Goal: Task Accomplishment & Management: Manage account settings

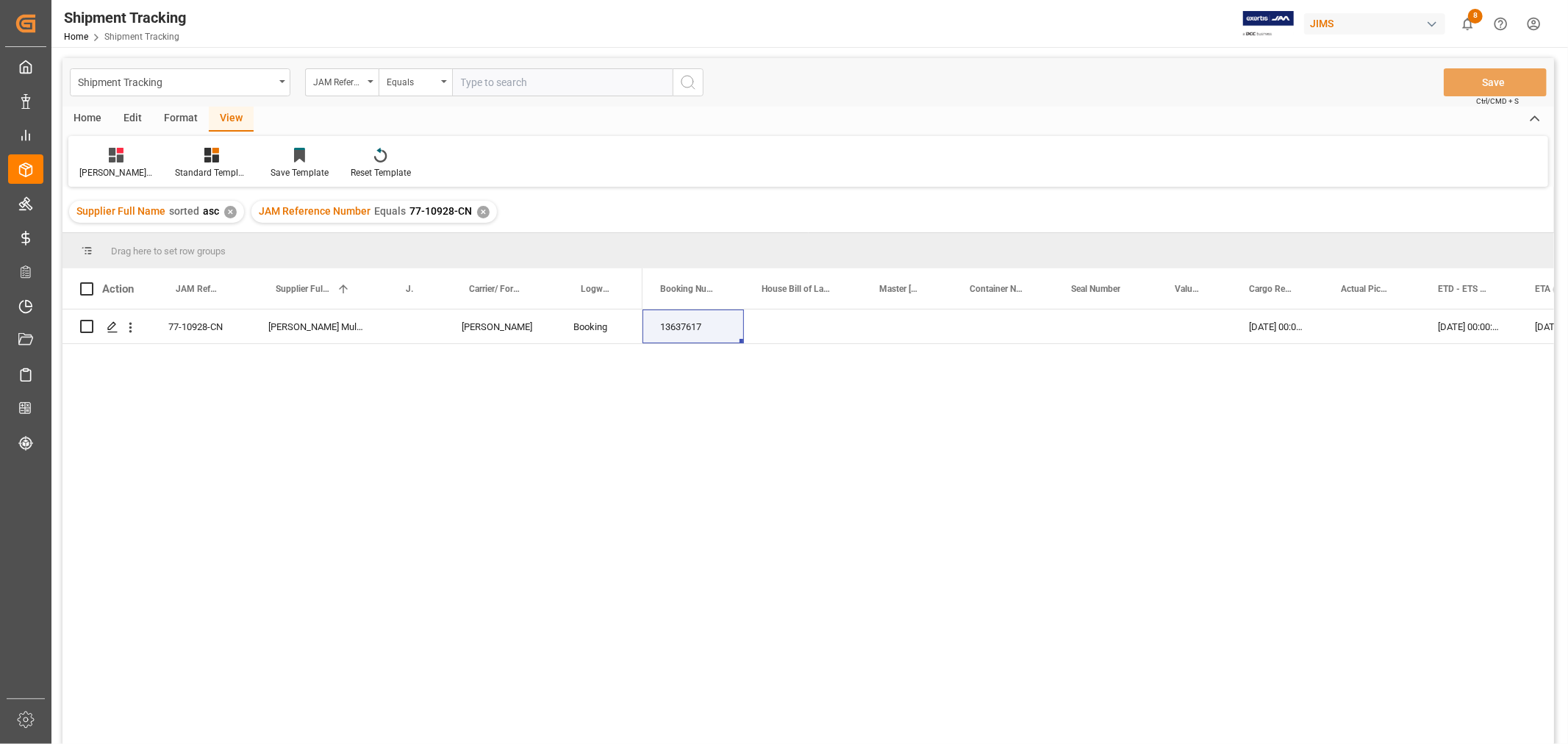
click at [477, 214] on div "✕" at bounding box center [483, 213] width 13 height 13
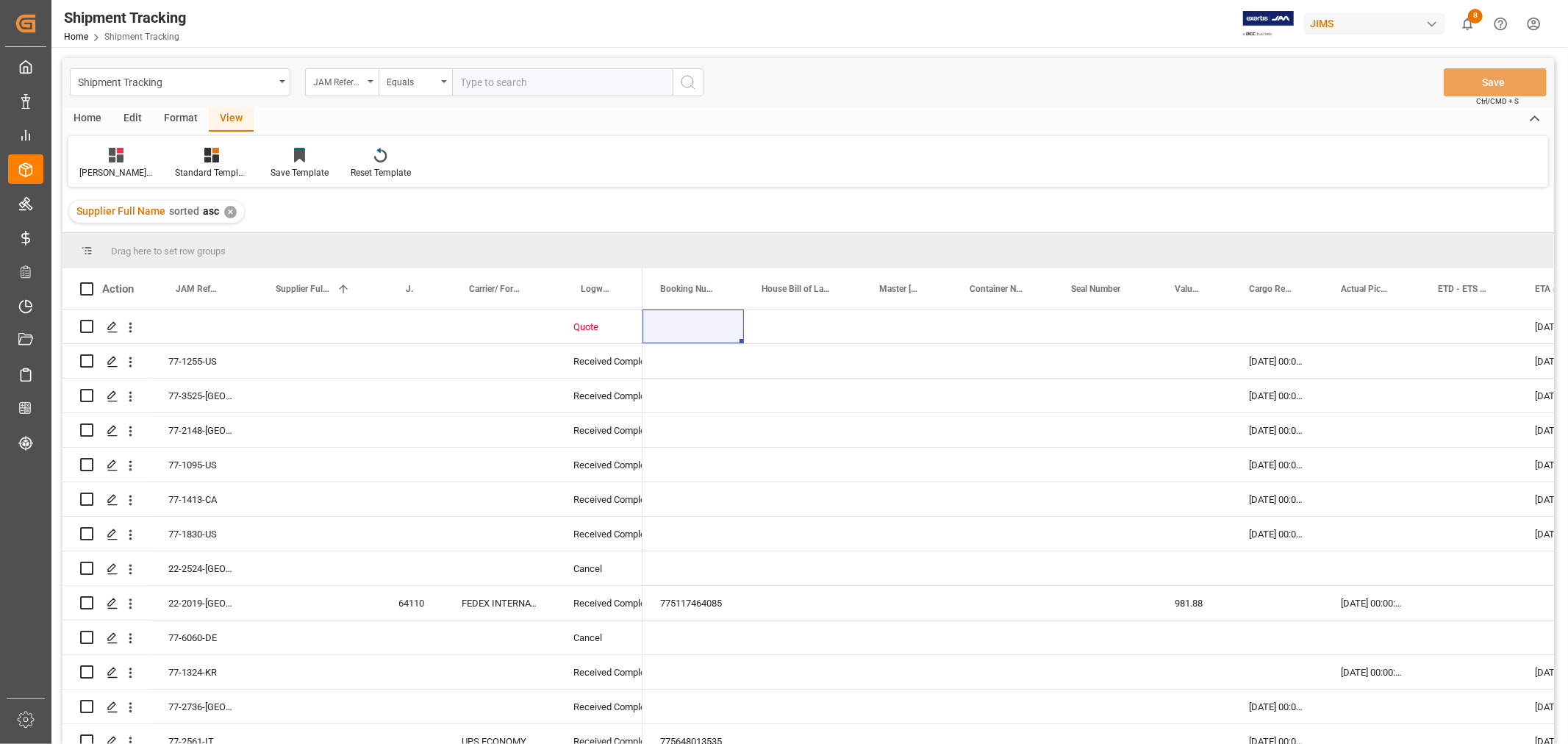
click at [371, 84] on div "JAM Reference Number" at bounding box center [342, 82] width 74 height 28
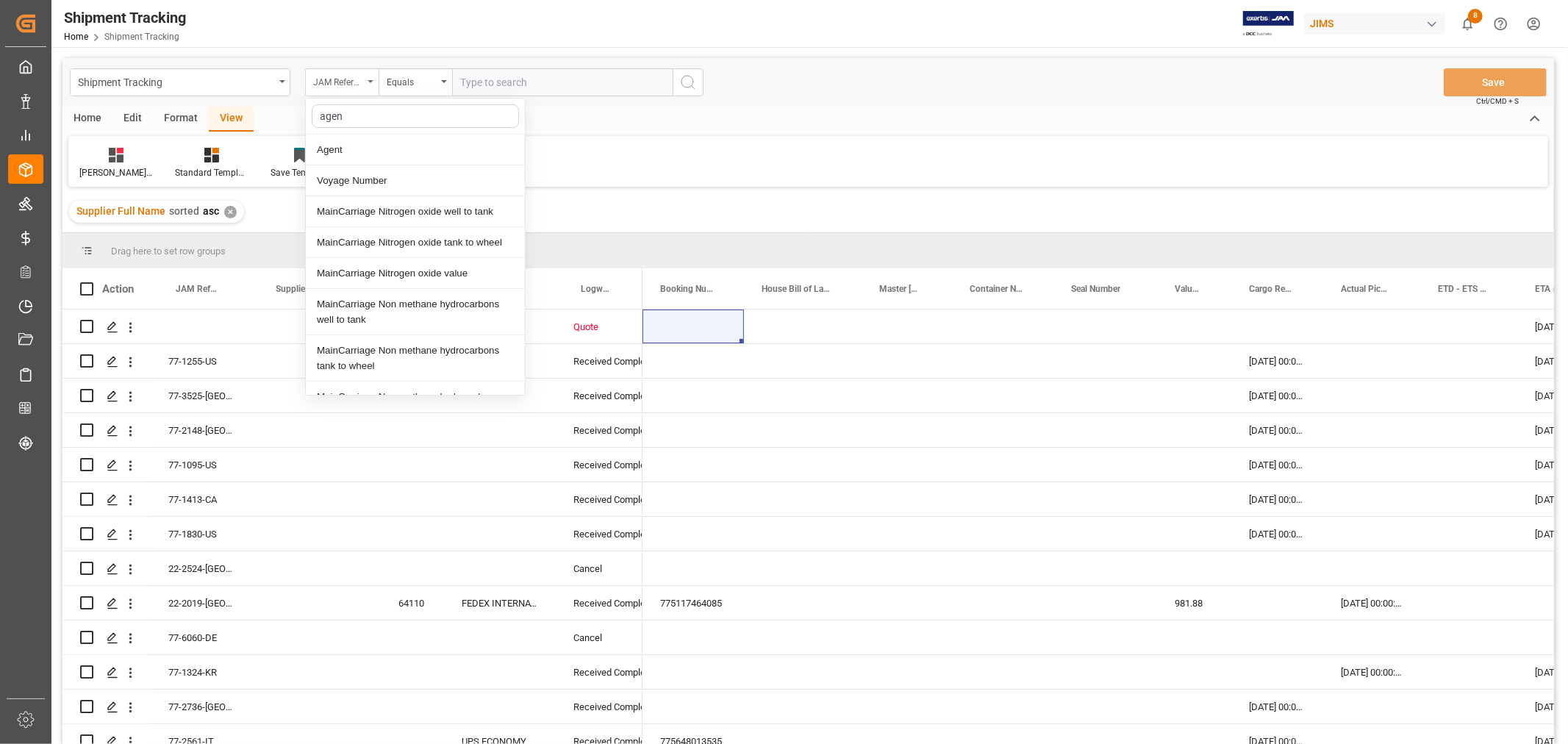
type input "agent"
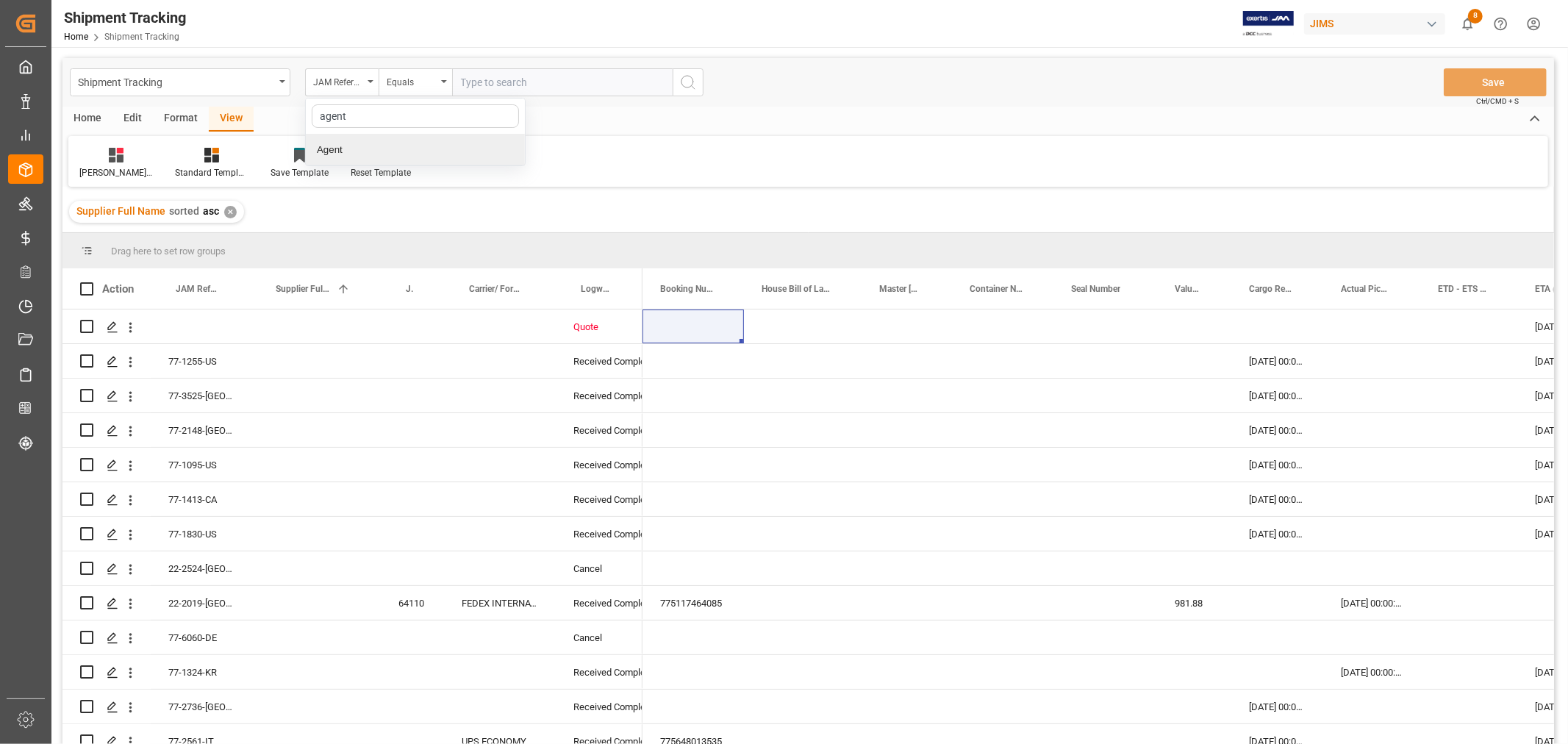
click at [327, 152] on div "Agent" at bounding box center [415, 150] width 219 height 30
click at [473, 90] on div "Select Items" at bounding box center [556, 82] width 191 height 16
type input "hui"
click at [474, 146] on input "[PERSON_NAME]" at bounding box center [467, 149] width 29 height 29
checkbox input "true"
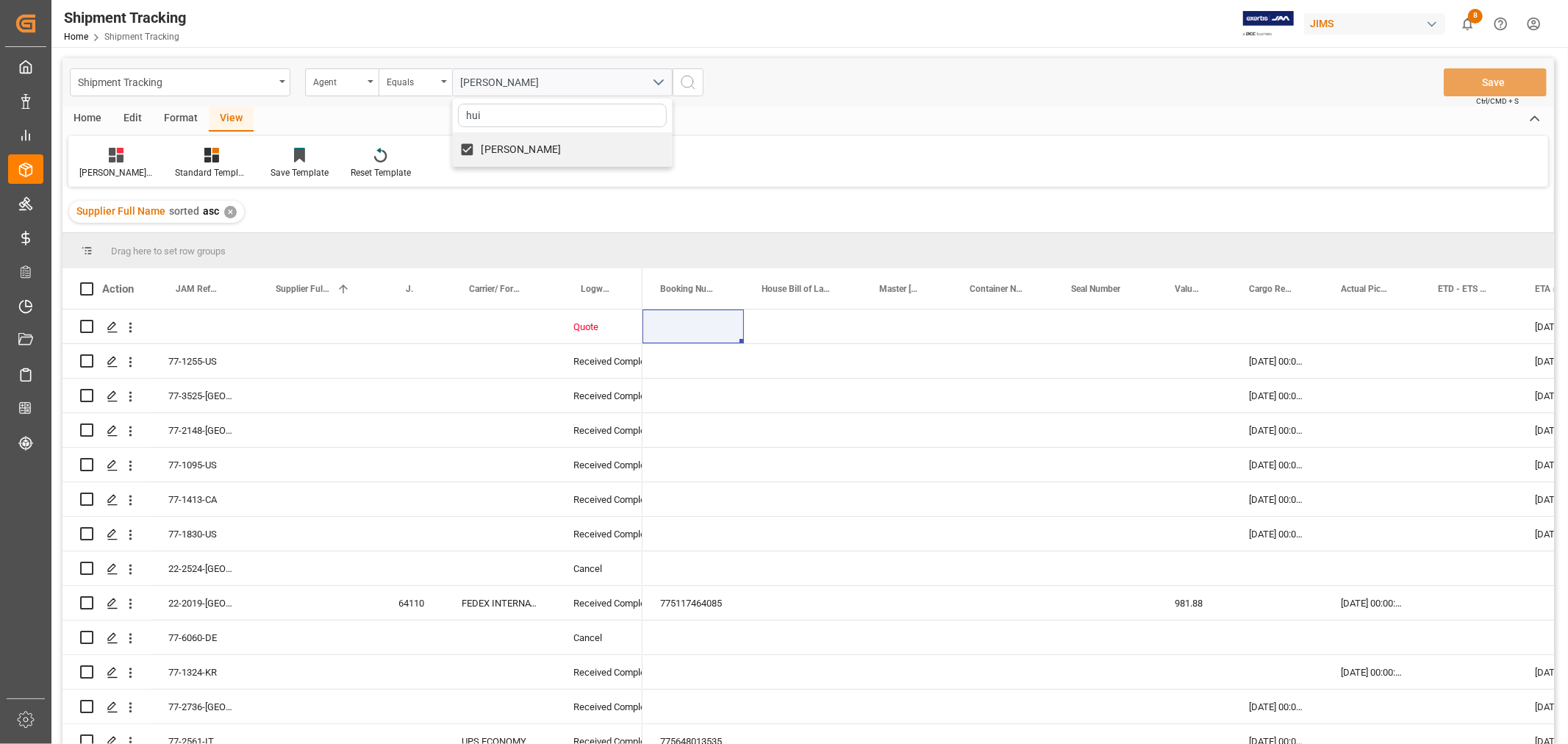
click at [685, 81] on icon "search button" at bounding box center [687, 82] width 18 height 18
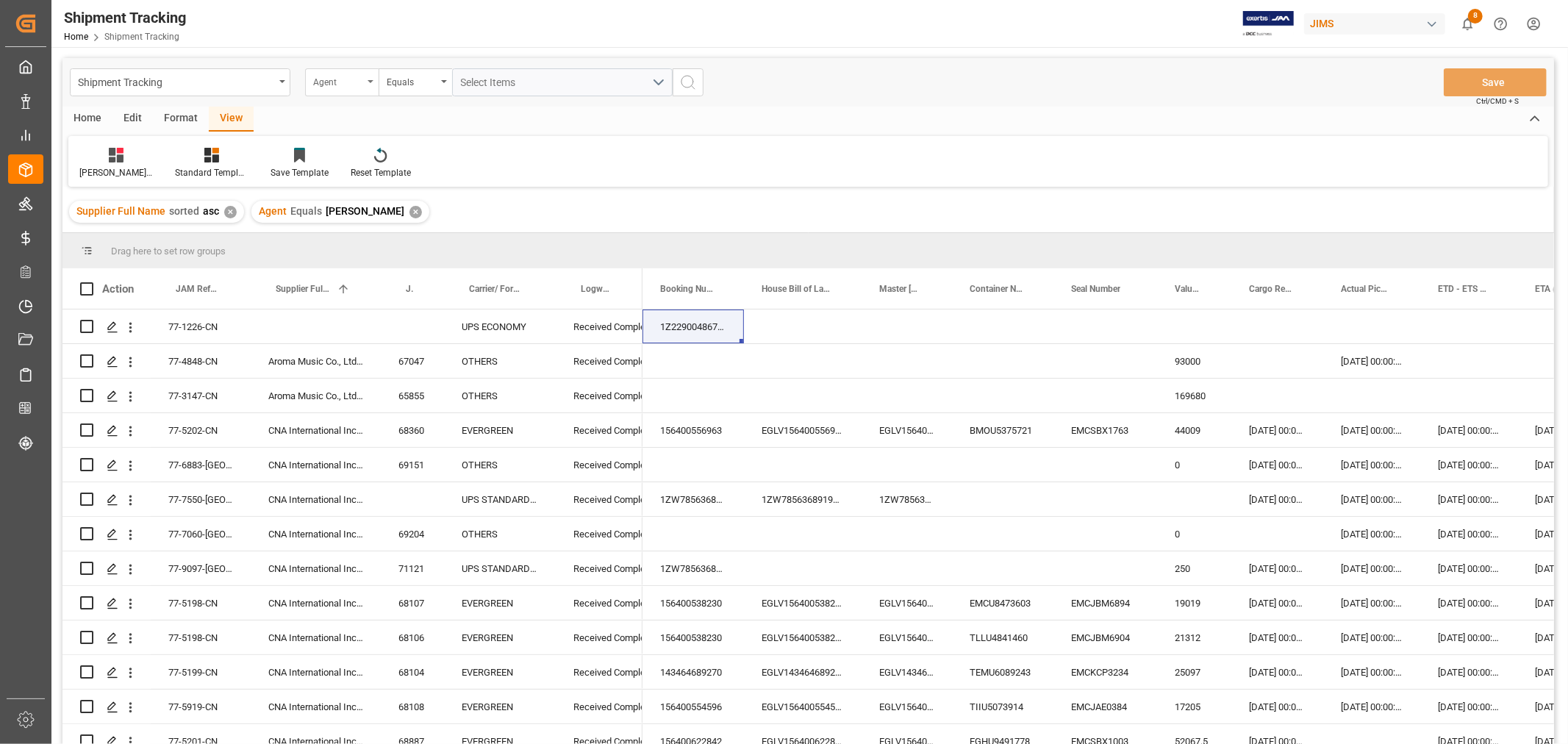
click at [369, 83] on div "Agent" at bounding box center [342, 82] width 74 height 28
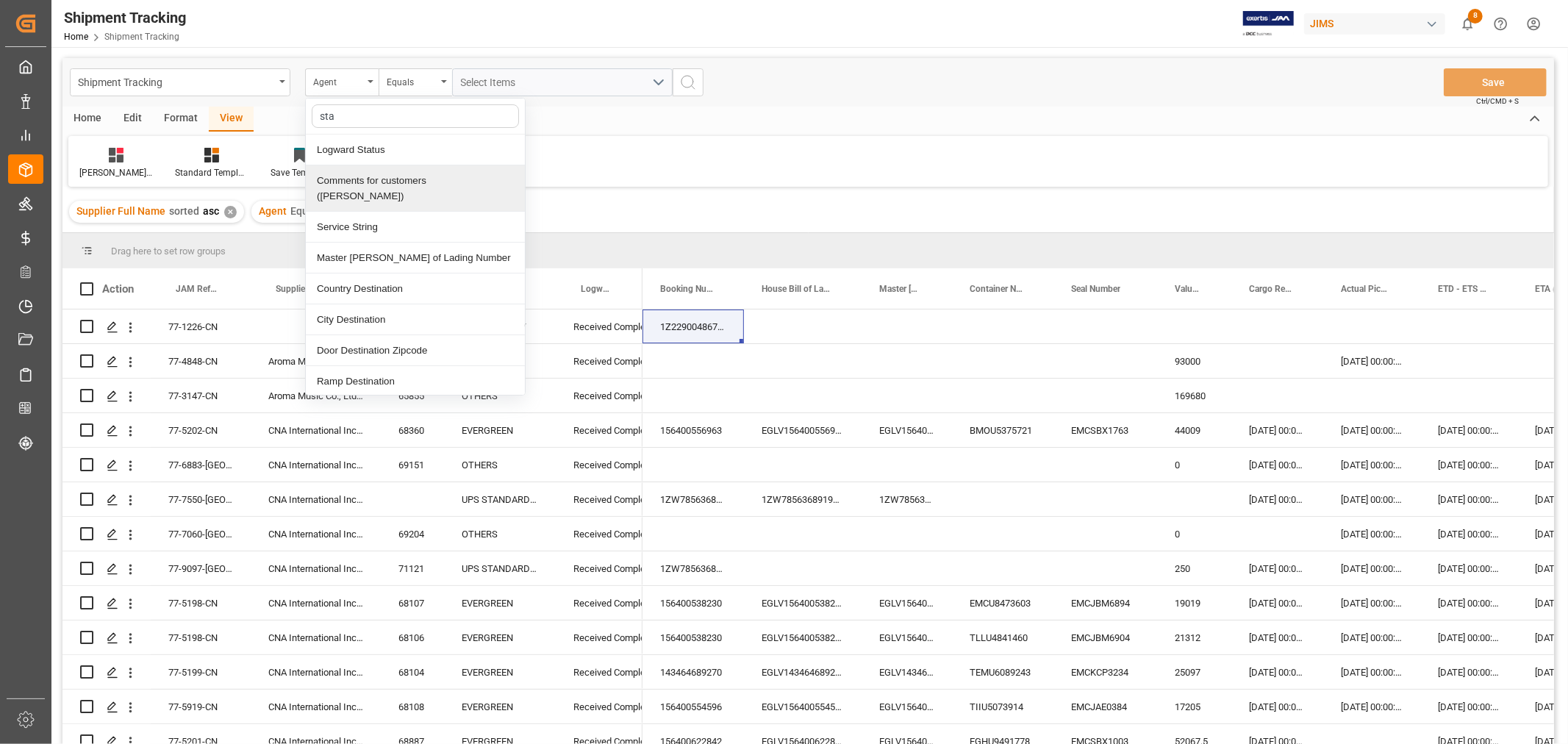
type input "stat"
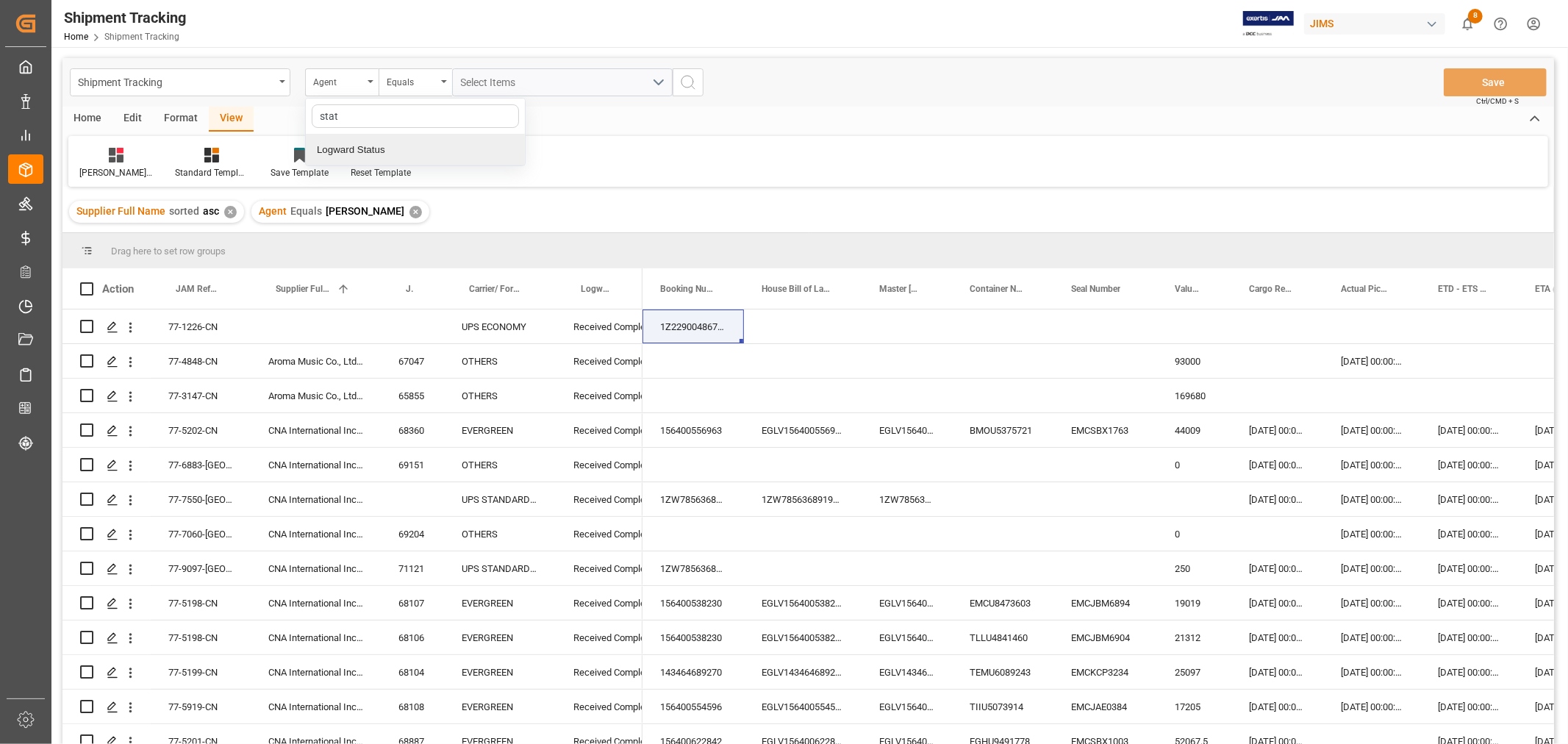
click at [368, 145] on div "Logward Status" at bounding box center [415, 150] width 219 height 30
click at [444, 78] on div "Equals" at bounding box center [416, 82] width 74 height 28
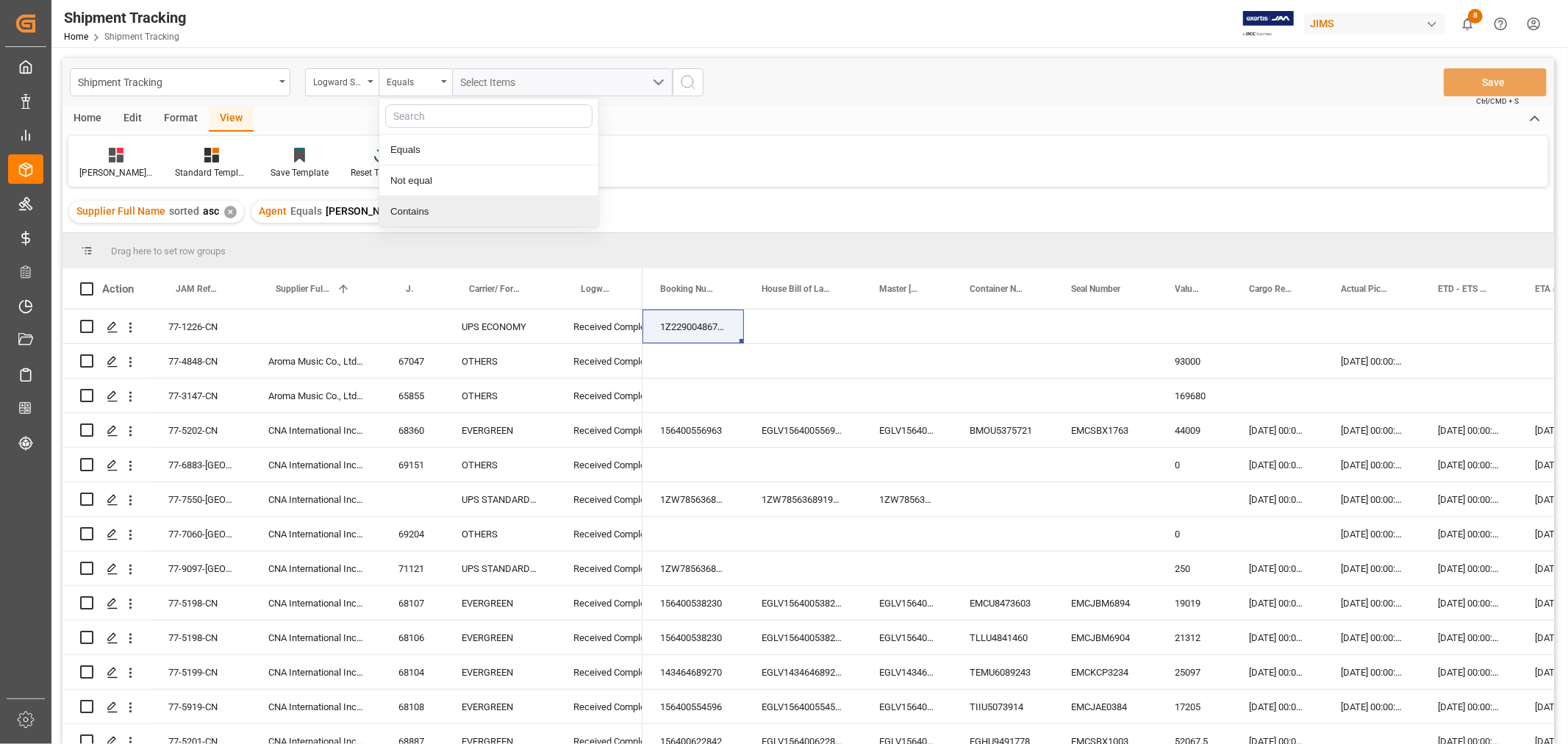
click at [423, 211] on div "Contains" at bounding box center [488, 211] width 219 height 30
click at [485, 84] on span "Select Items" at bounding box center [492, 82] width 63 height 12
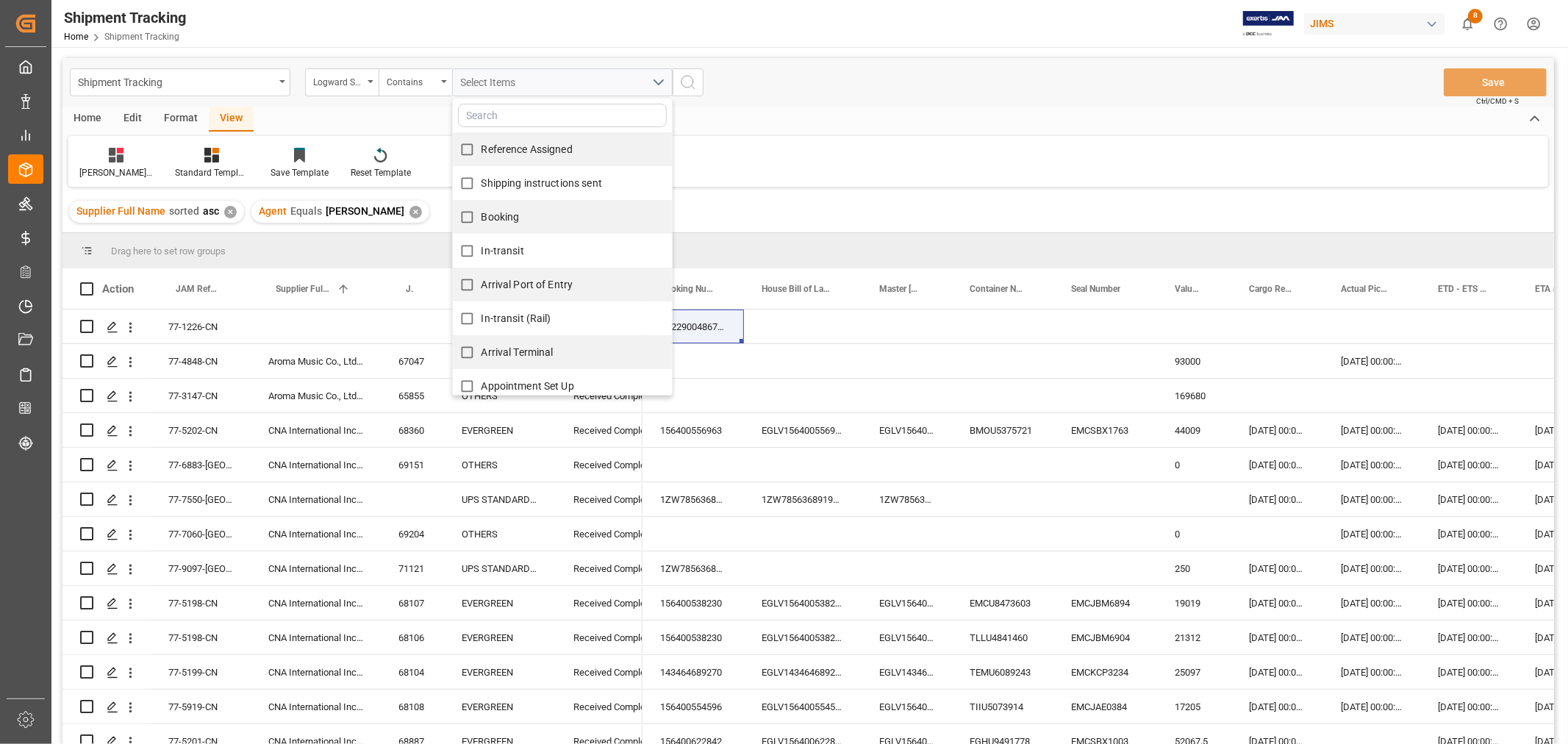
click at [491, 145] on span "Reference Assigned" at bounding box center [527, 149] width 91 height 12
click at [491, 185] on span "Shipping instructions sent" at bounding box center [541, 183] width 120 height 12
click at [481, 185] on input "Shipping instructions sent" at bounding box center [467, 183] width 29 height 29
checkbox input "true"
click at [468, 149] on input "Reference Assigned" at bounding box center [467, 149] width 29 height 29
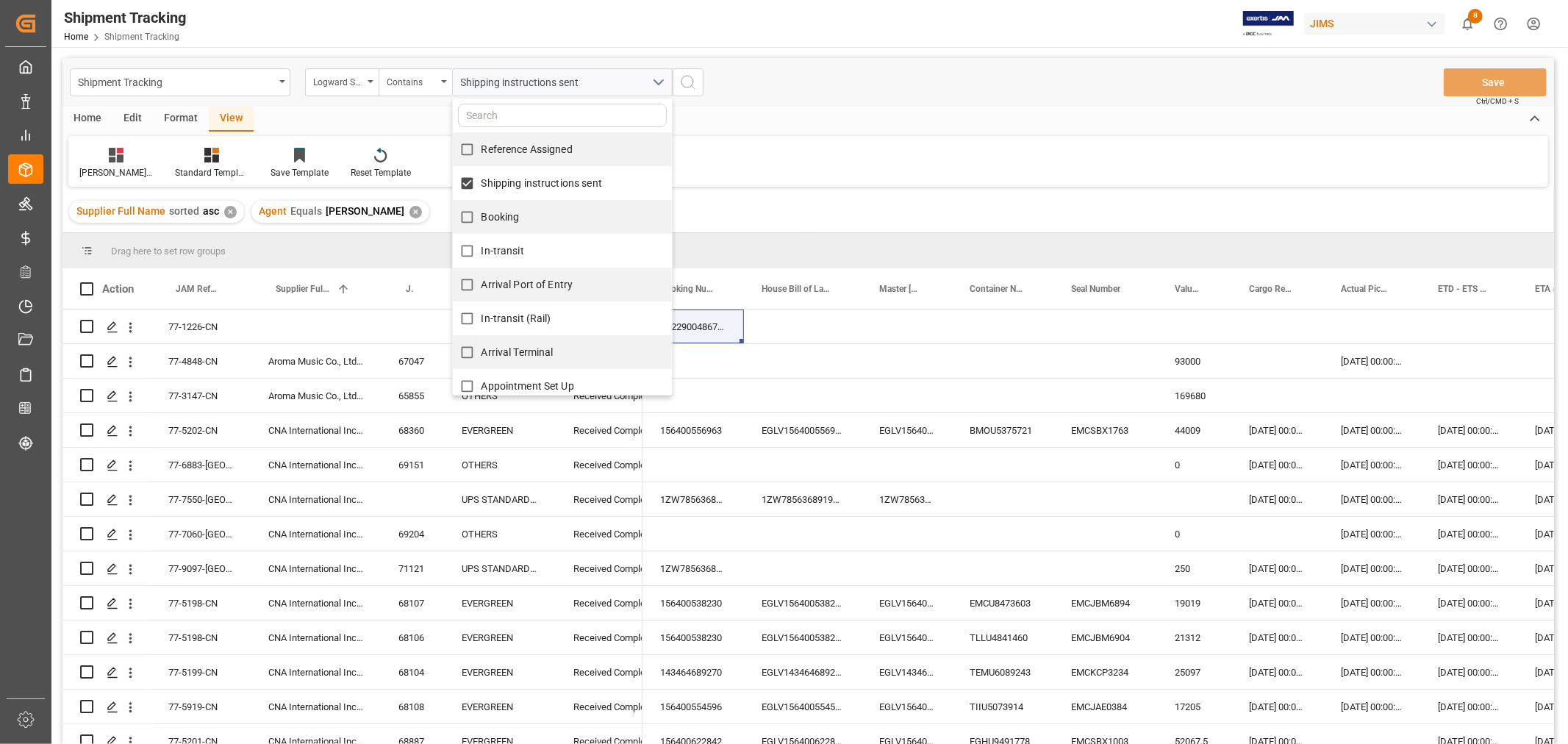
checkbox input "true"
click at [463, 216] on input "Booking" at bounding box center [467, 217] width 29 height 29
checkbox input "true"
click at [464, 250] on input "In-transit" at bounding box center [467, 250] width 29 height 29
checkbox input "true"
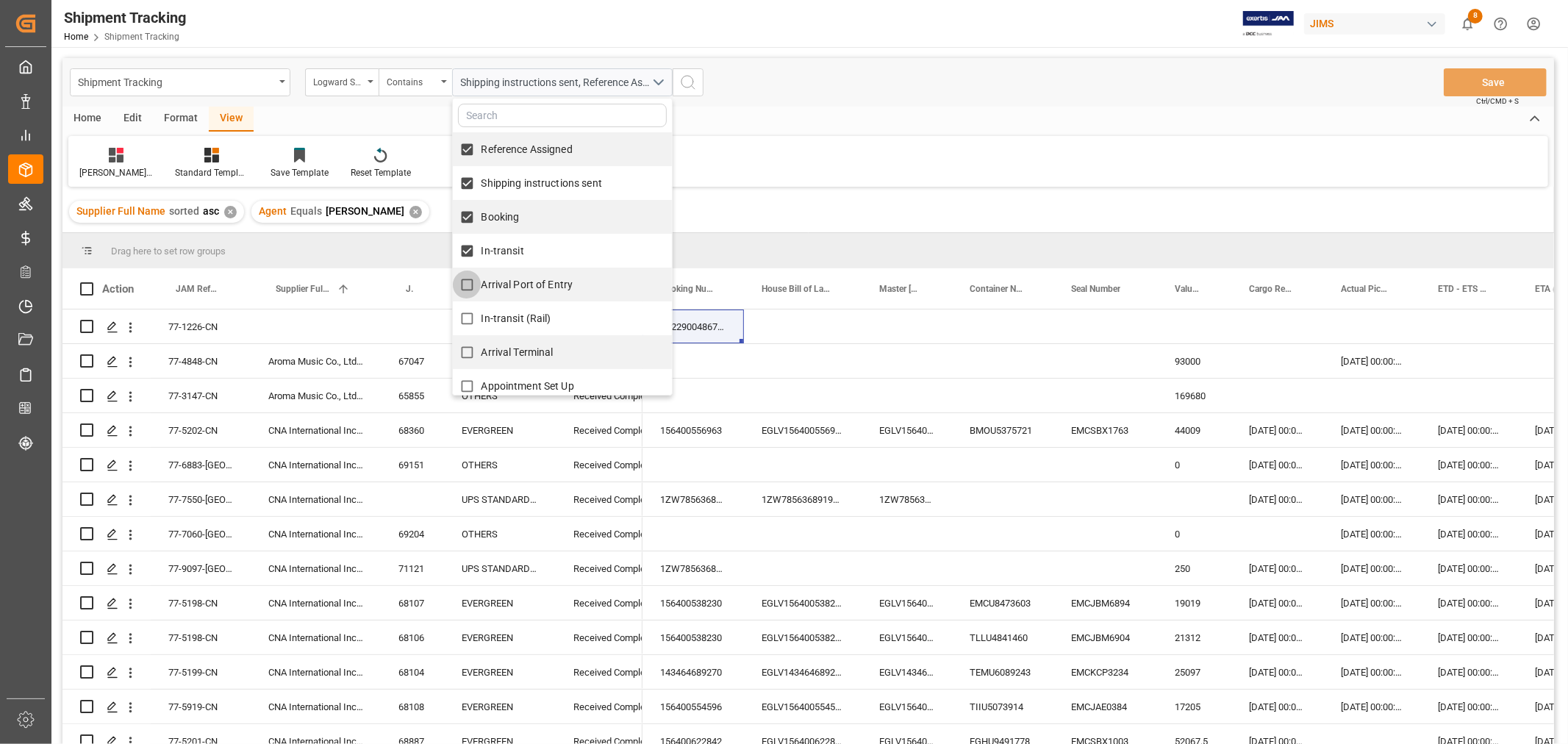
click at [462, 284] on input "Arrival Port of Entry" at bounding box center [467, 285] width 29 height 29
checkbox input "true"
click at [462, 321] on input "In-transit (Rail)" at bounding box center [467, 318] width 29 height 29
checkbox input "true"
click at [468, 349] on input "Arrival Terminal" at bounding box center [467, 352] width 29 height 29
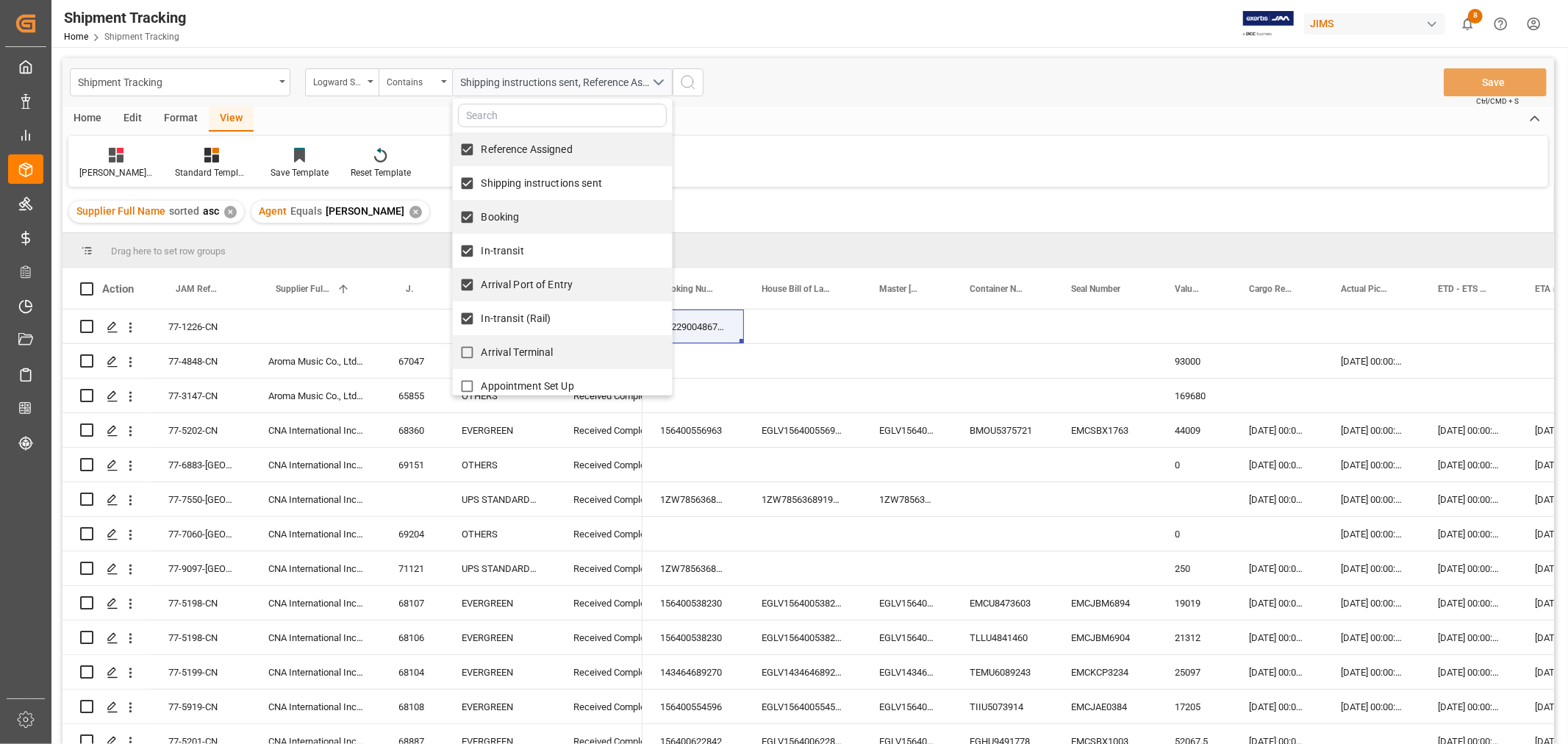
checkbox input "true"
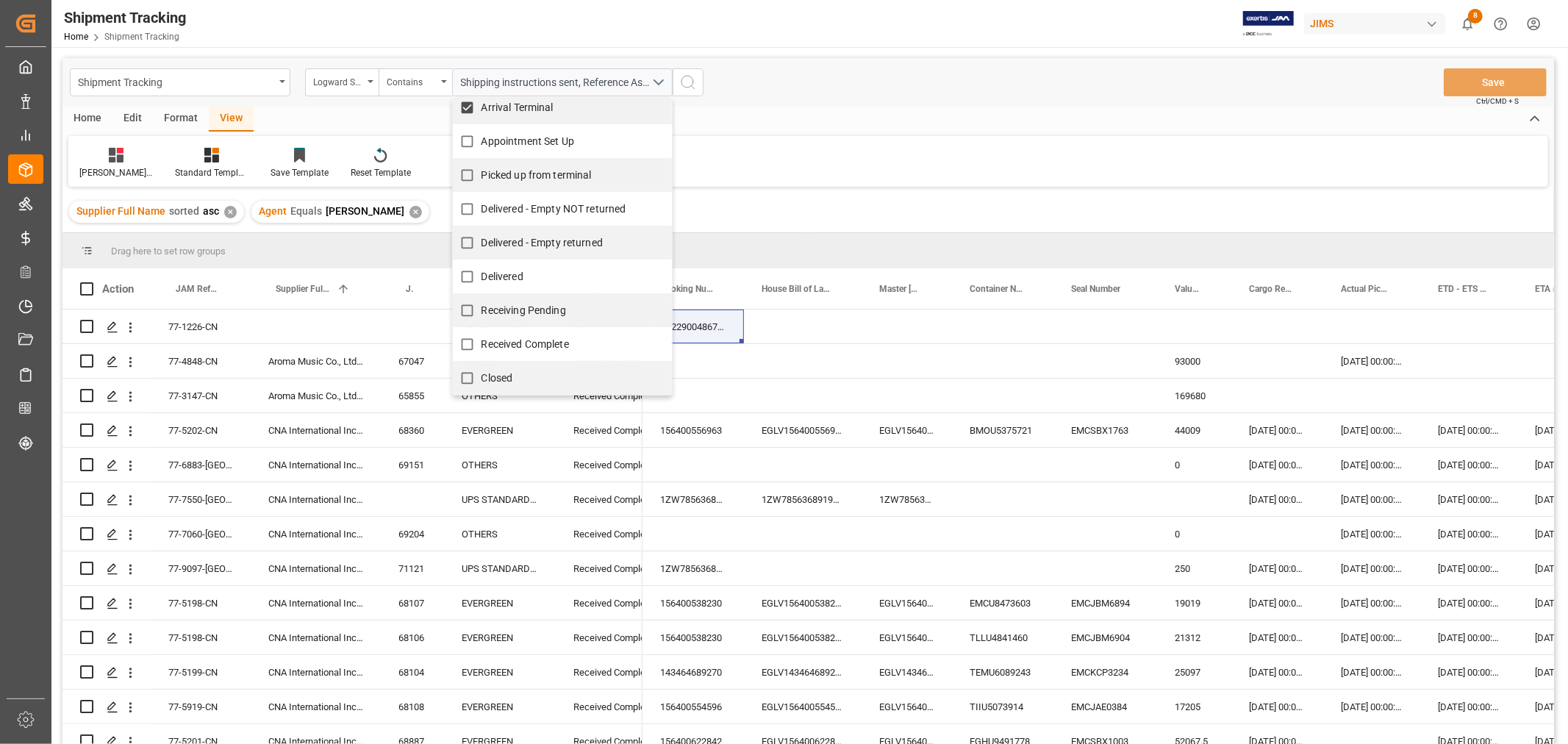
click at [468, 143] on input "Appointment Set Up" at bounding box center [467, 141] width 29 height 29
checkbox input "true"
click at [464, 179] on input "Picked up from terminal" at bounding box center [467, 175] width 29 height 29
checkbox input "true"
click at [684, 88] on icon "search button" at bounding box center [687, 82] width 18 height 18
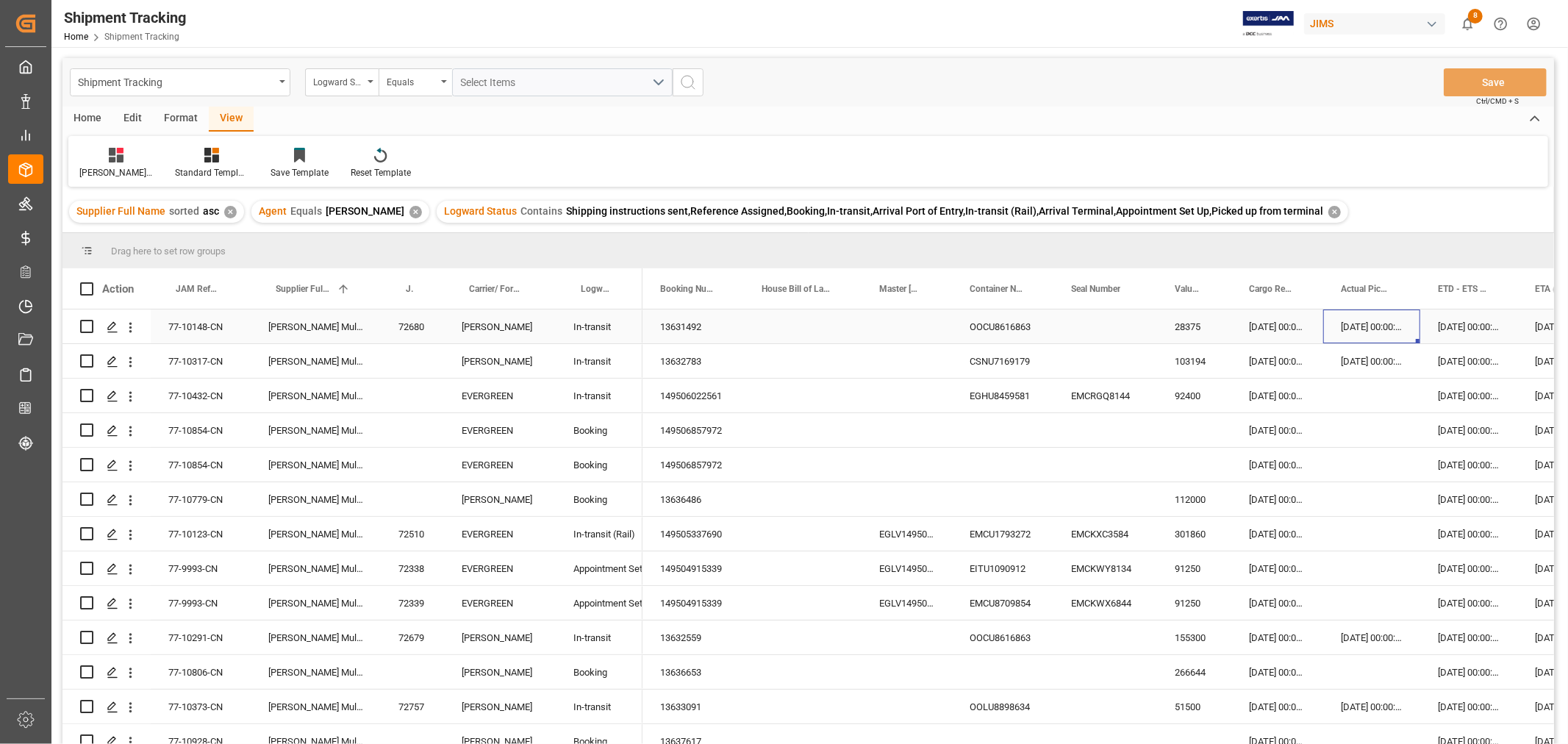
click at [1365, 325] on div "07-08-2025 00:00:00" at bounding box center [1371, 326] width 97 height 34
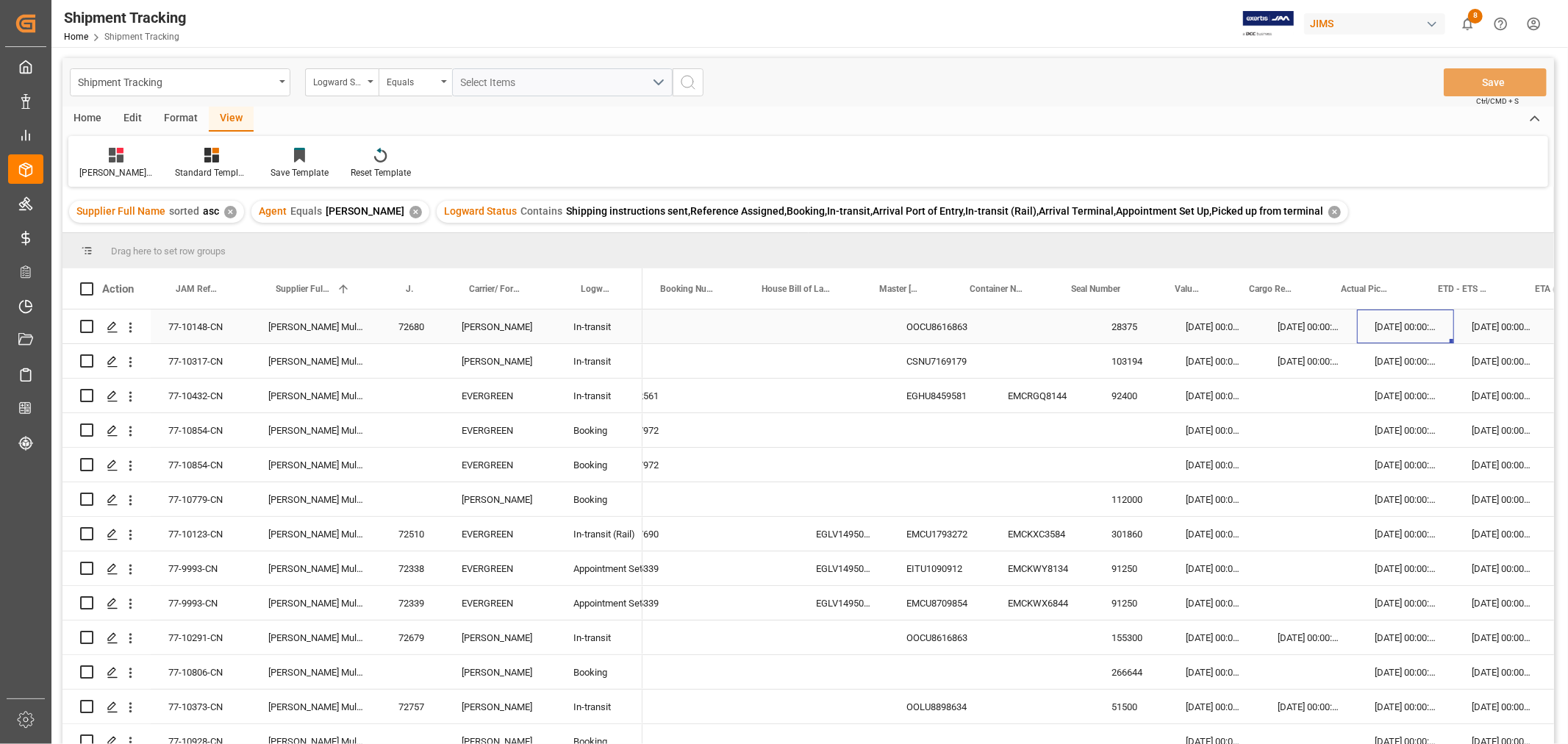
scroll to position [0, 63]
click at [316, 332] on div "Harman Multimedia China" at bounding box center [315, 326] width 130 height 34
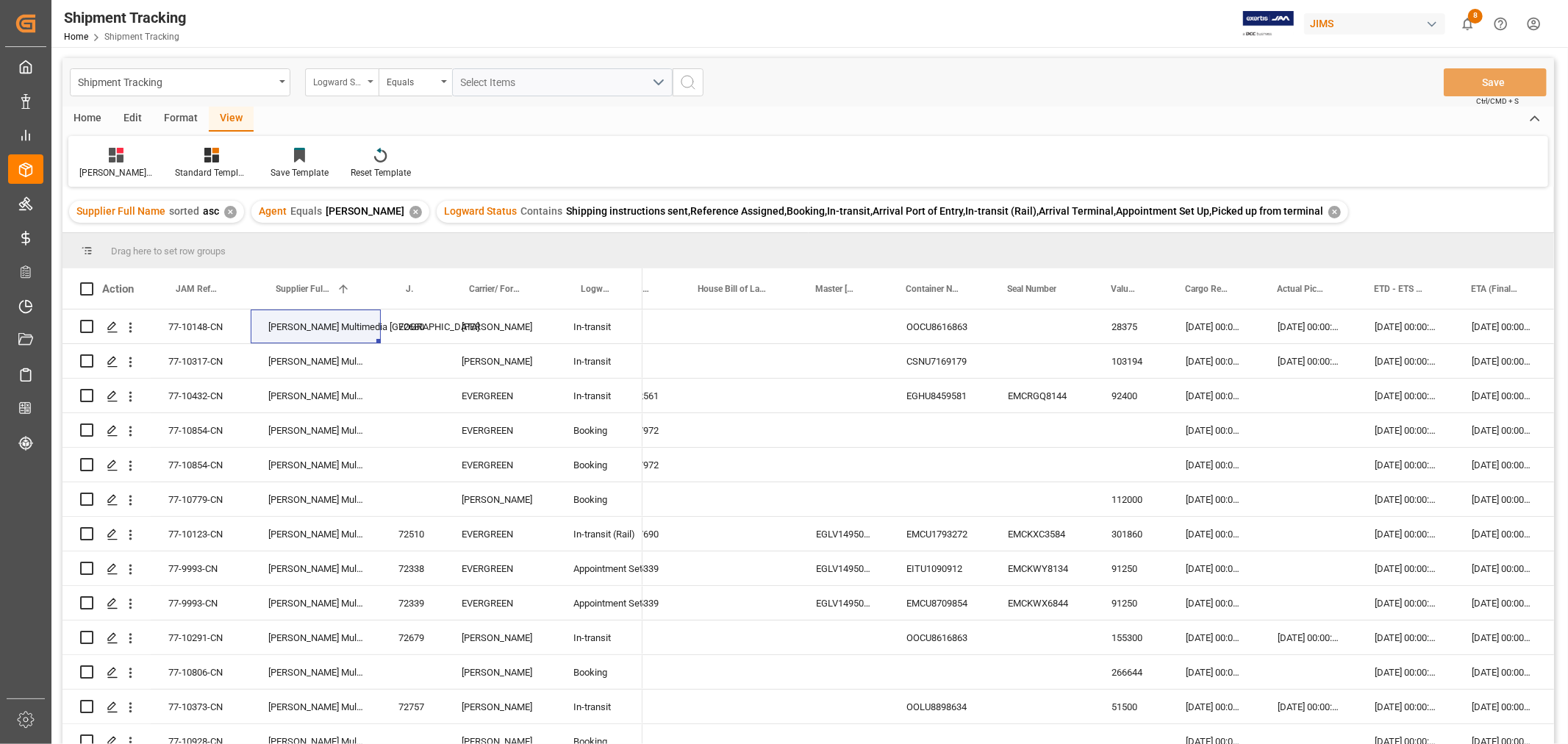
click at [368, 83] on div "Logward Status" at bounding box center [342, 82] width 74 height 28
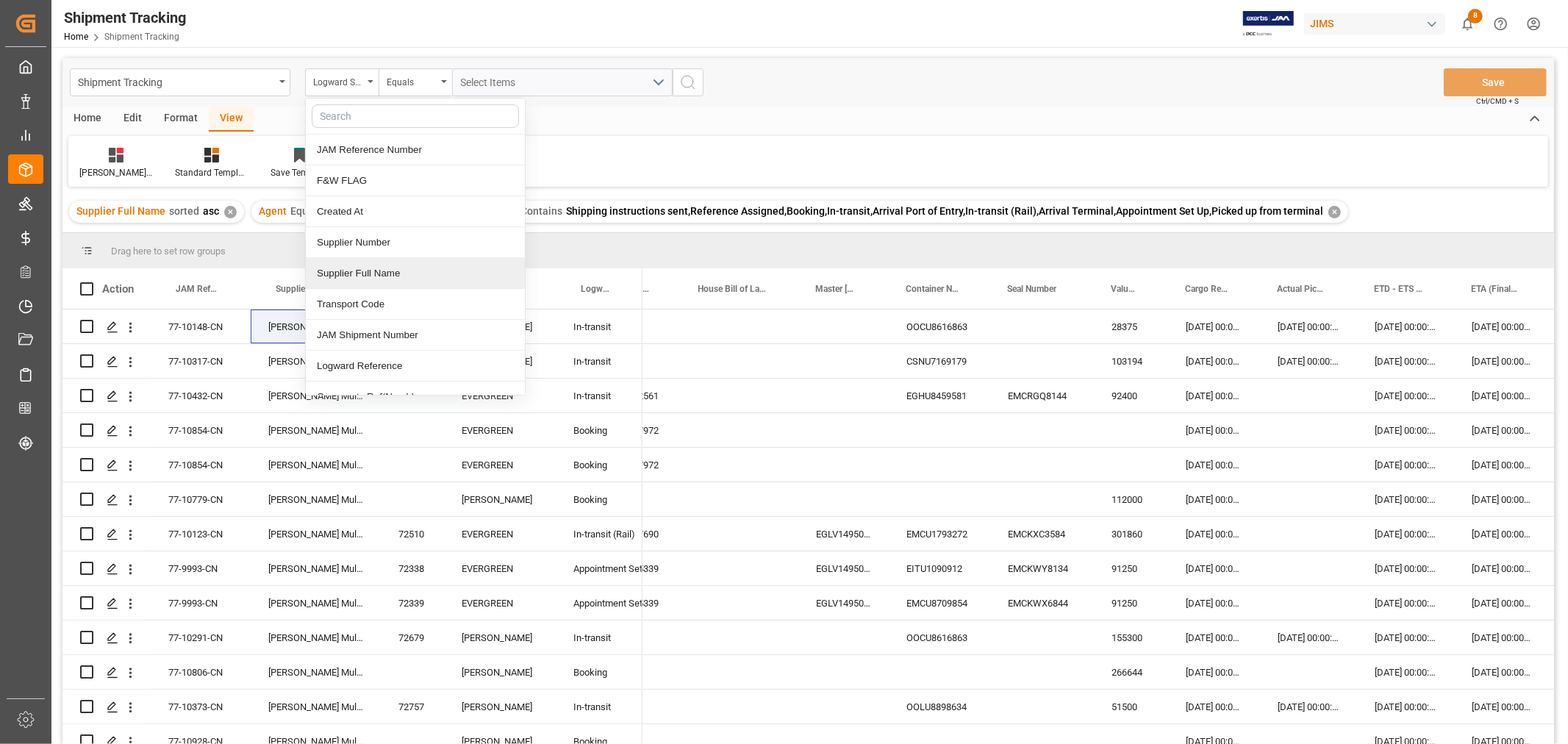
click at [369, 272] on div "Supplier Full Name" at bounding box center [415, 273] width 219 height 30
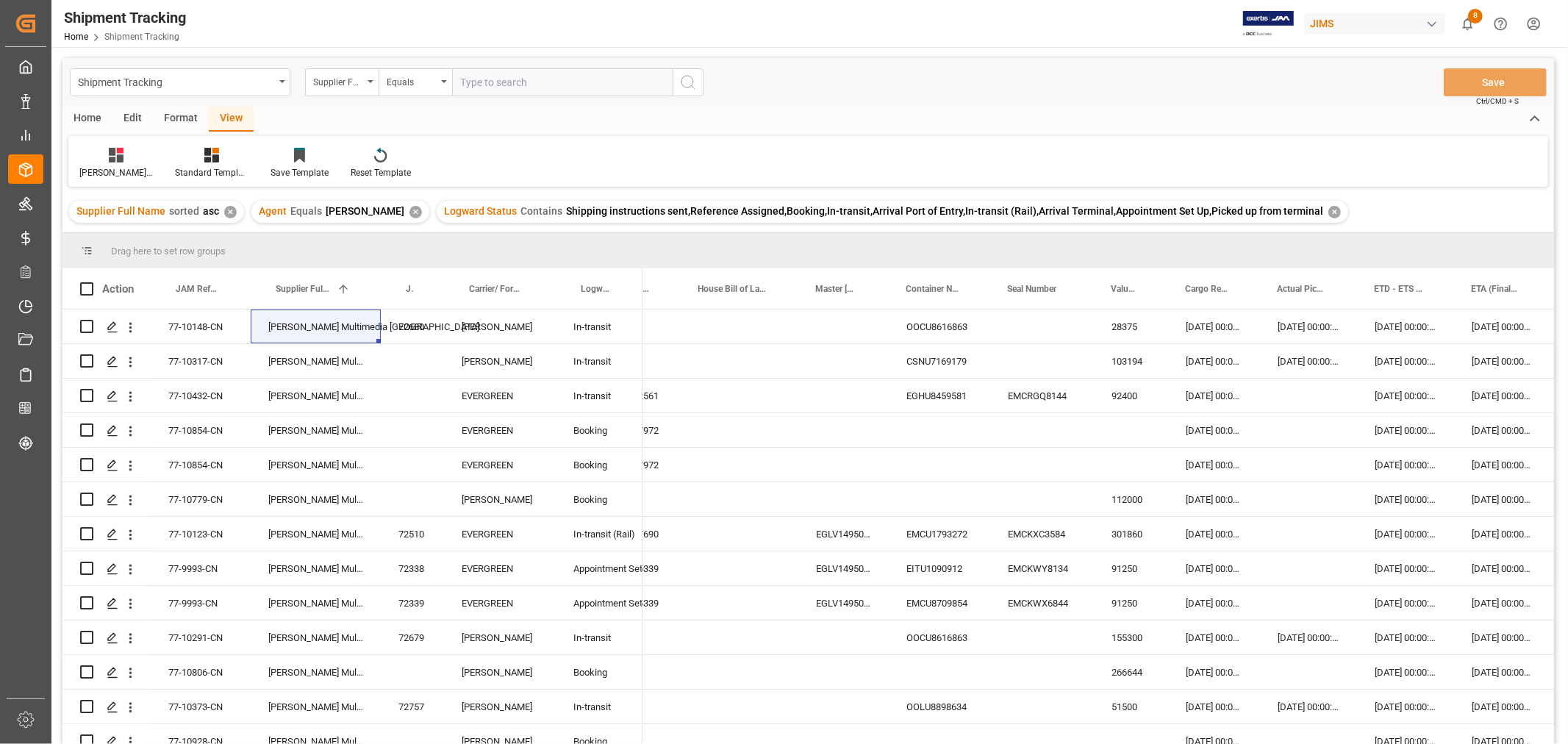
click at [482, 86] on input "text" at bounding box center [562, 82] width 221 height 28
type input "Harman Multimedia China"
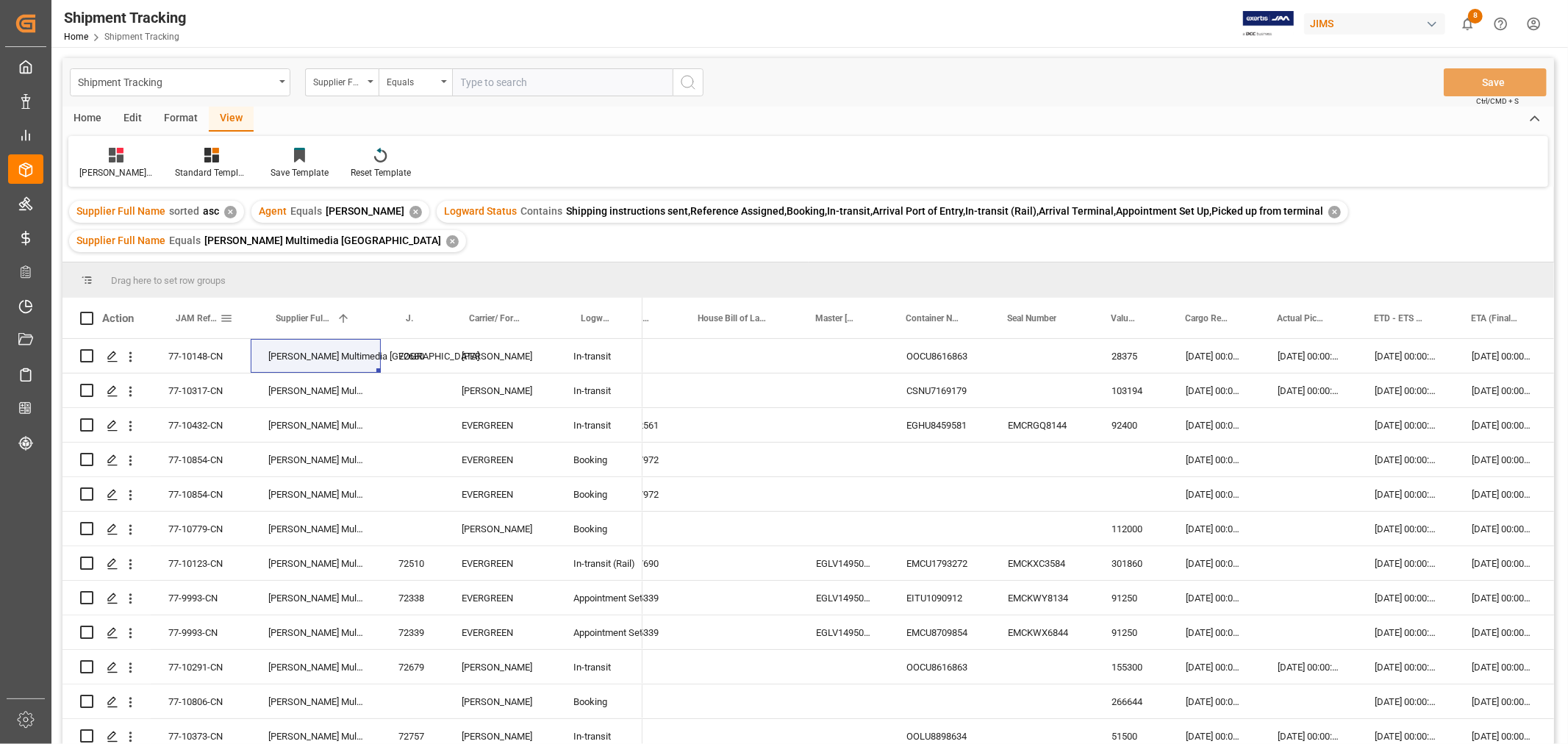
click at [201, 314] on span "JAM Reference Number" at bounding box center [198, 318] width 44 height 10
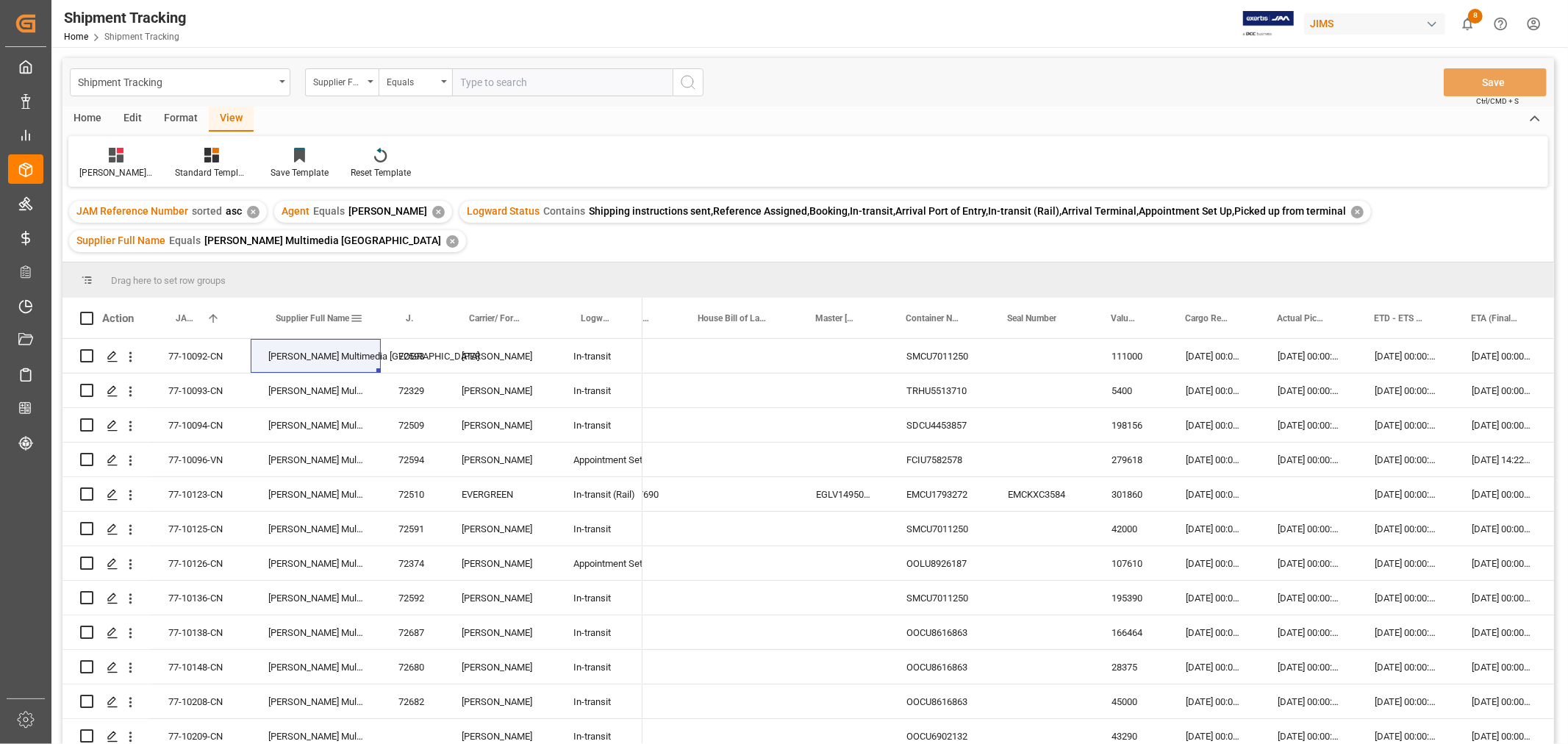
click at [355, 318] on span at bounding box center [357, 318] width 13 height 13
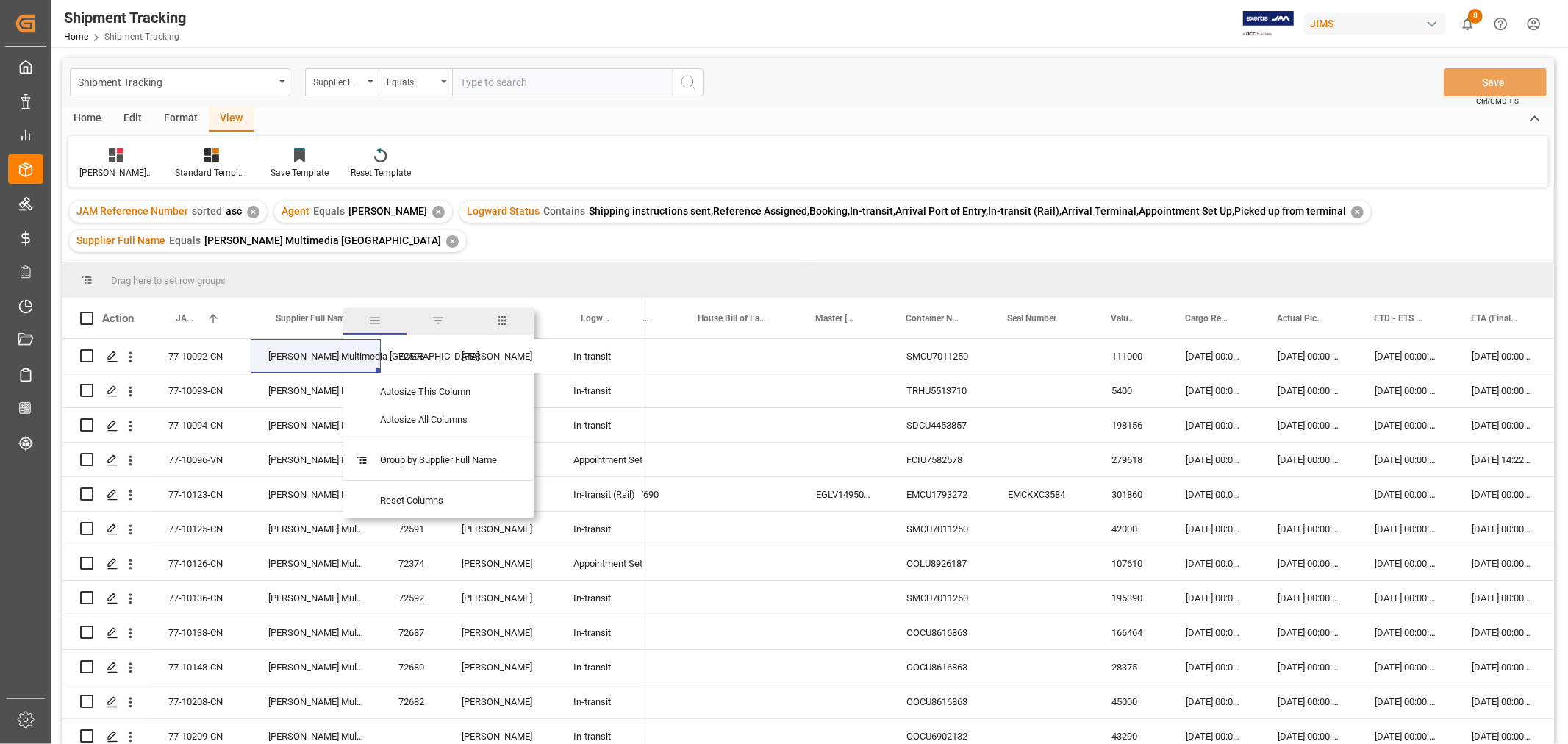
click at [505, 319] on span "columns" at bounding box center [502, 321] width 13 height 13
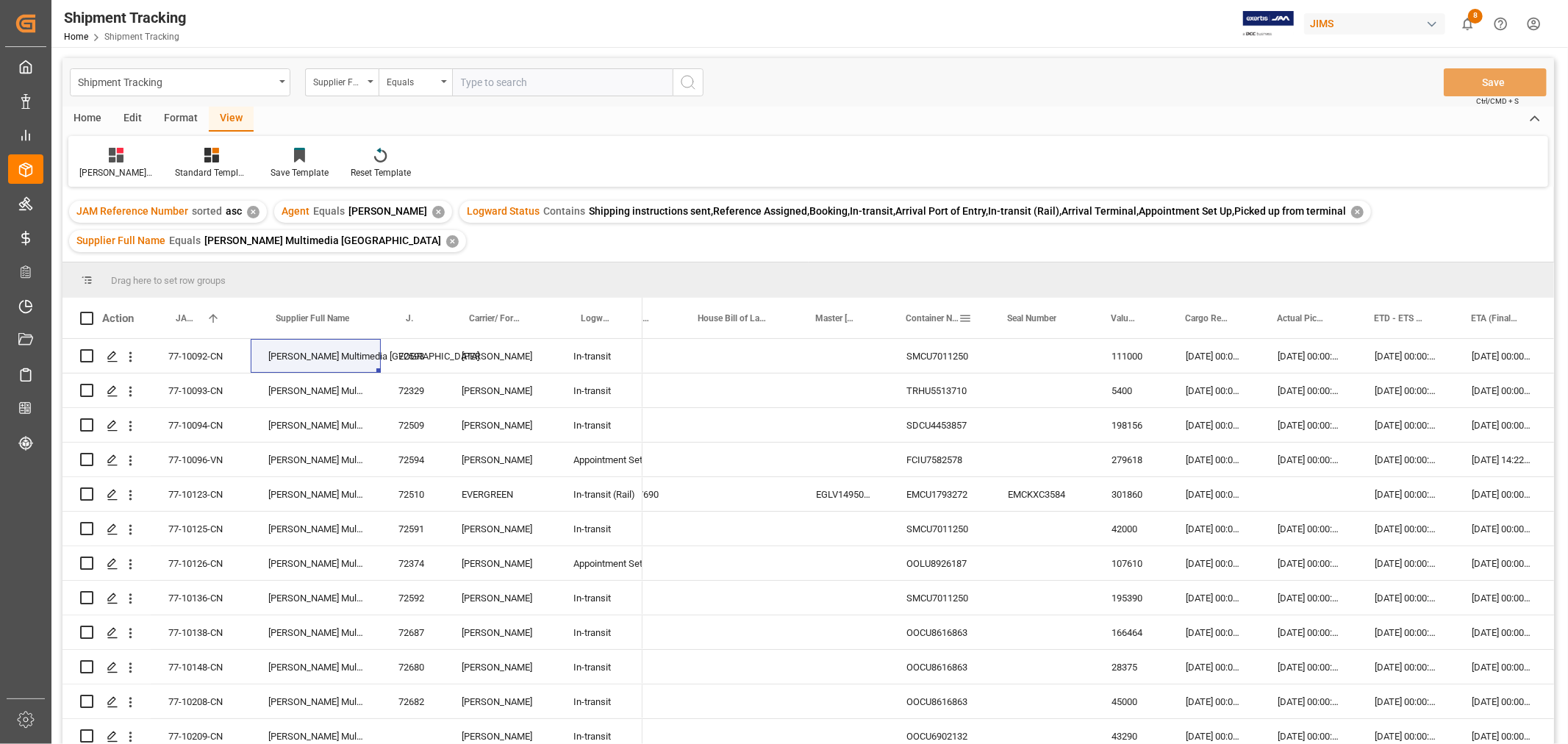
click at [965, 319] on span at bounding box center [965, 318] width 13 height 13
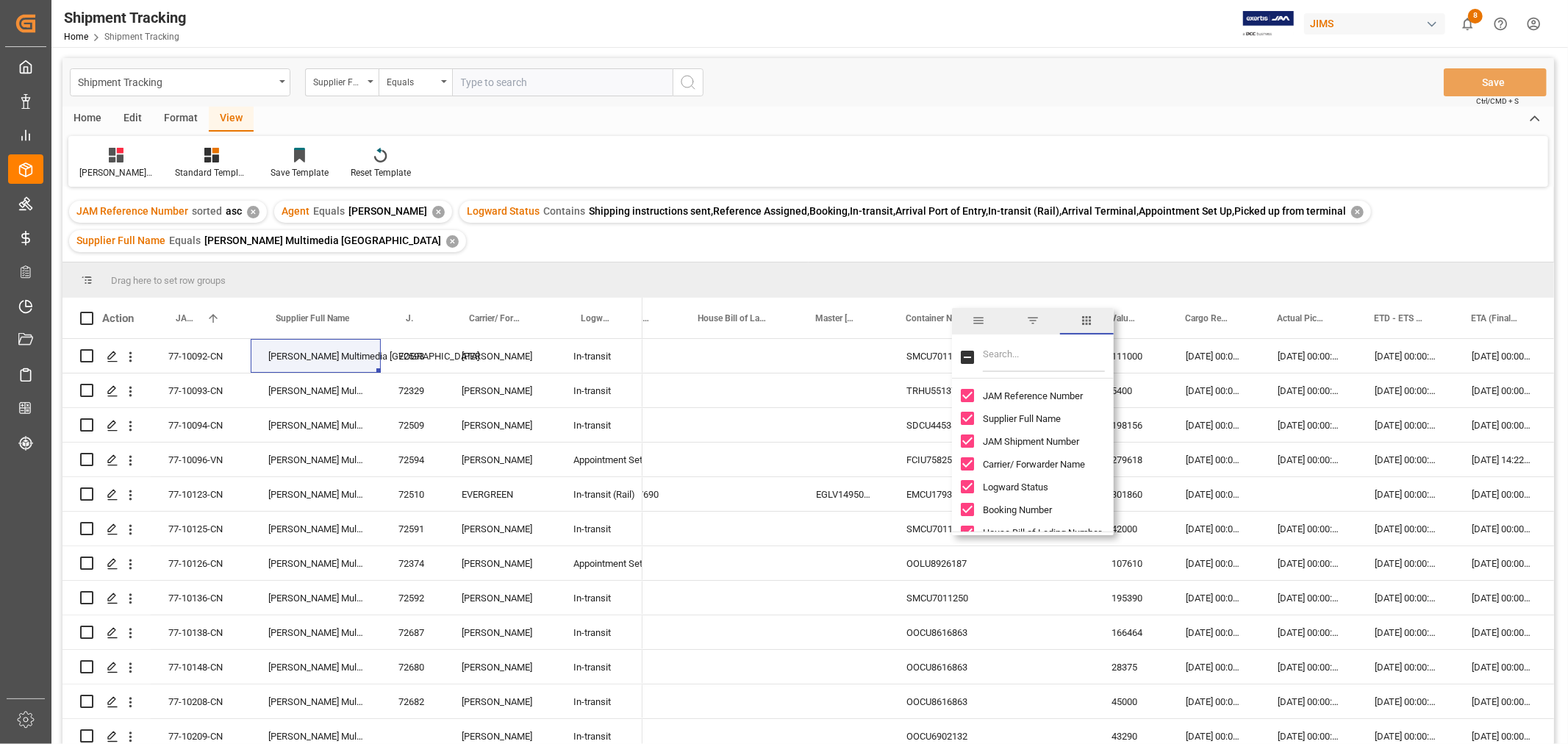
click at [965, 354] on input "Toggle Select All Columns" at bounding box center [967, 357] width 13 height 13
click at [966, 356] on input "Toggle Select All Columns" at bounding box center [967, 357] width 13 height 13
checkbox input "false"
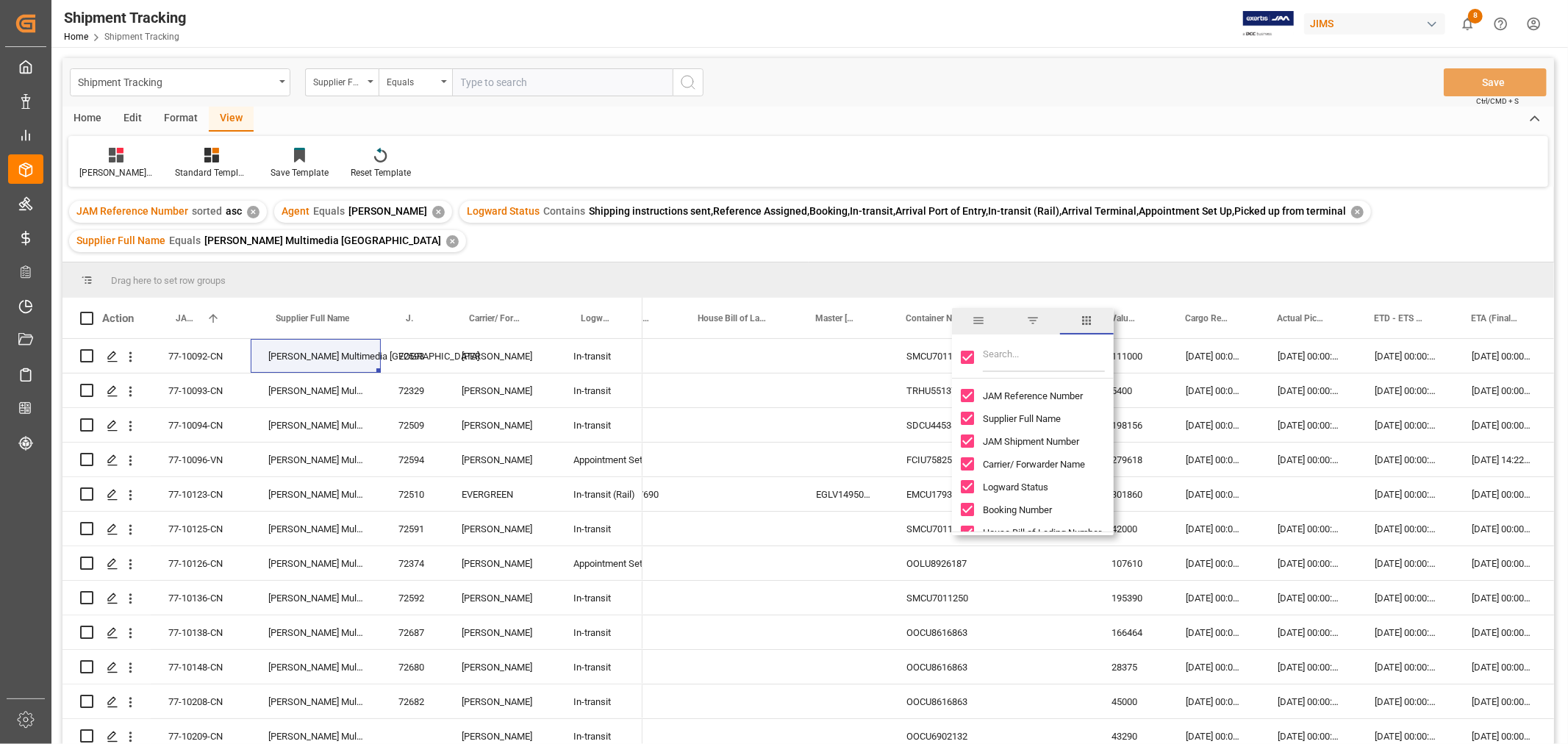
checkbox input "false"
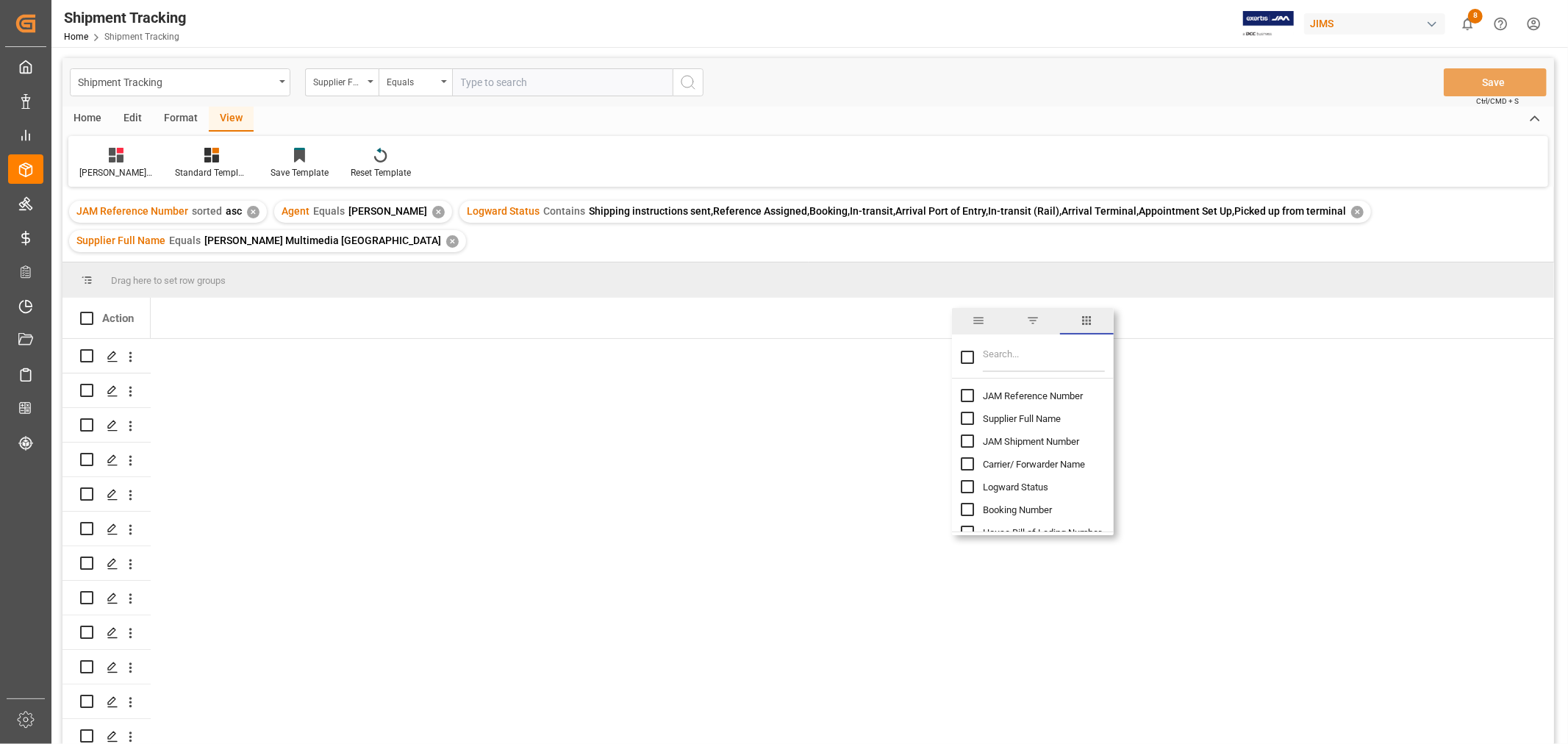
click at [966, 361] on input "Toggle Select All Columns" at bounding box center [967, 357] width 13 height 13
checkbox input "true"
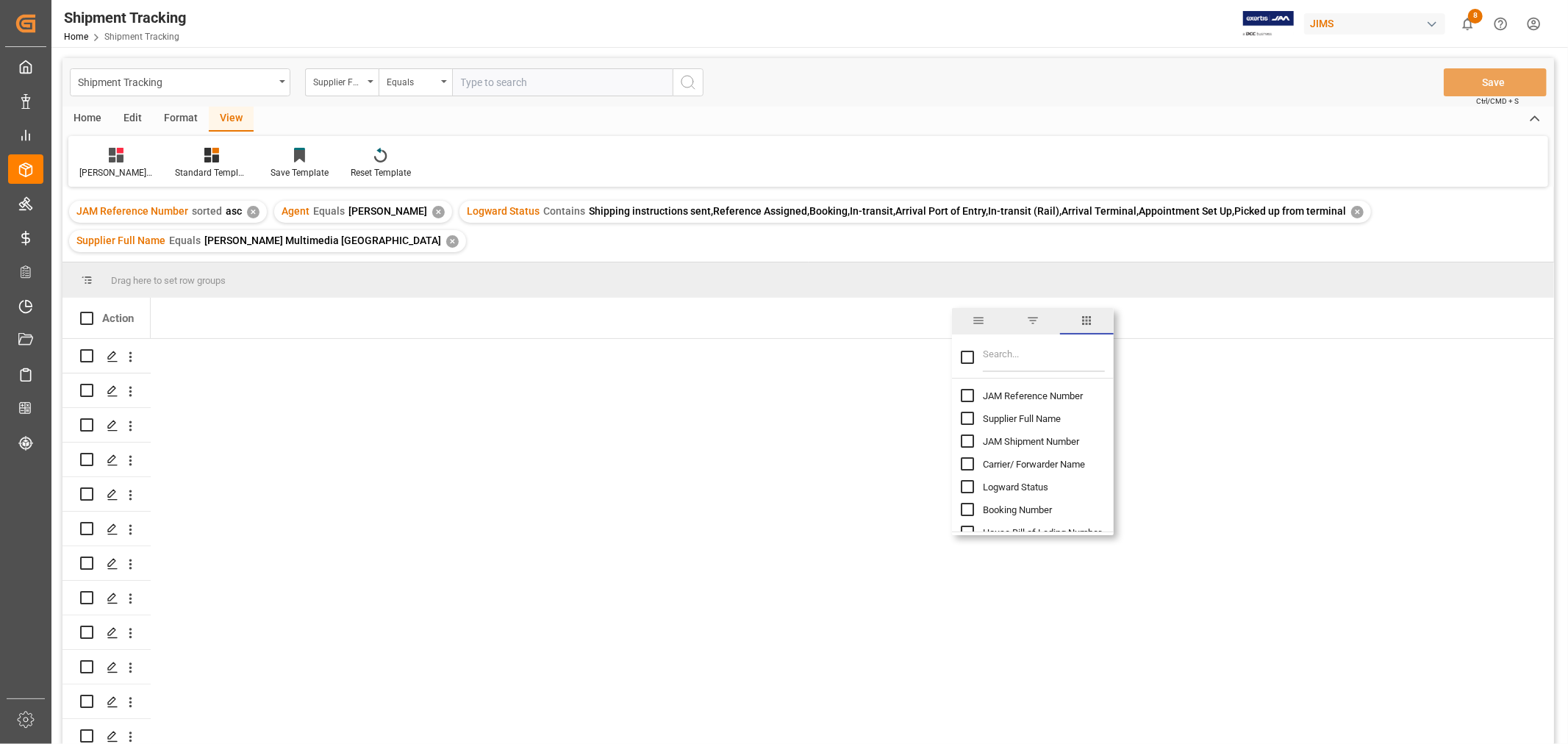
checkbox input "true"
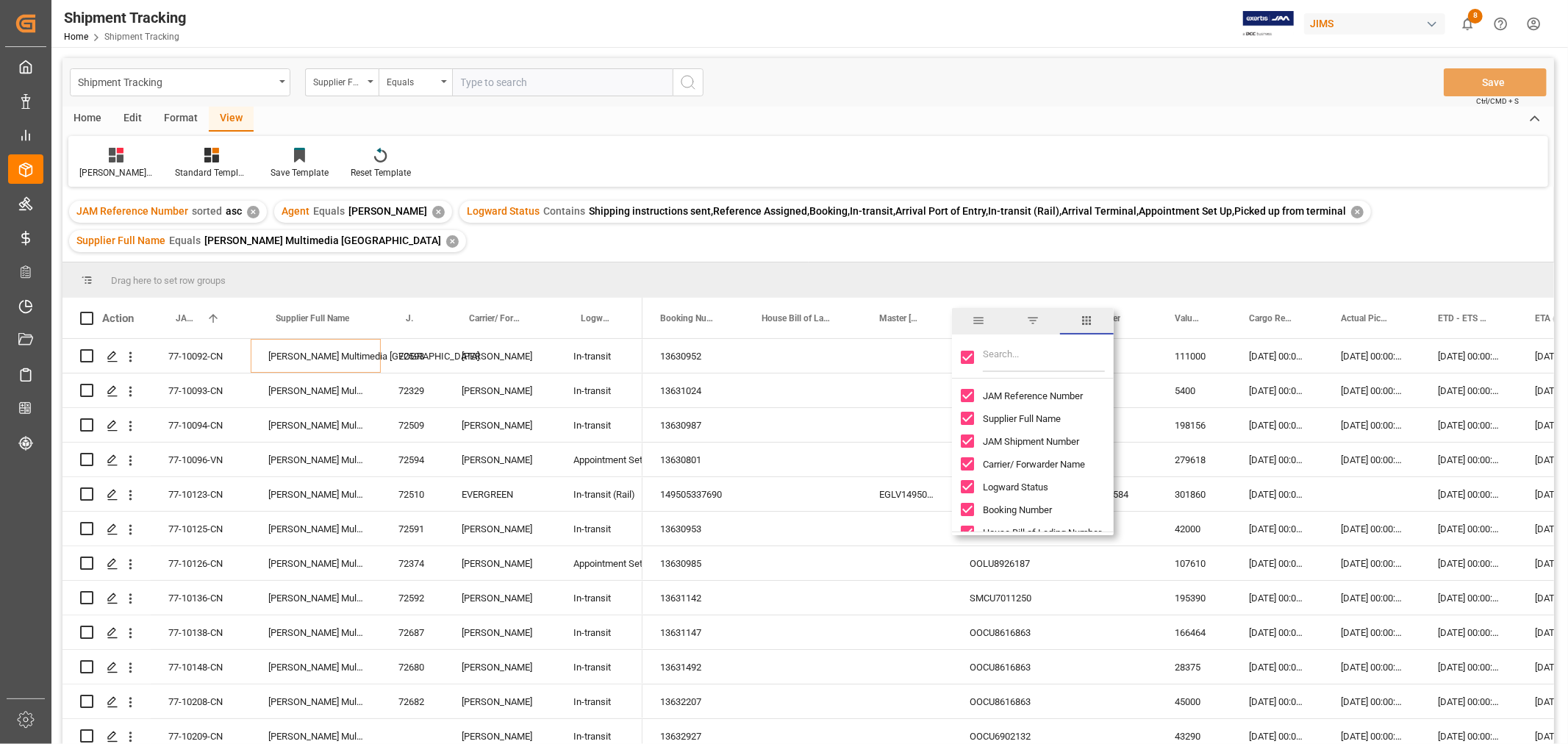
click at [961, 358] on input "Toggle Select All Columns" at bounding box center [967, 357] width 13 height 13
checkbox input "false"
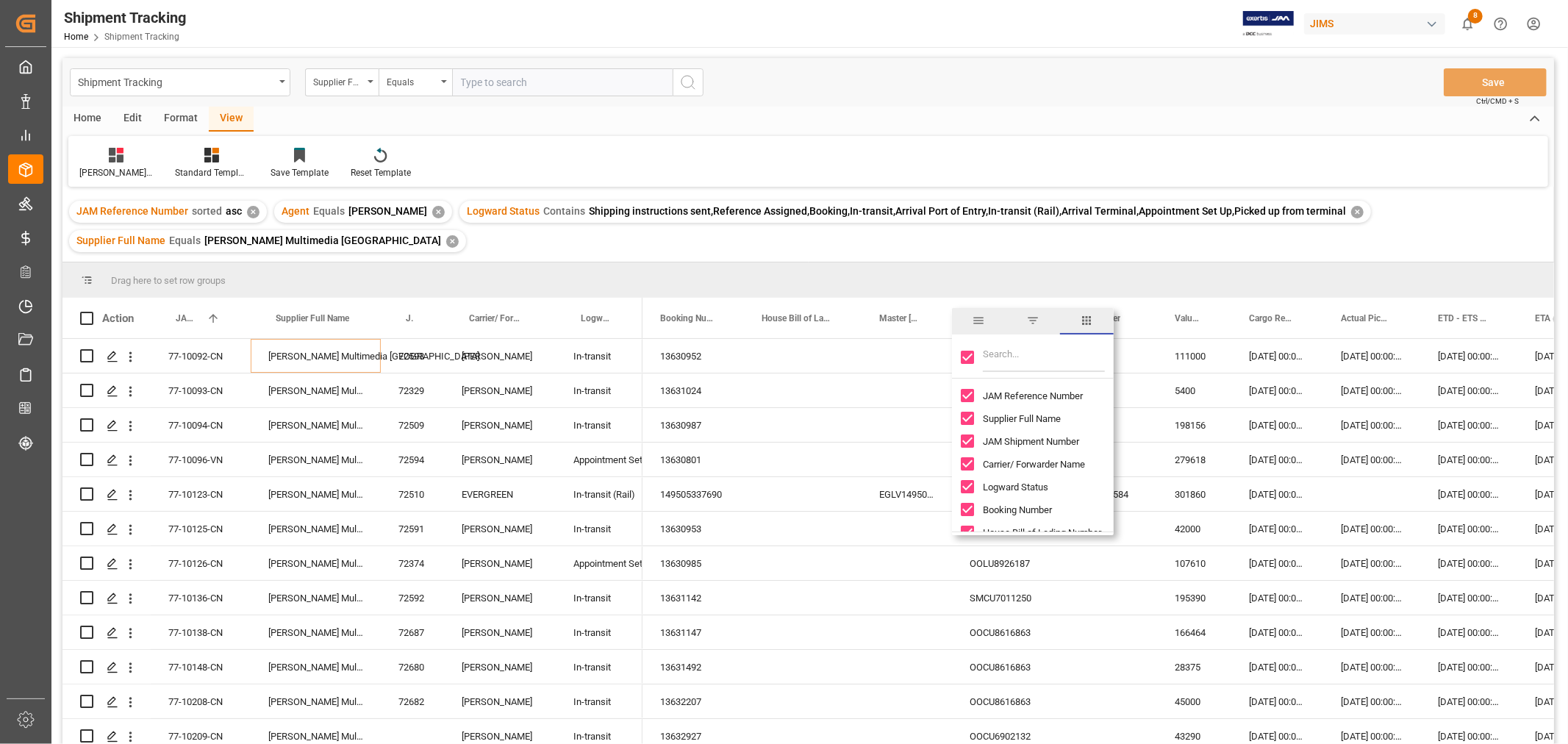
checkbox input "false"
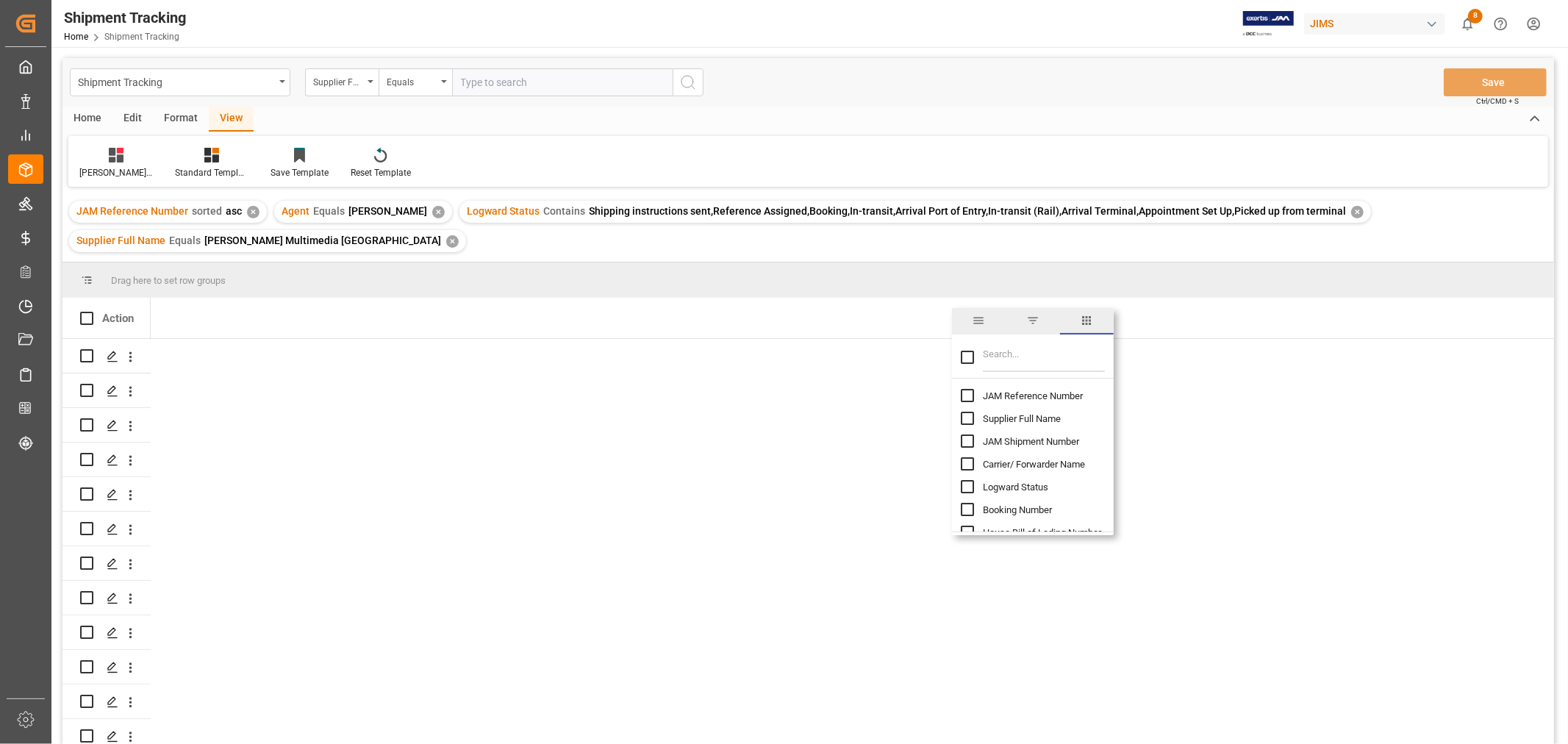
click at [966, 393] on input "JAM Reference Number column toggle visibility (hidden)" at bounding box center [967, 396] width 13 height 13
checkbox input "true"
checkbox input "false"
click at [964, 418] on input "Supplier Full Name column toggle visibility (hidden)" at bounding box center [967, 419] width 13 height 13
checkbox input "true"
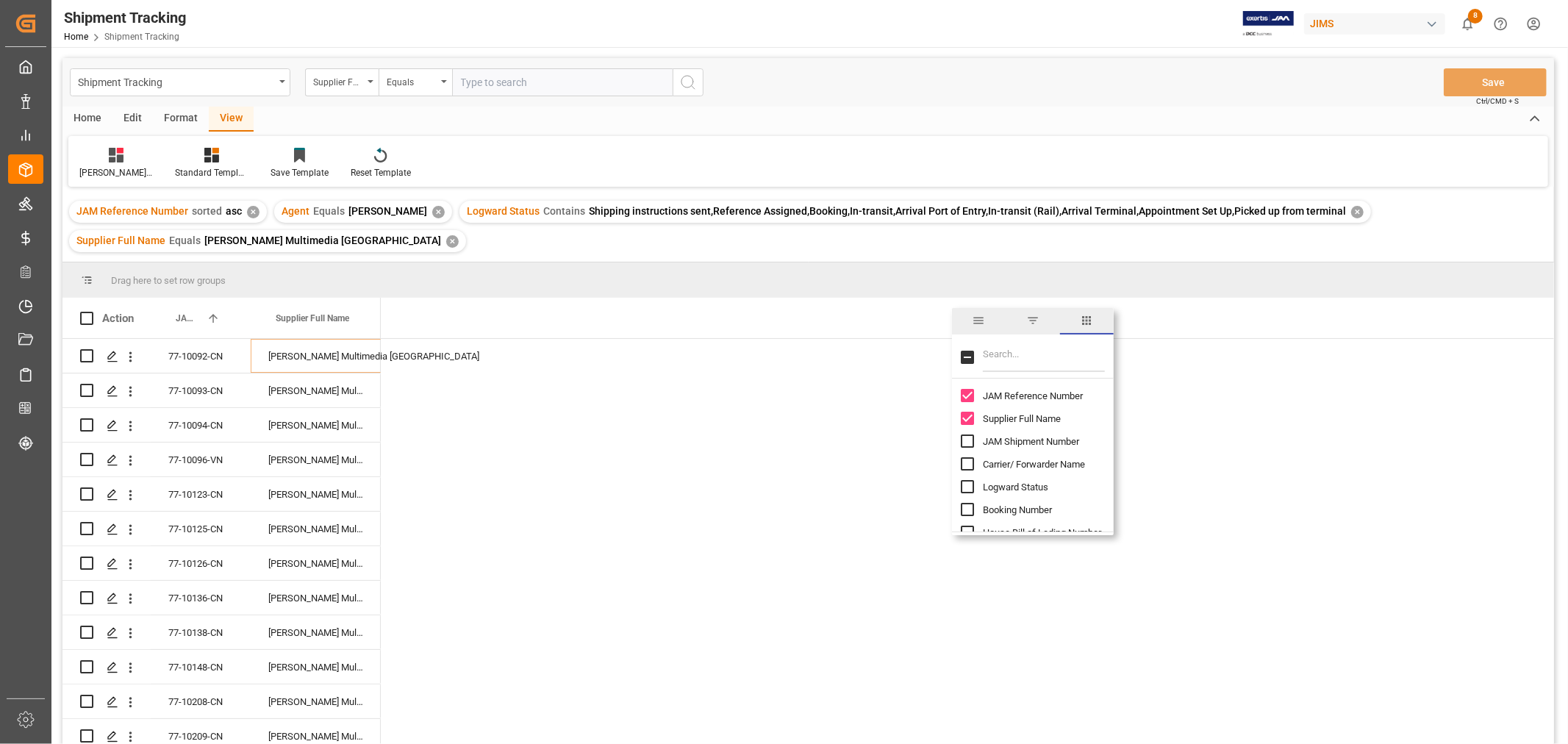
click at [991, 359] on input "Filter Columns Input" at bounding box center [1044, 358] width 122 height 30
type input "etd"
click at [966, 400] on input "ETD - ETS (Origin) column toggle visibility (hidden)" at bounding box center [967, 396] width 13 height 13
checkbox input "true"
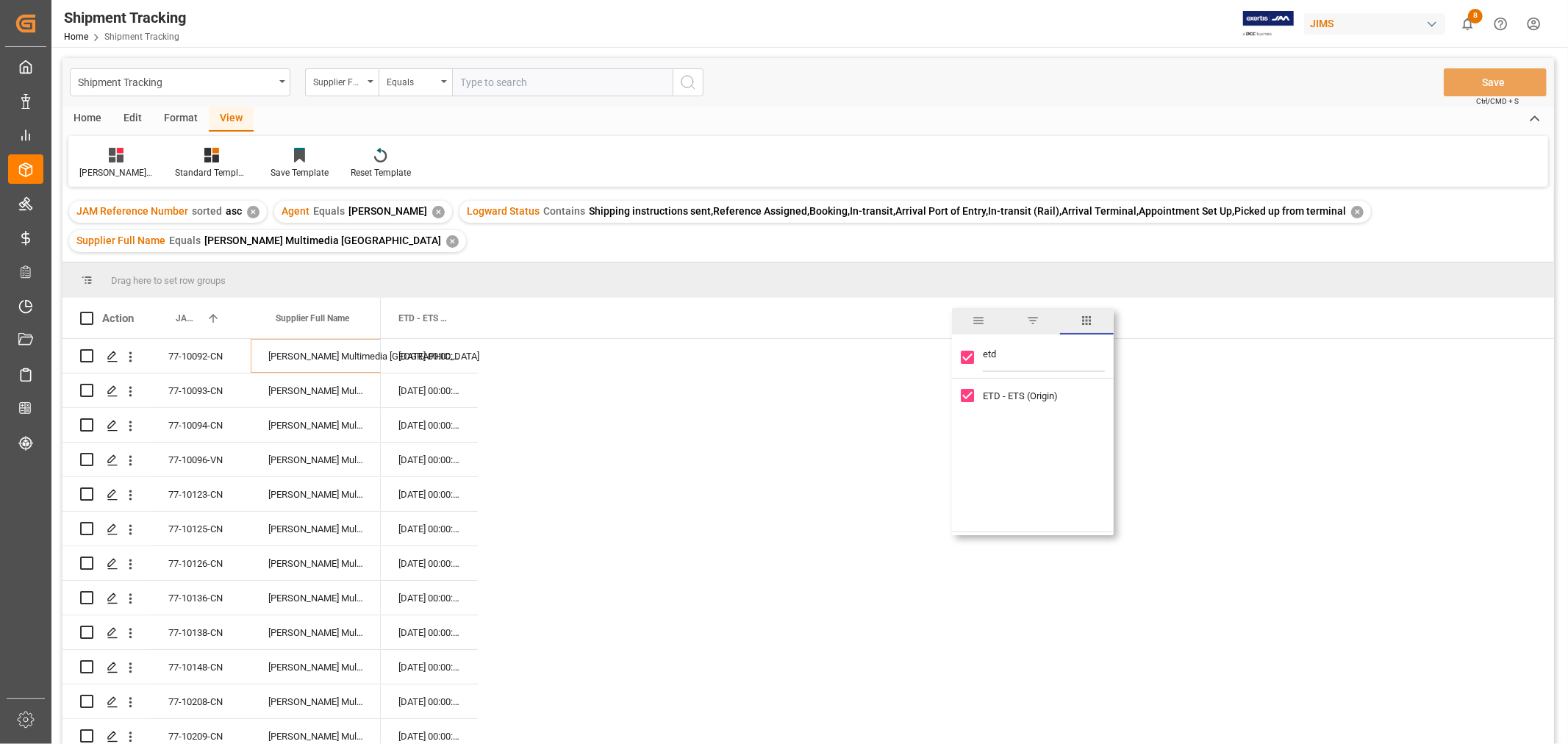
click at [1009, 354] on input "etd" at bounding box center [1044, 358] width 122 height 30
type input "e"
checkbox input "false"
type input "eta"
click at [962, 396] on input "ETA (Final Delivery Location) column toggle visibility (hidden)" at bounding box center [967, 396] width 13 height 13
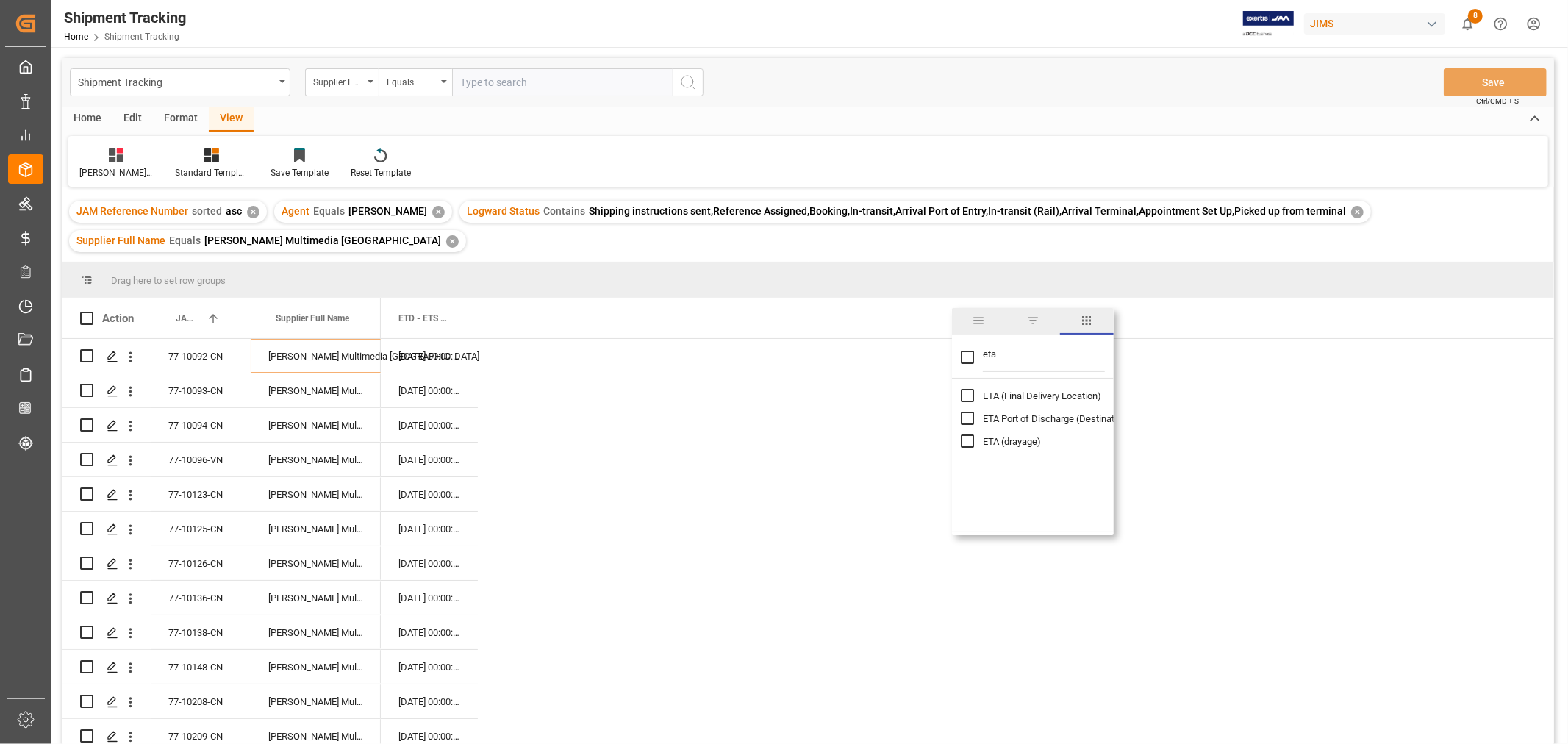
checkbox input "true"
checkbox input "false"
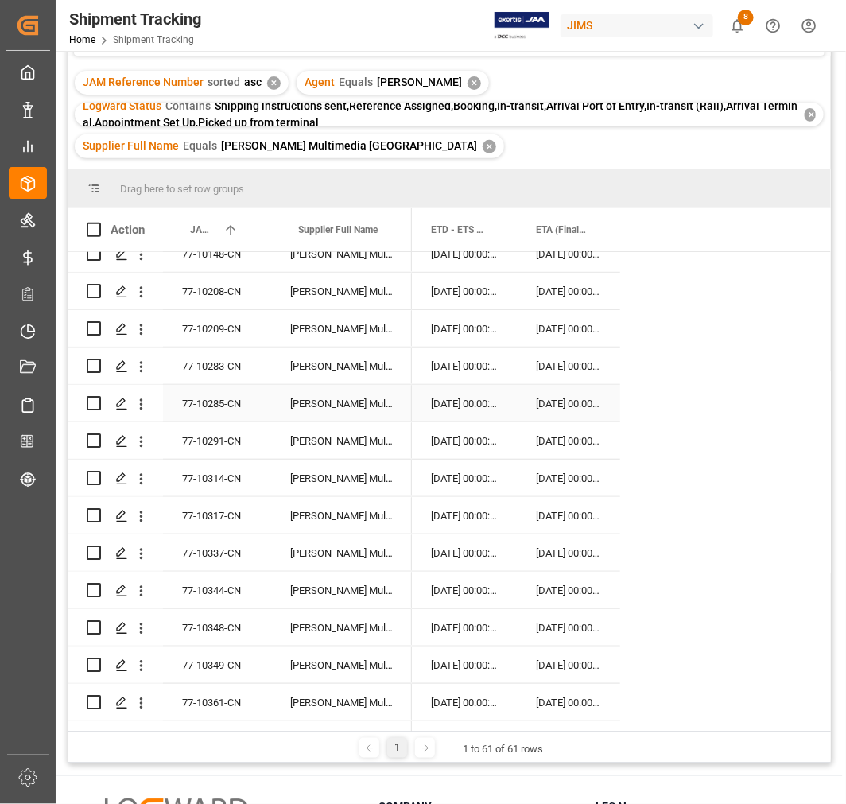
scroll to position [442, 0]
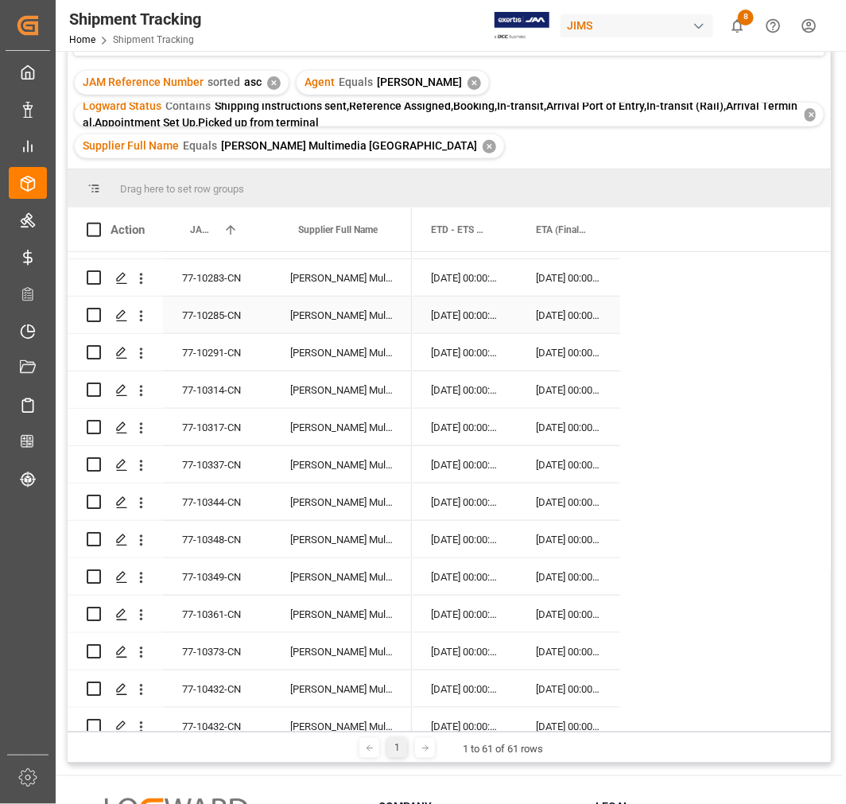
click at [583, 315] on div "30-09-2025 00:00:00" at bounding box center [568, 315] width 103 height 37
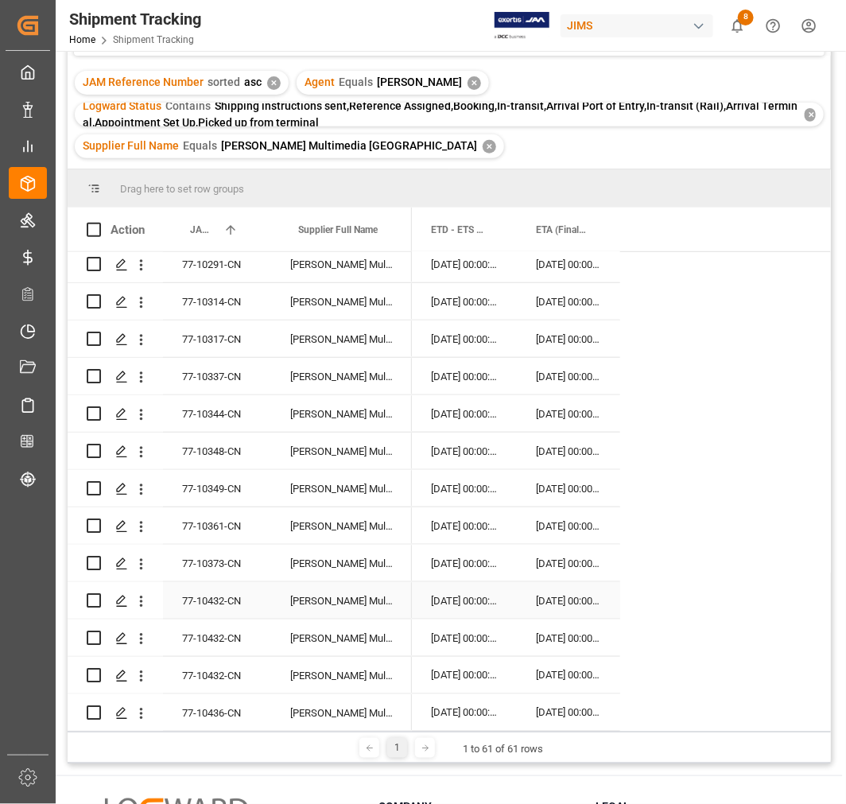
scroll to position [618, 0]
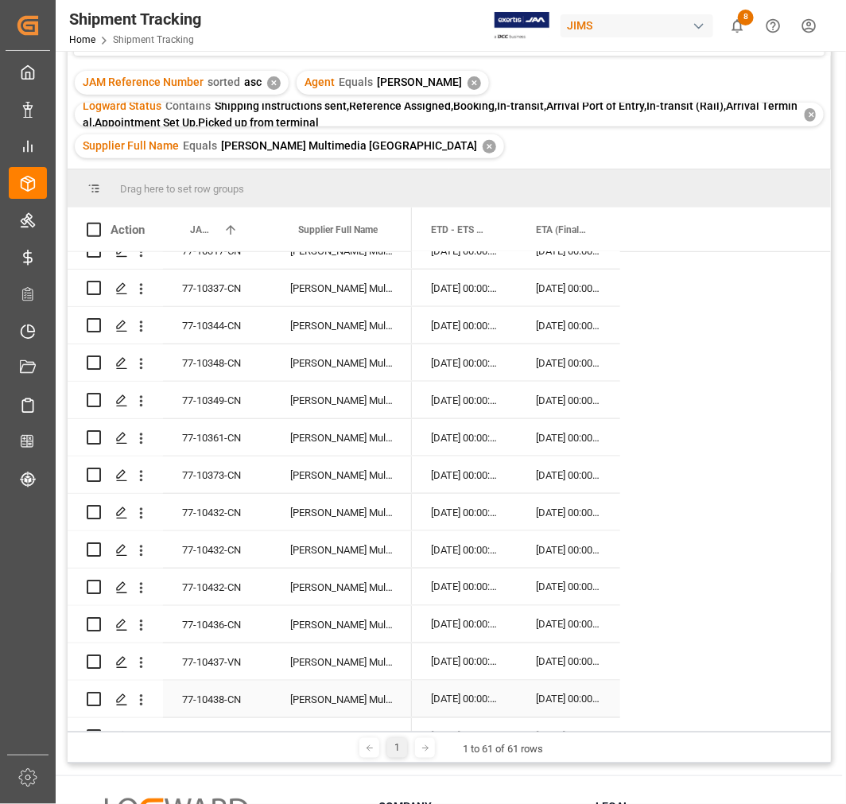
click at [562, 693] on div "11-10-2025 00:00:00" at bounding box center [568, 699] width 103 height 37
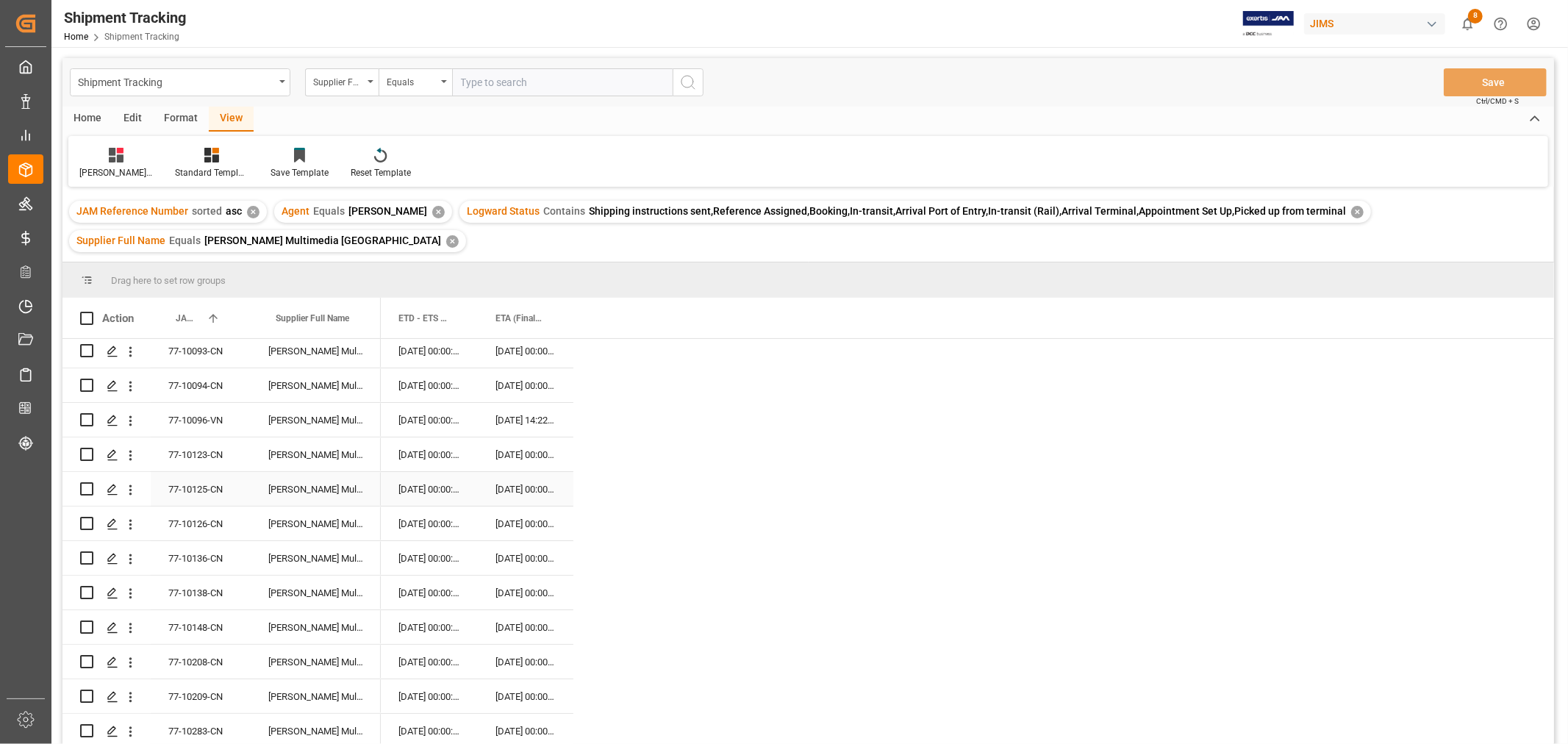
scroll to position [0, 0]
click at [446, 240] on div "✕" at bounding box center [453, 242] width 13 height 13
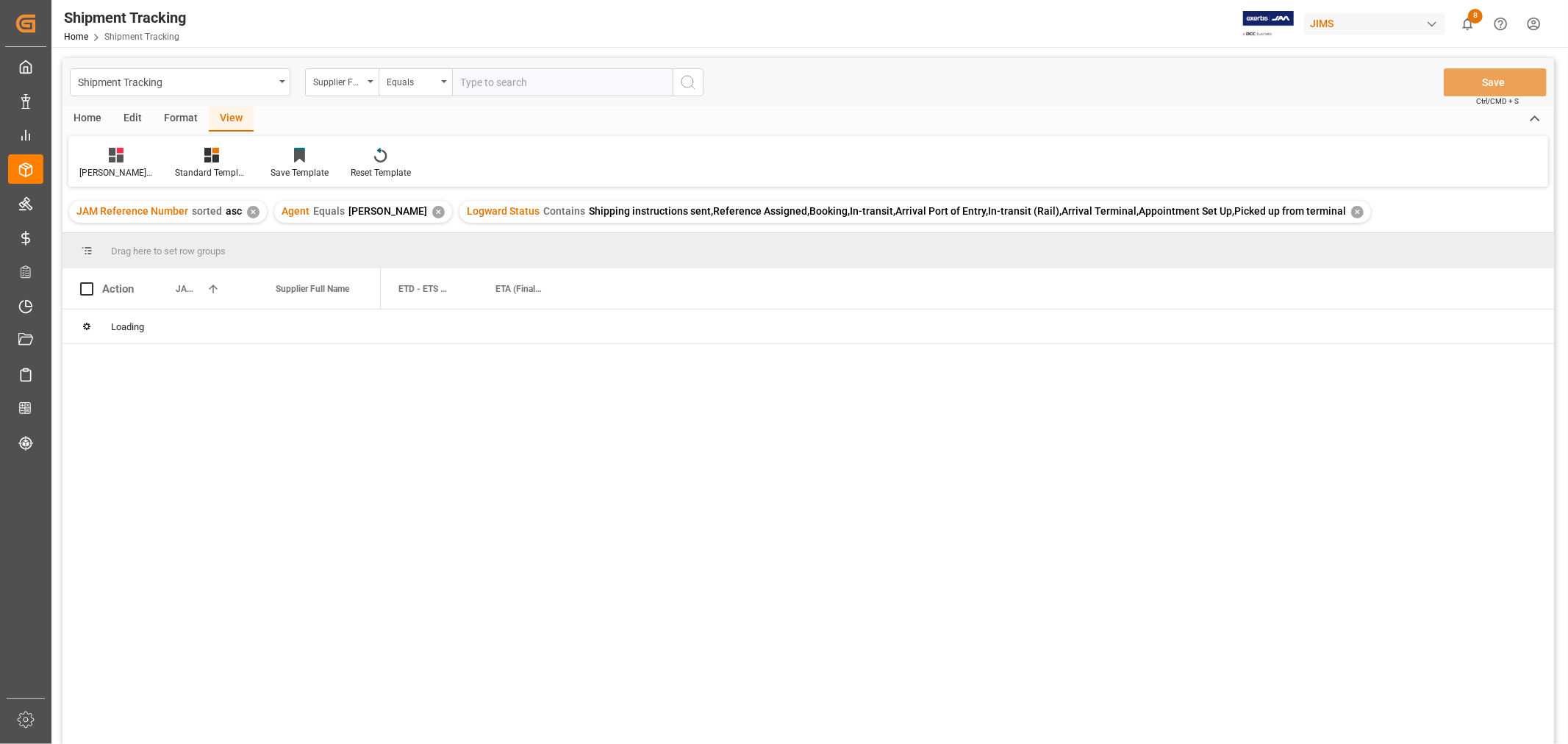
click at [1351, 211] on div "✕" at bounding box center [1357, 213] width 13 height 13
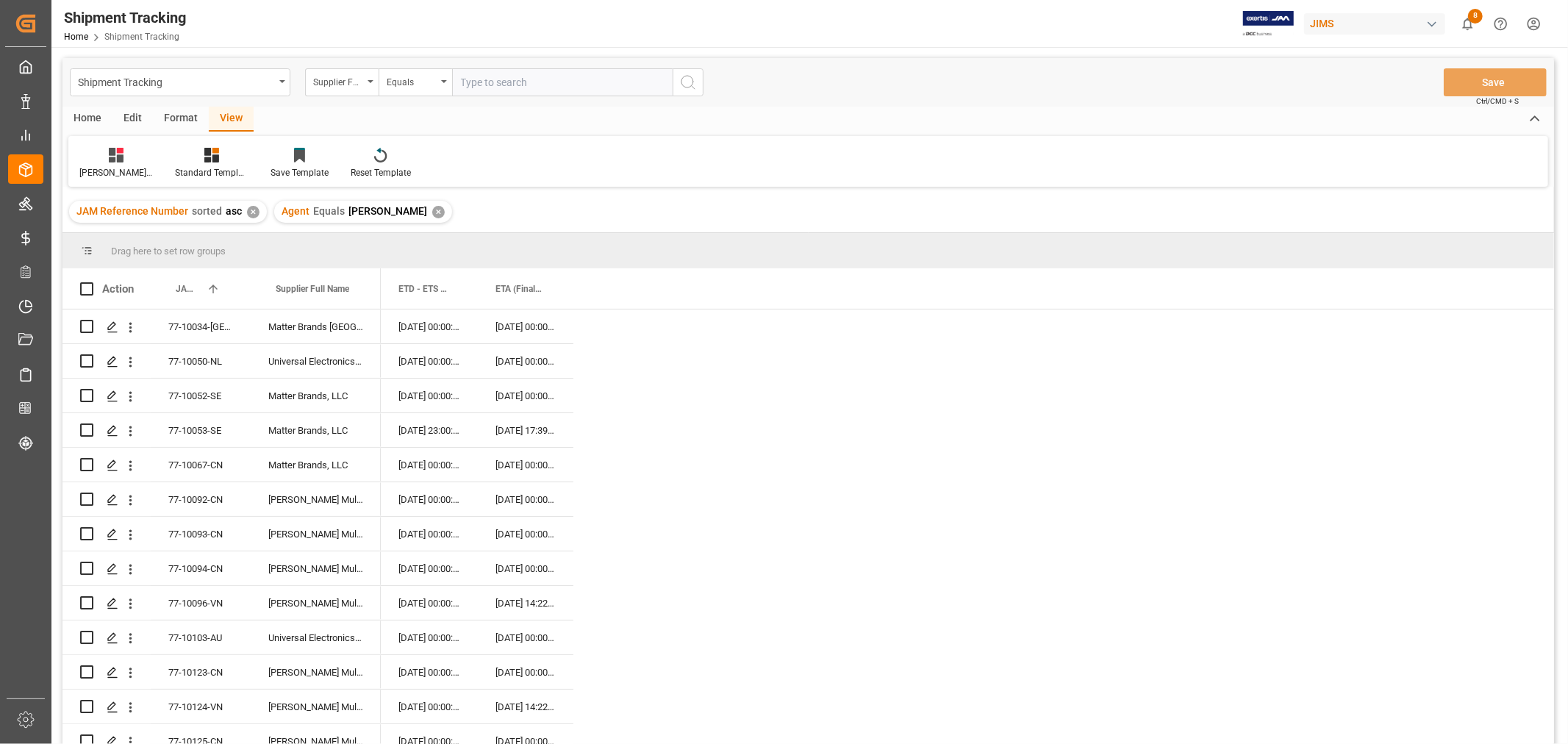
click at [473, 85] on input "text" at bounding box center [562, 82] width 221 height 28
paste input "77-9898-CN"
type input "77-9898-CN"
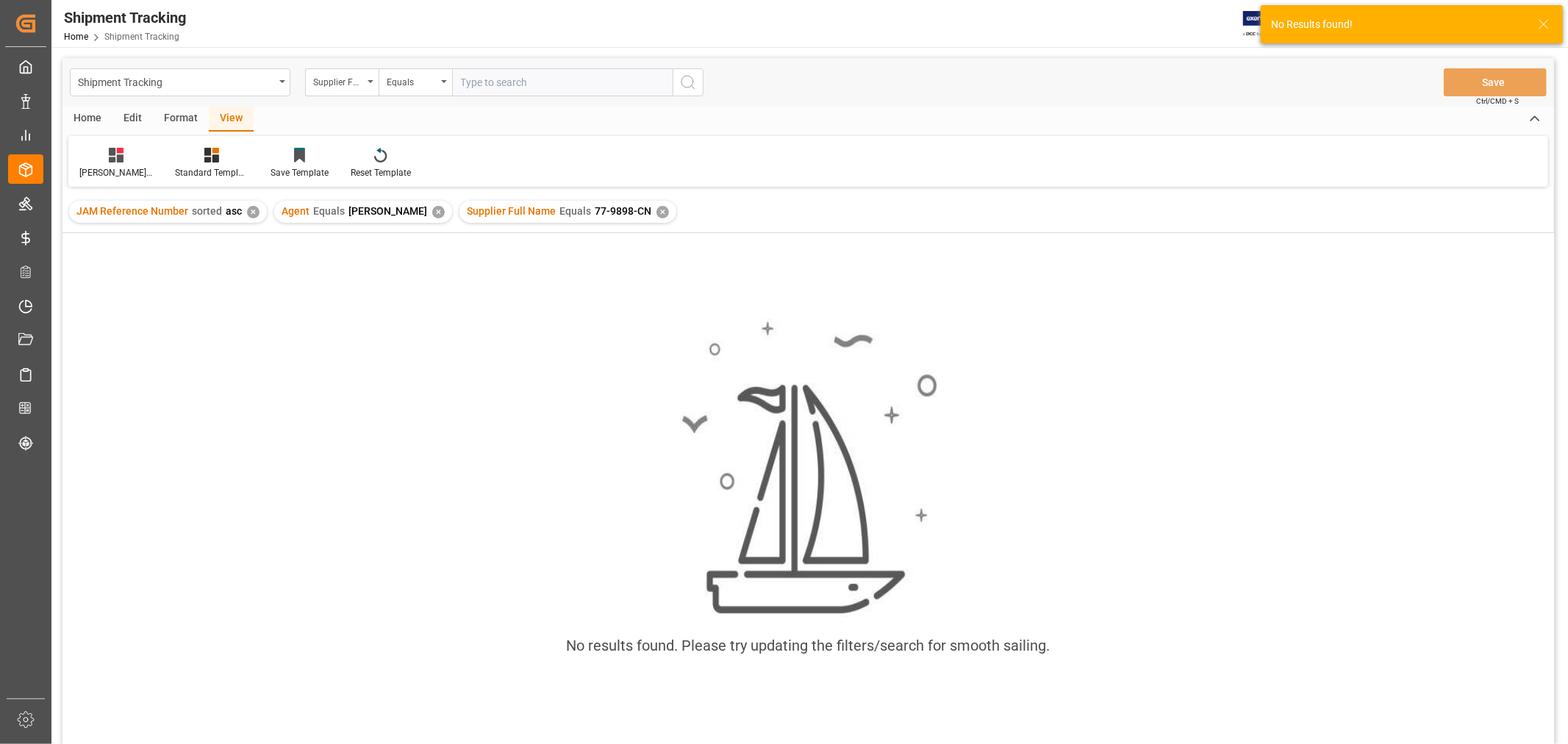
click at [432, 208] on div "✕" at bounding box center [439, 213] width 13 height 13
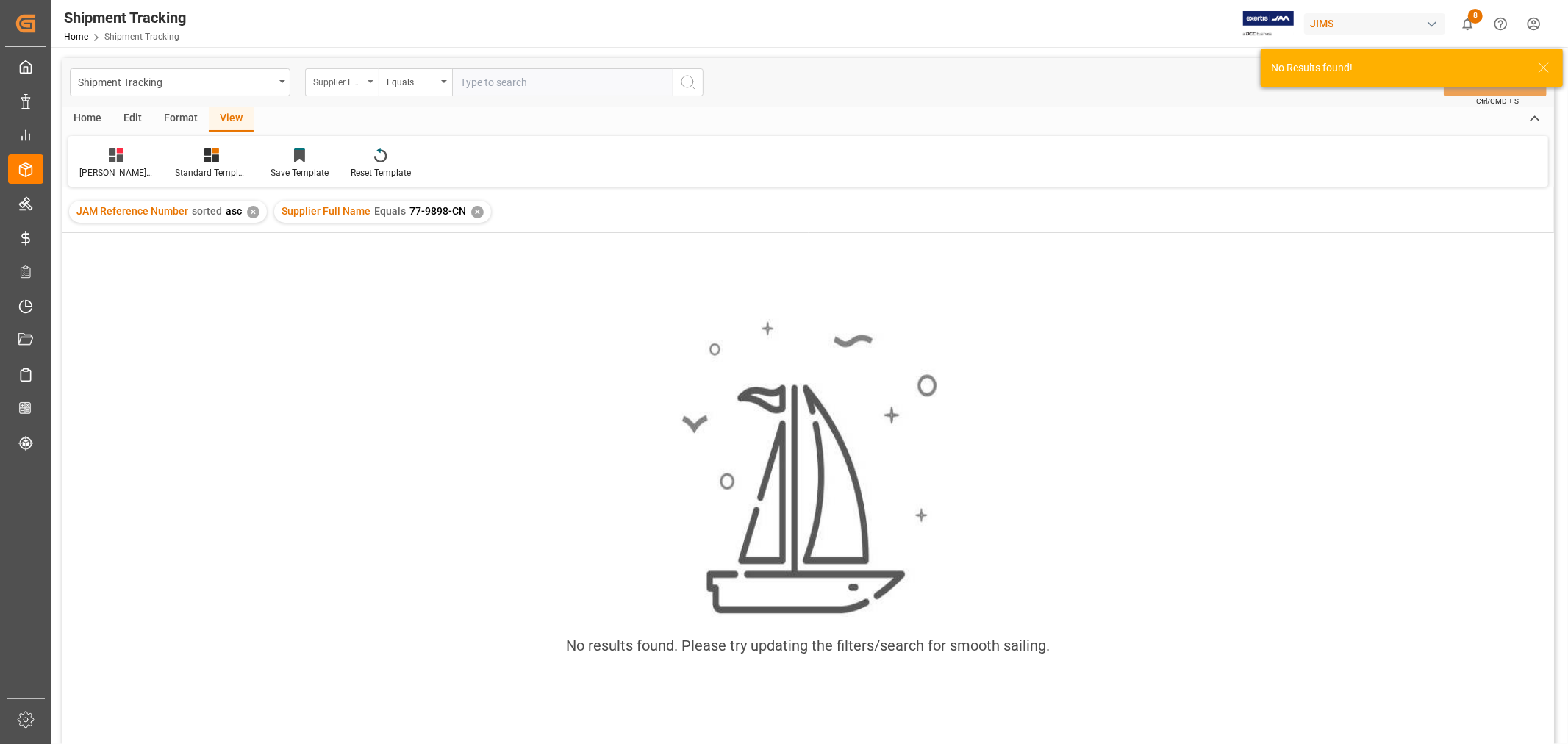
click at [368, 74] on div "Supplier Full Name" at bounding box center [342, 82] width 74 height 28
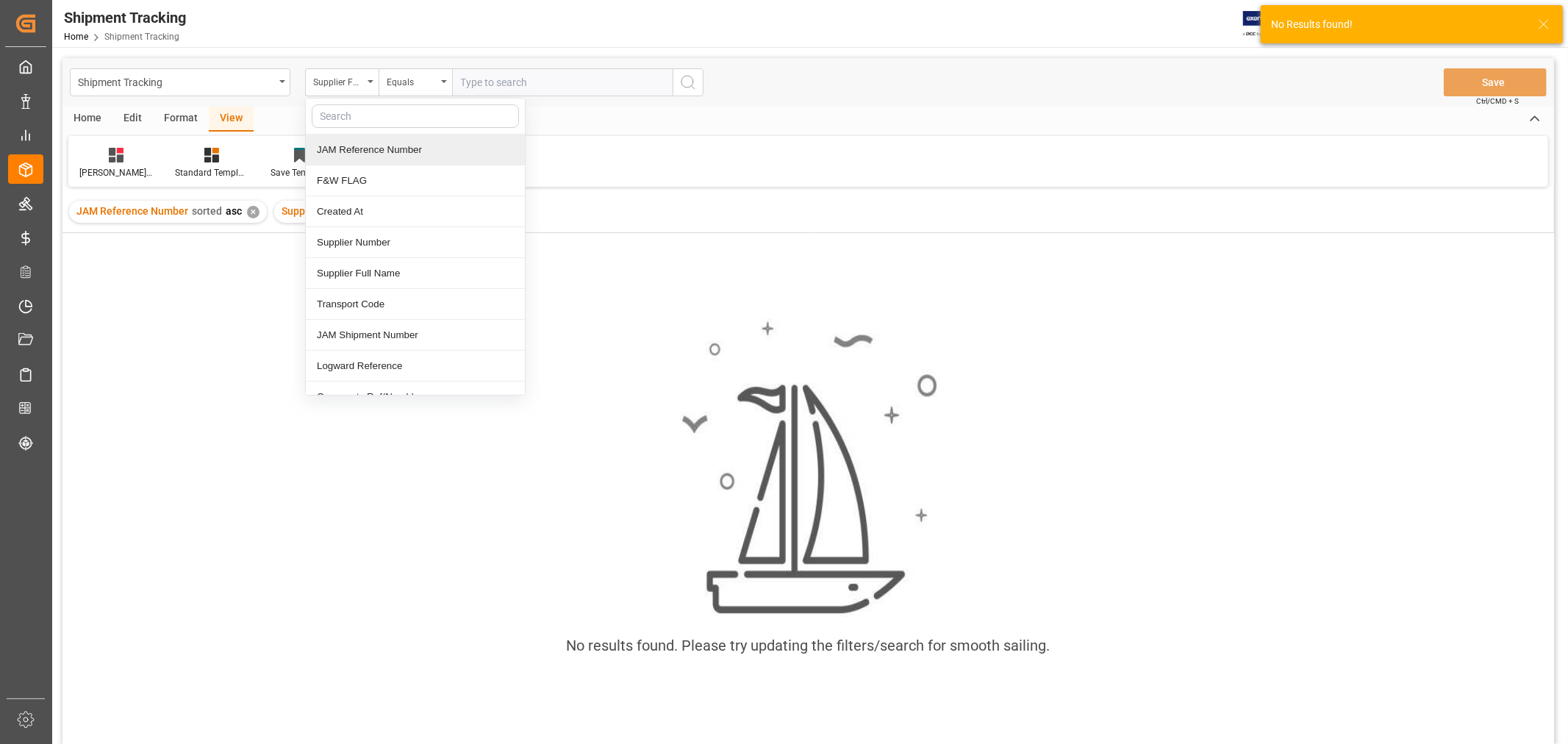
click at [353, 145] on div "JAM Reference Number" at bounding box center [415, 150] width 219 height 30
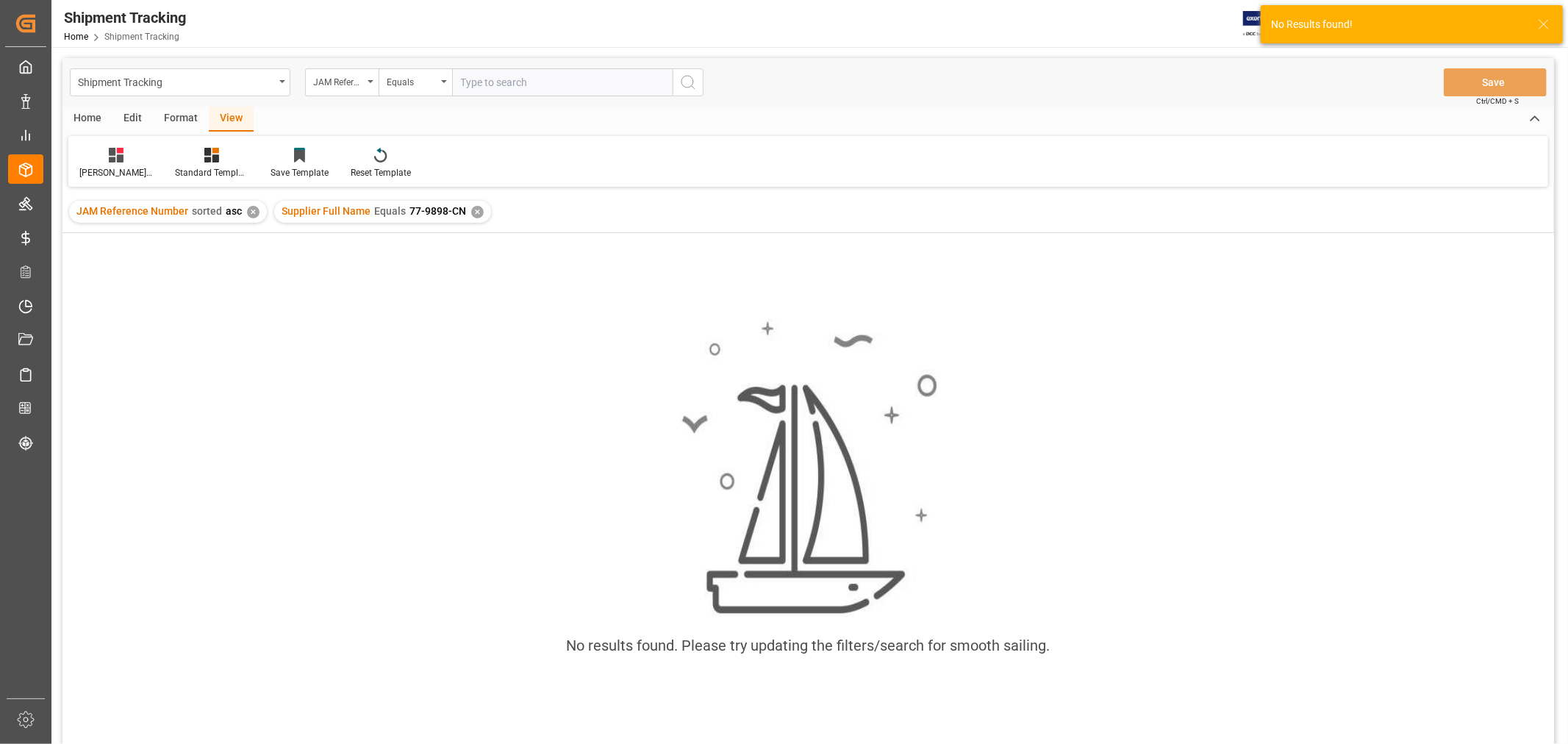
click at [478, 217] on div "Supplier Full Name Equals 77-9898-CN ✕" at bounding box center [383, 212] width 217 height 22
click at [475, 211] on div "✕" at bounding box center [478, 213] width 13 height 13
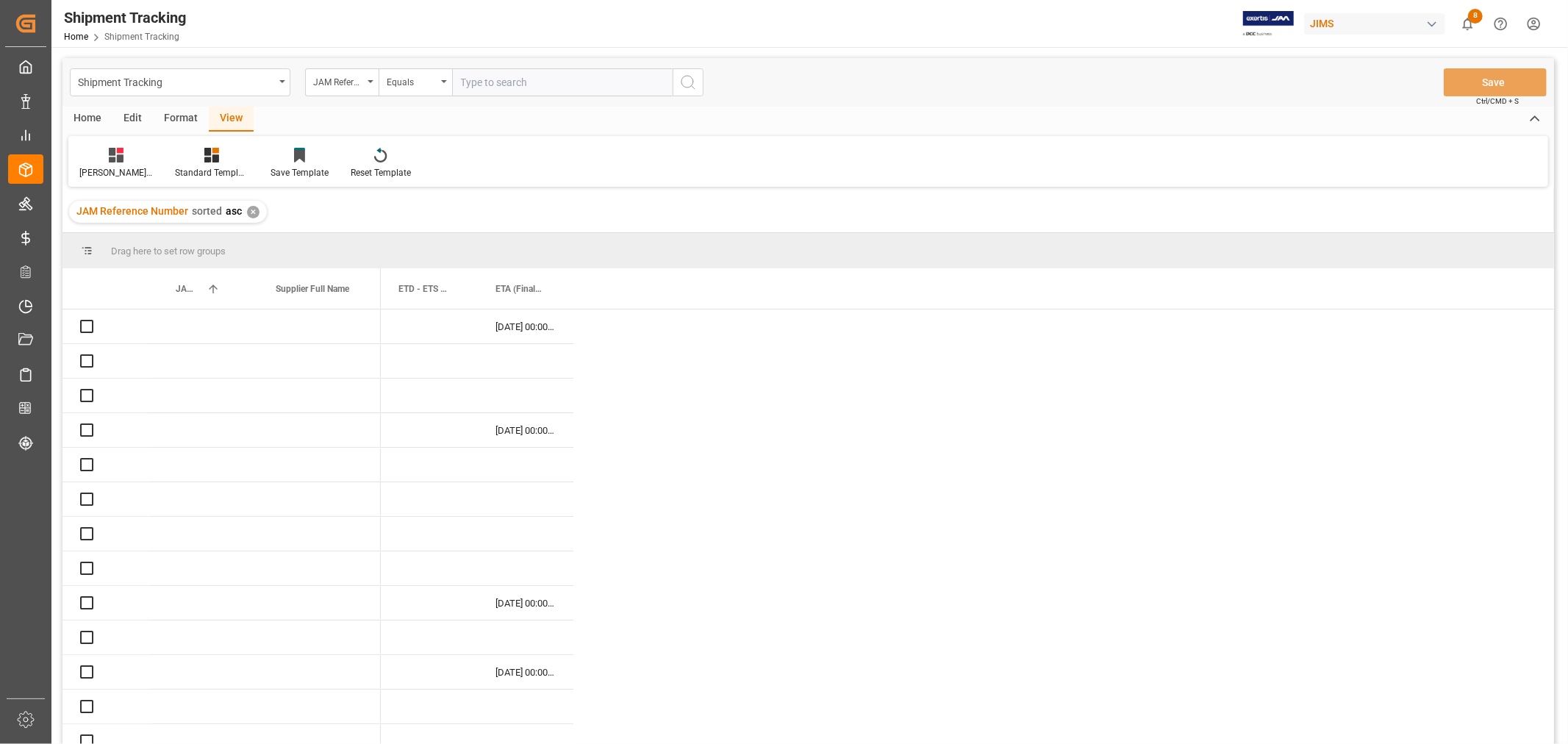
click at [480, 82] on input "text" at bounding box center [562, 82] width 221 height 28
paste input "77-9898-CN"
type input "77-9898-CN"
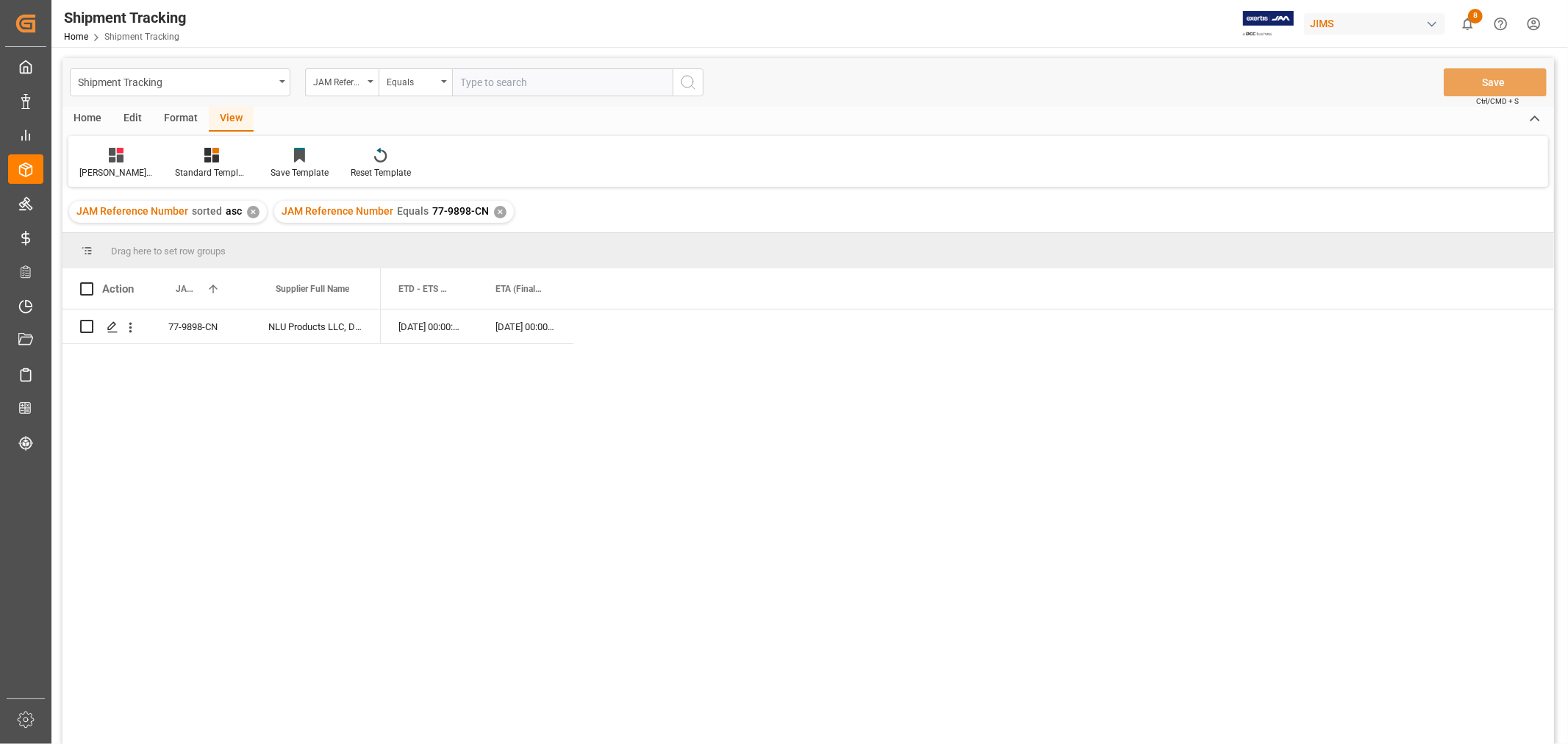
click at [232, 116] on div "View" at bounding box center [231, 118] width 45 height 25
click at [98, 171] on div "[PERSON_NAME]'s tracking all # _5" at bounding box center [116, 173] width 74 height 13
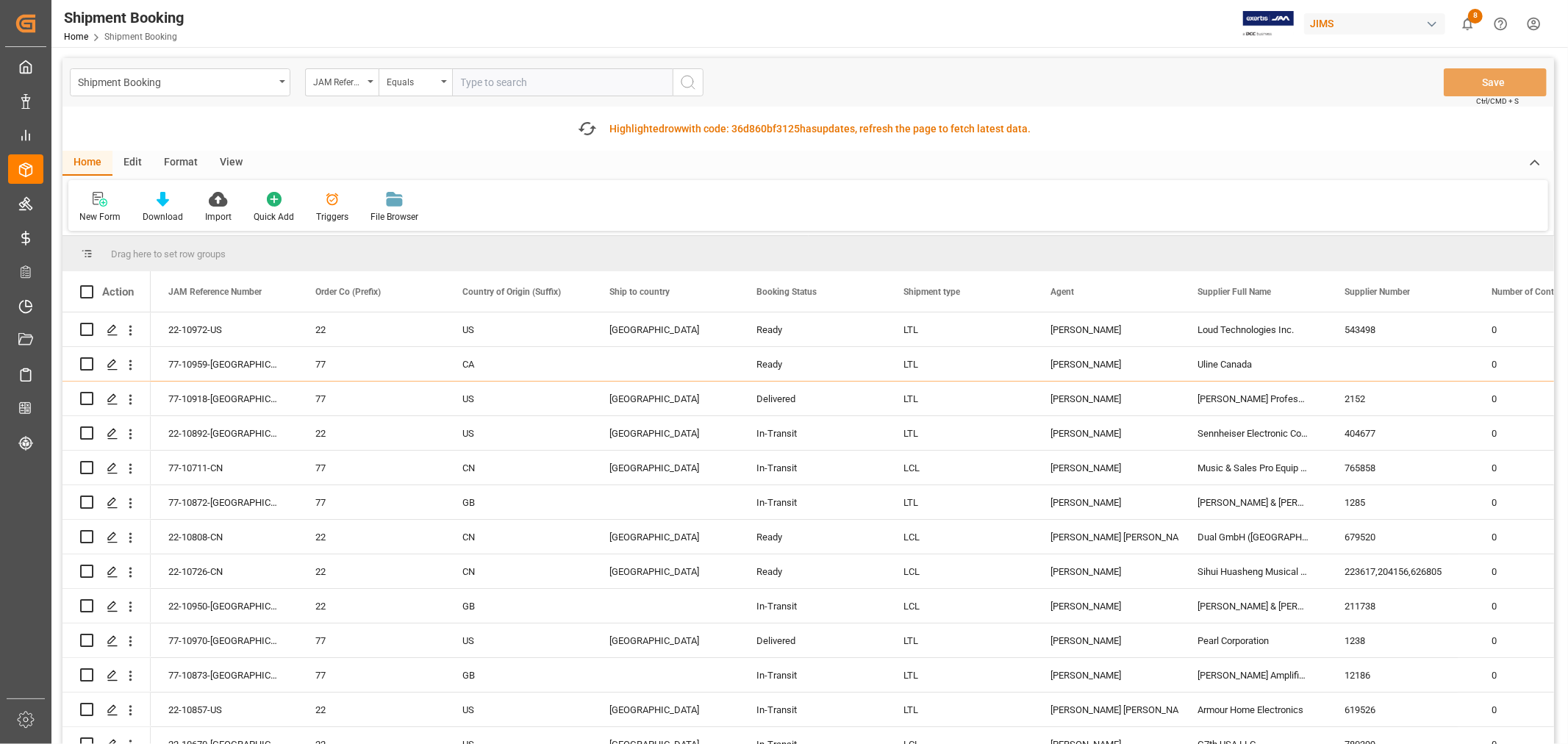
paste input "77-9898-CN"
type input "77-9898-CN"
click at [685, 77] on circle "search button" at bounding box center [687, 81] width 12 height 12
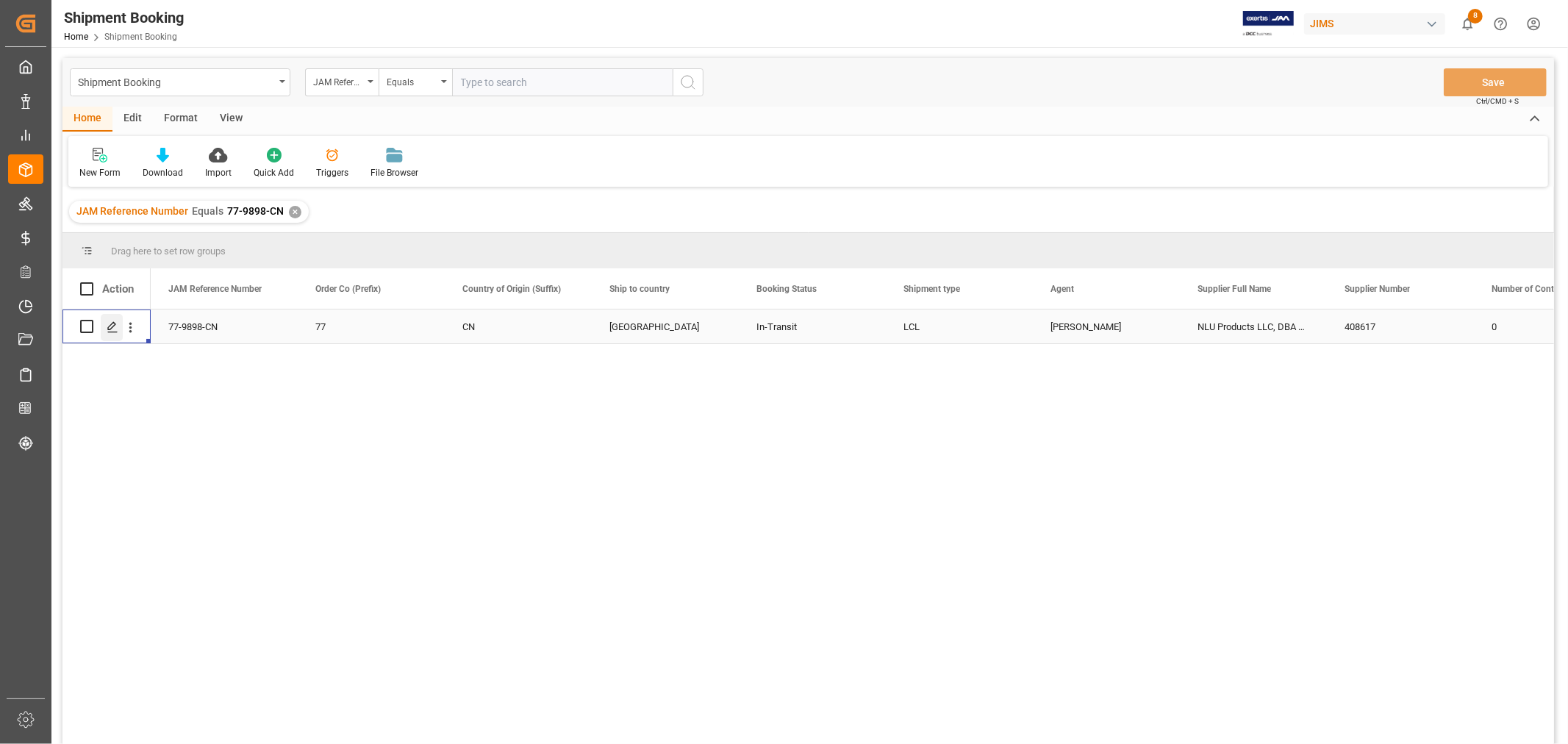
click at [113, 328] on icon "Press SPACE to select this row." at bounding box center [112, 327] width 12 height 12
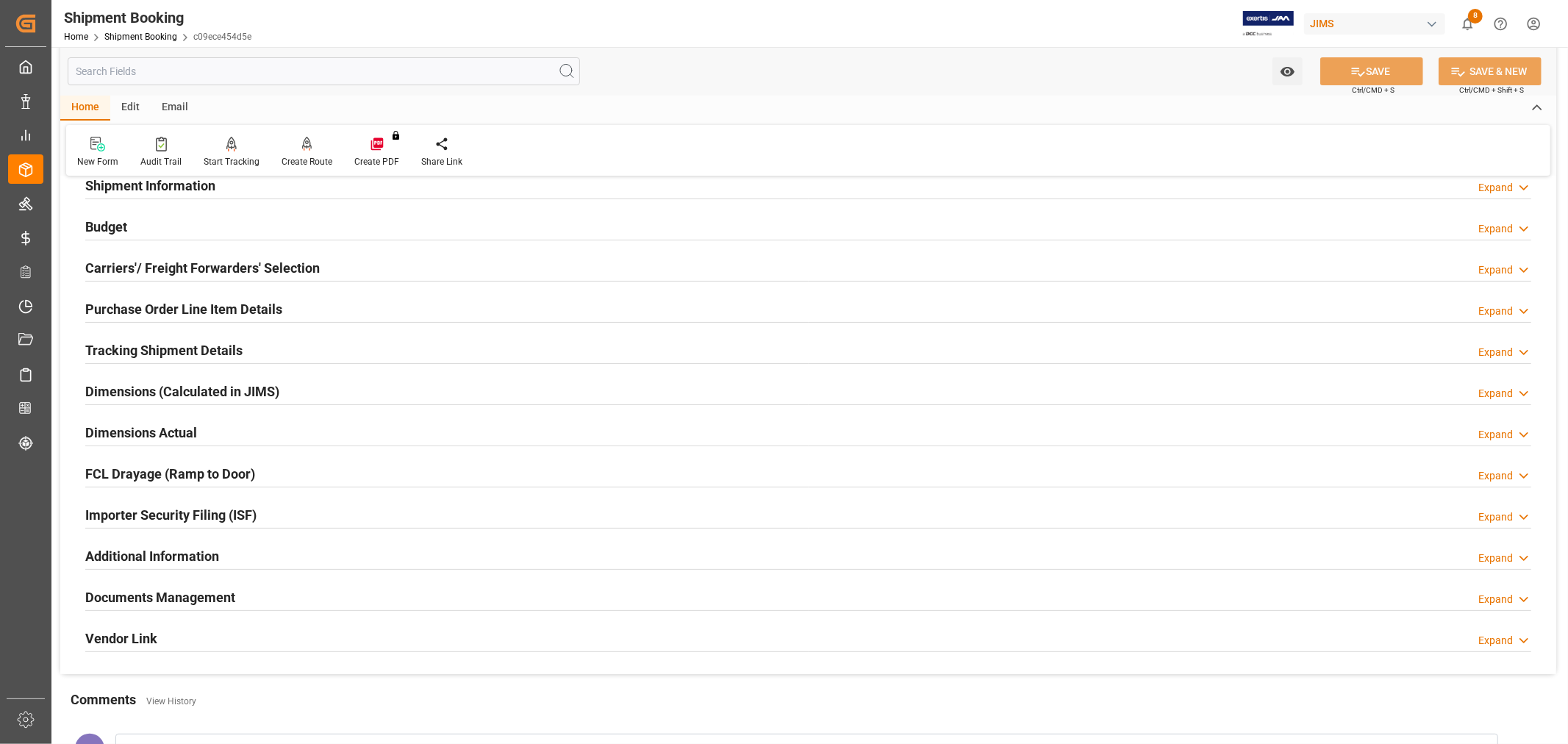
scroll to position [164, 0]
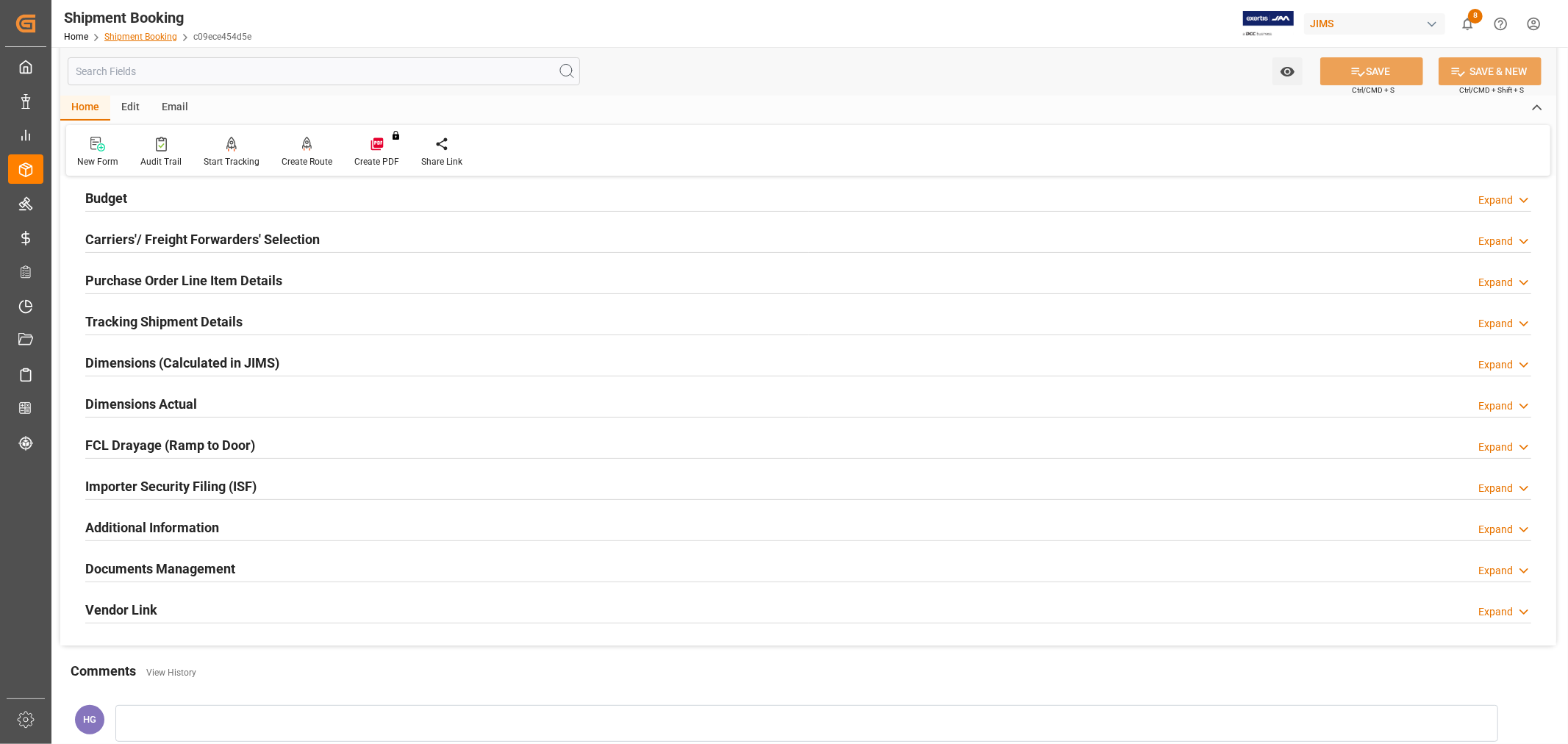
click at [133, 35] on link "Shipment Booking" at bounding box center [140, 36] width 73 height 10
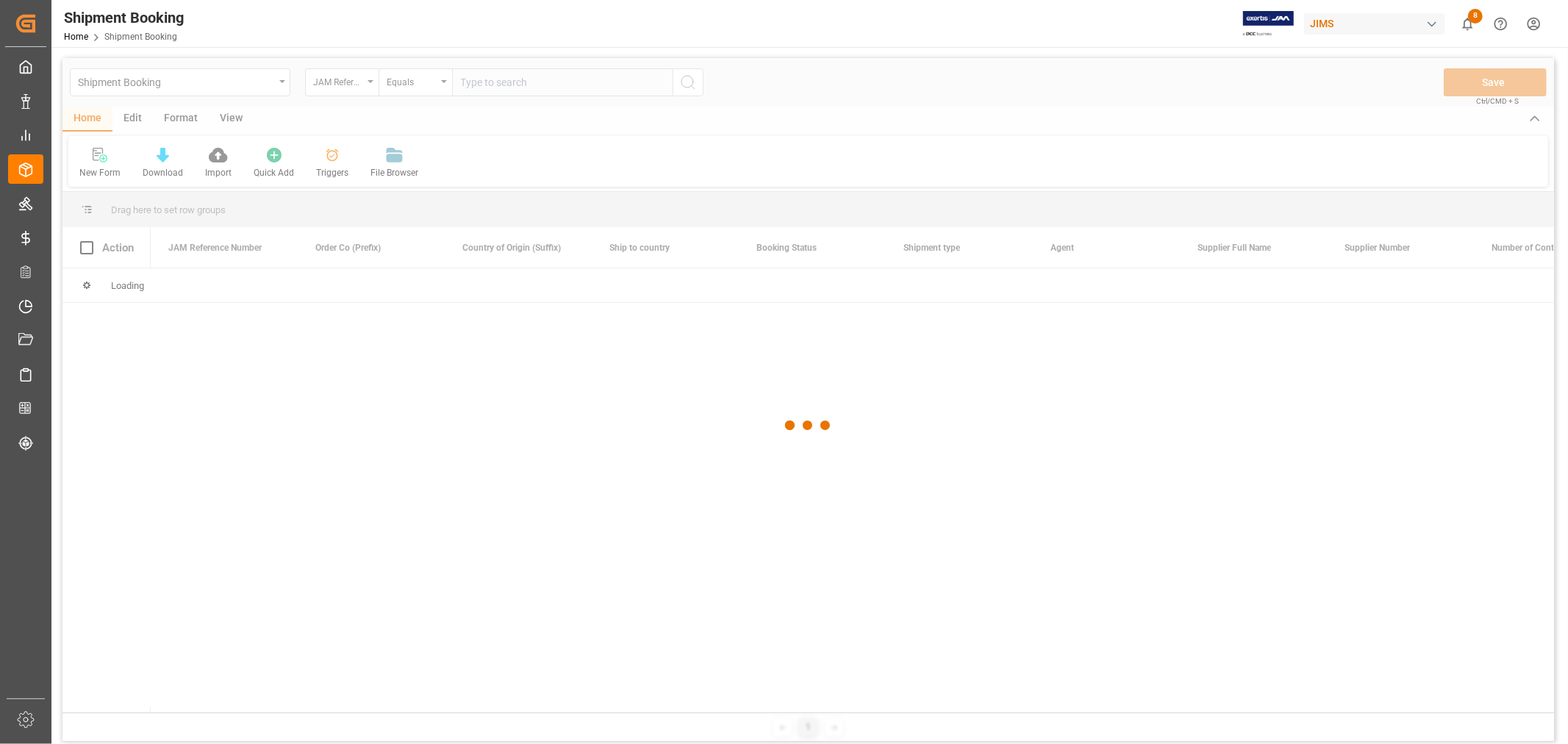
click at [503, 81] on div at bounding box center [808, 426] width 1491 height 736
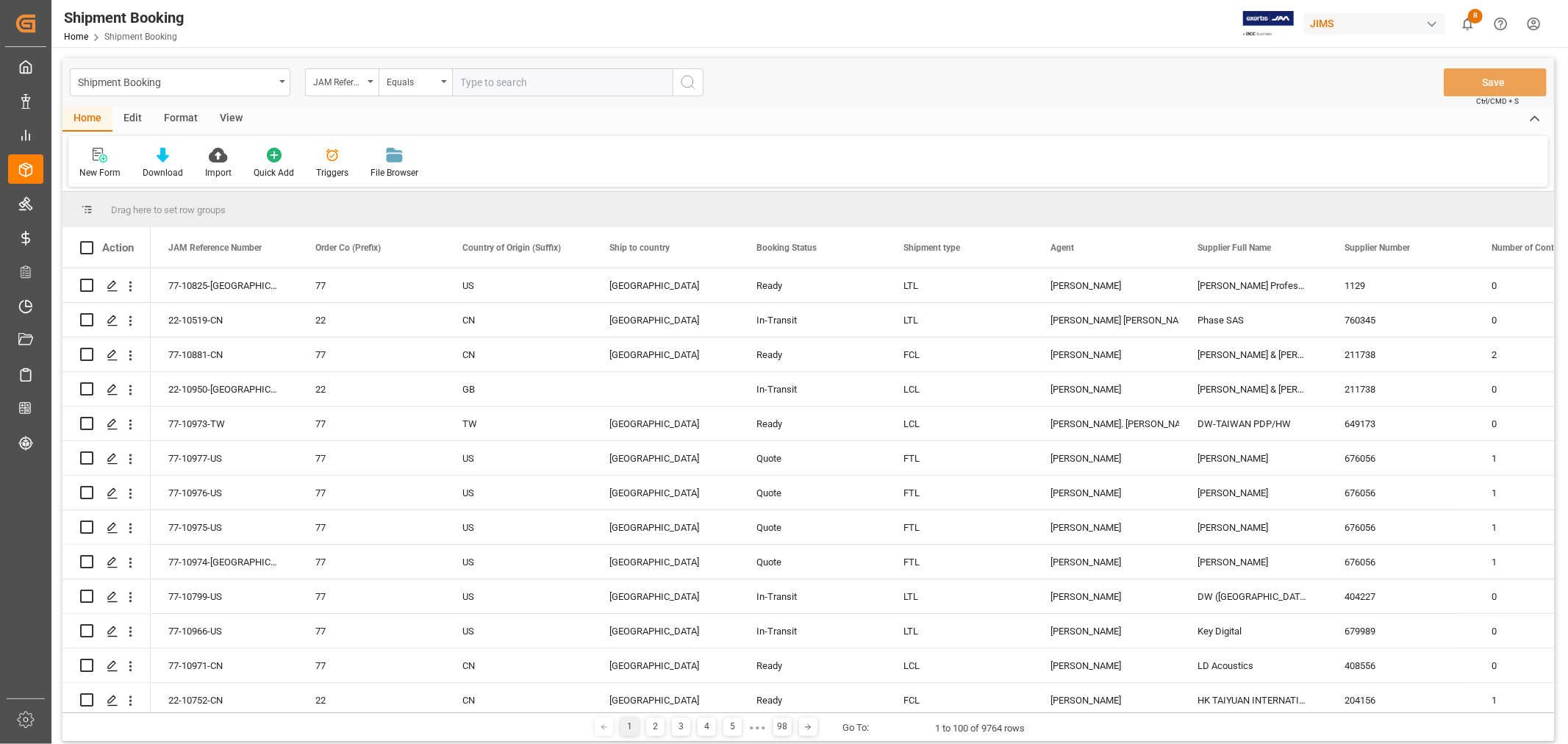
click at [500, 81] on input "text" at bounding box center [562, 82] width 221 height 28
paste input "77-10876-CN"
type input "77-10876-CN"
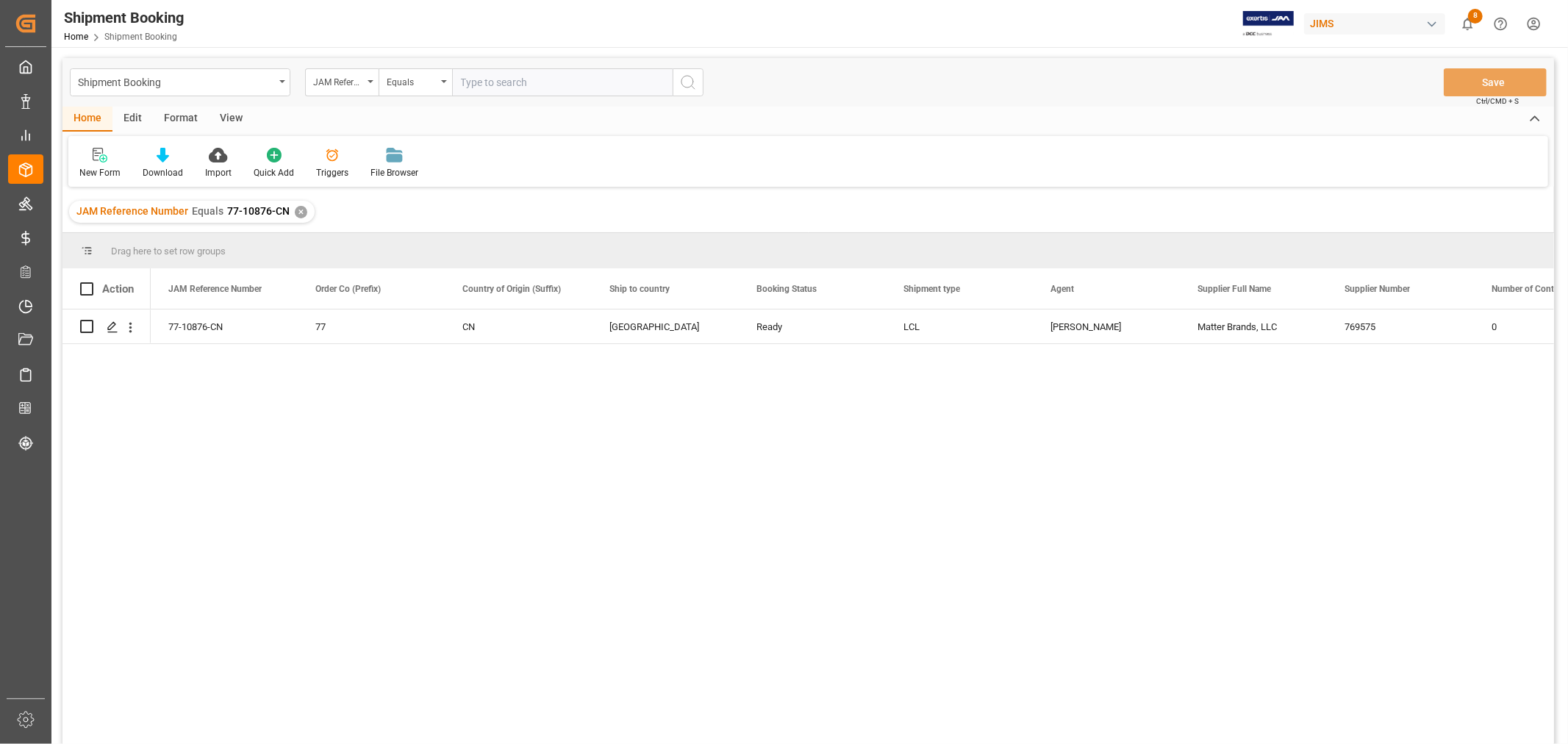
click at [297, 213] on div "✕" at bounding box center [301, 213] width 13 height 13
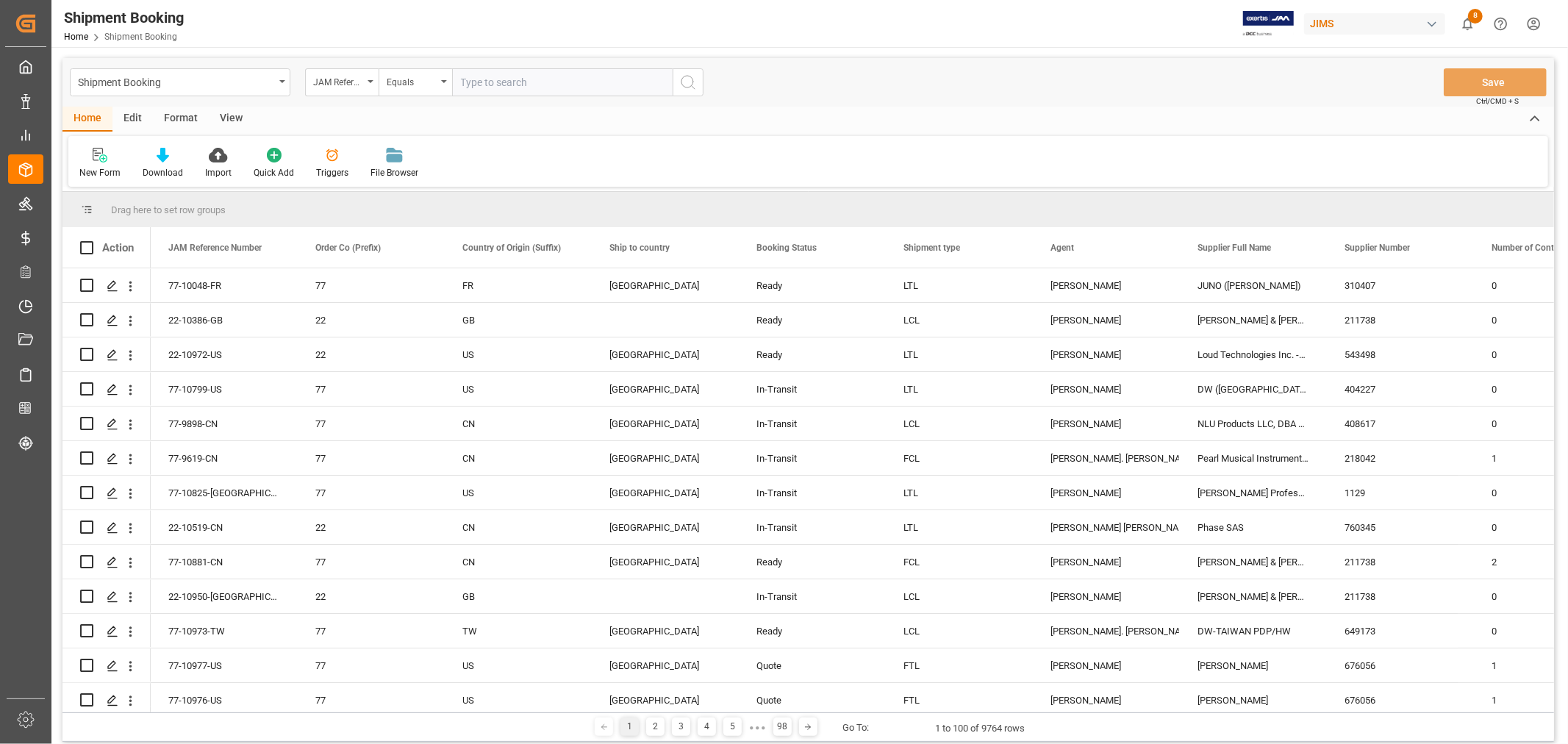
click at [505, 74] on input "text" at bounding box center [562, 82] width 221 height 28
type input "77-9635-cn"
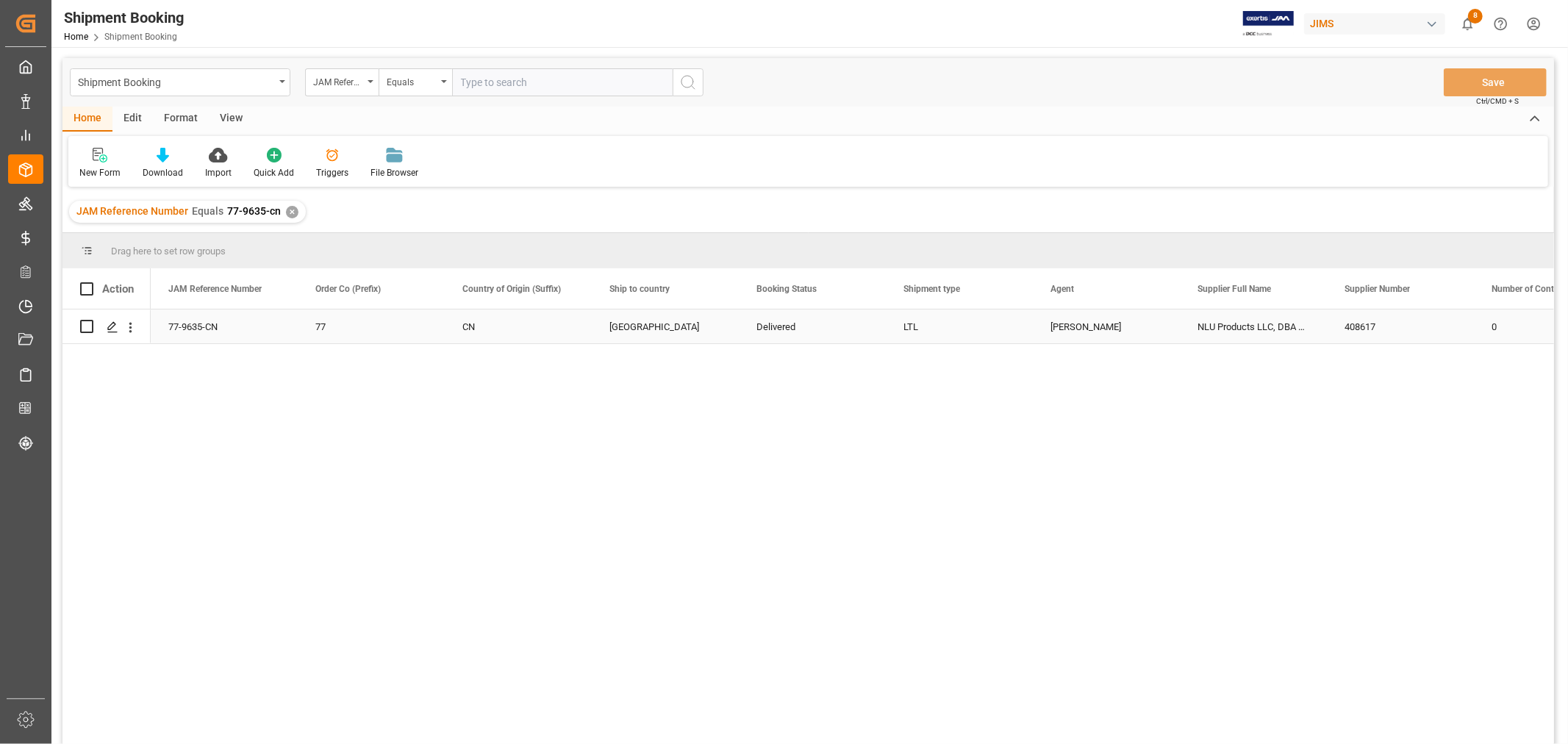
click at [199, 325] on div "77-9635-CN" at bounding box center [224, 326] width 147 height 34
click at [289, 210] on div "✕" at bounding box center [292, 213] width 13 height 13
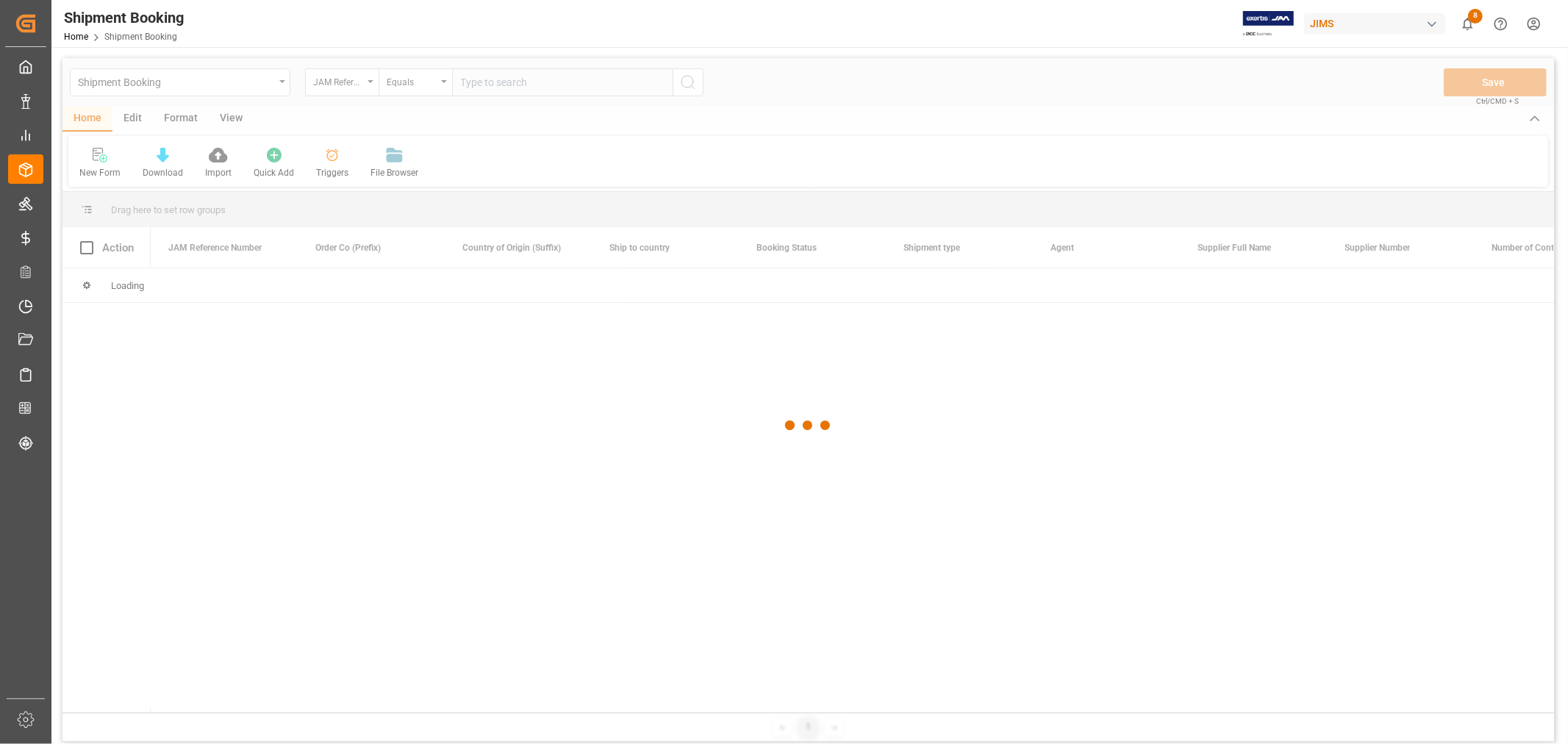
click at [517, 74] on div at bounding box center [808, 426] width 1491 height 736
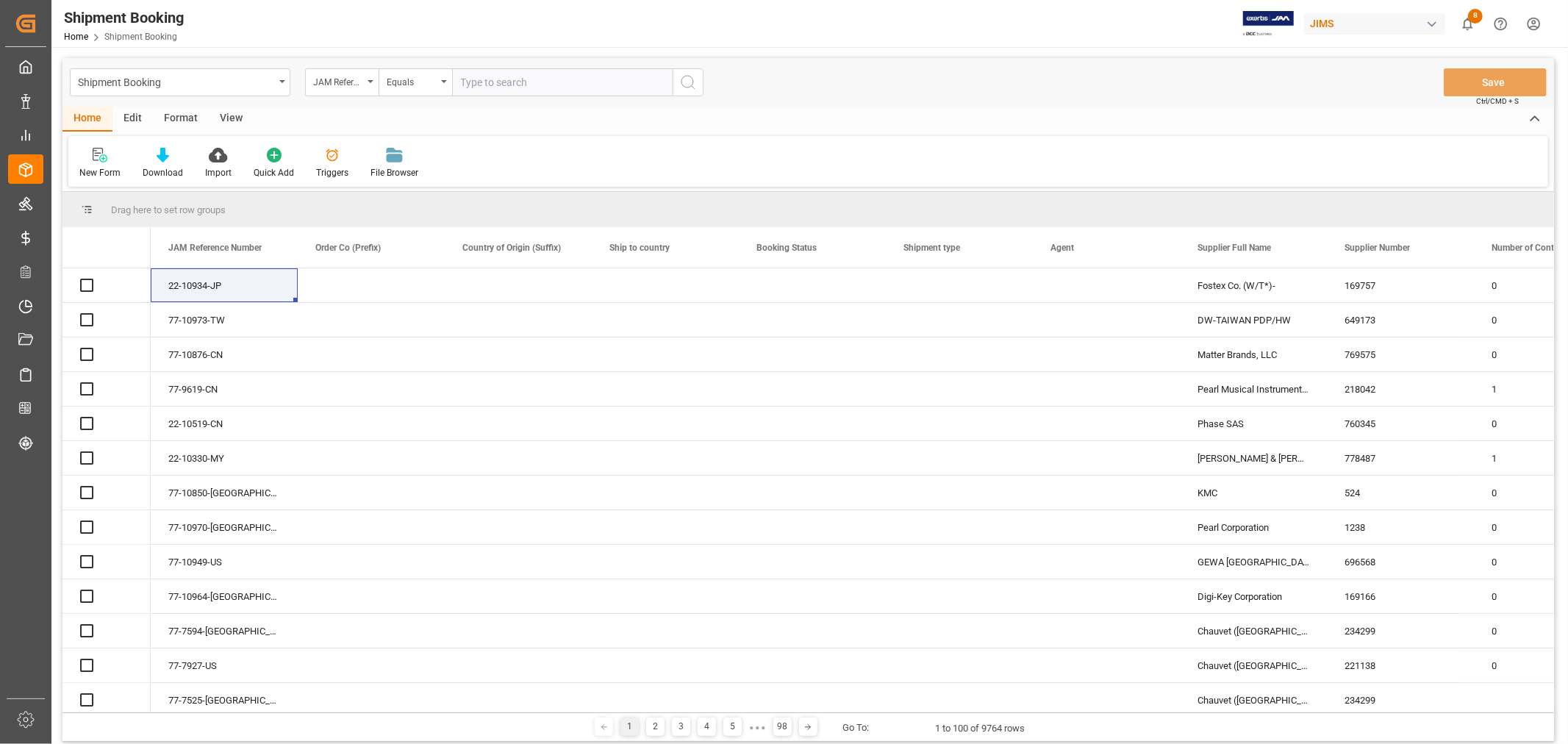
click at [516, 78] on input "text" at bounding box center [562, 82] width 221 height 28
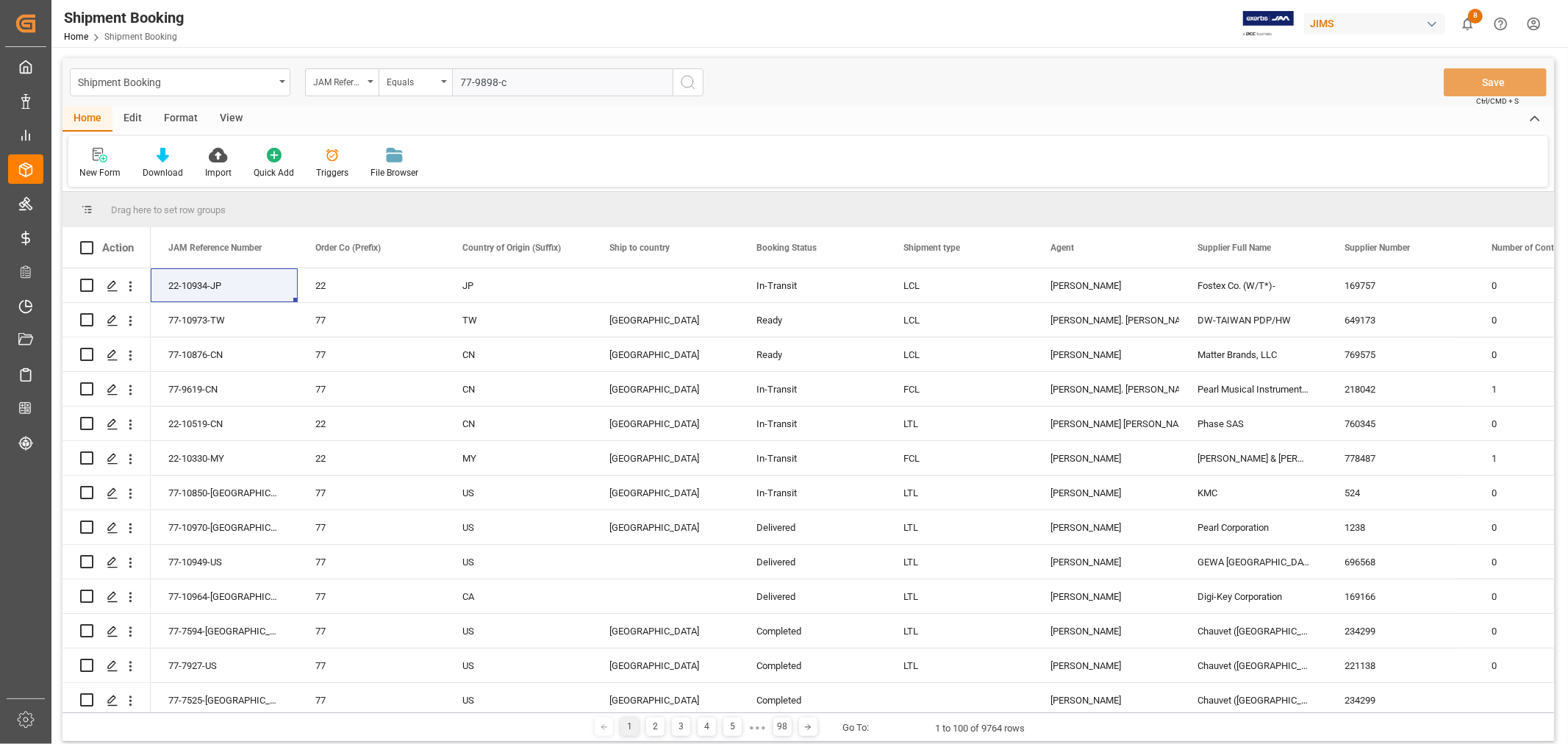
type input "77-9898-cn"
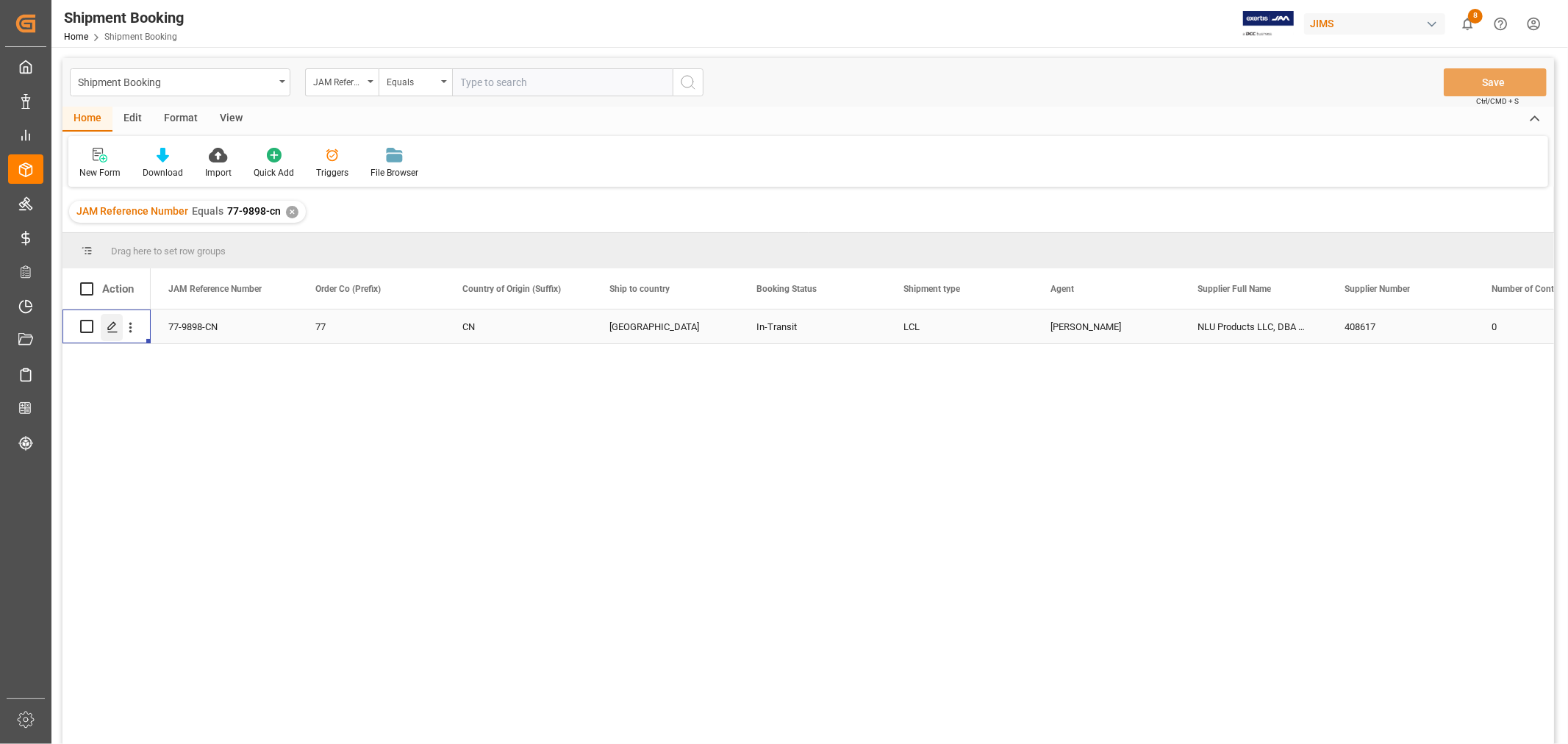
click at [114, 323] on icon "Press SPACE to select this row." at bounding box center [112, 327] width 12 height 12
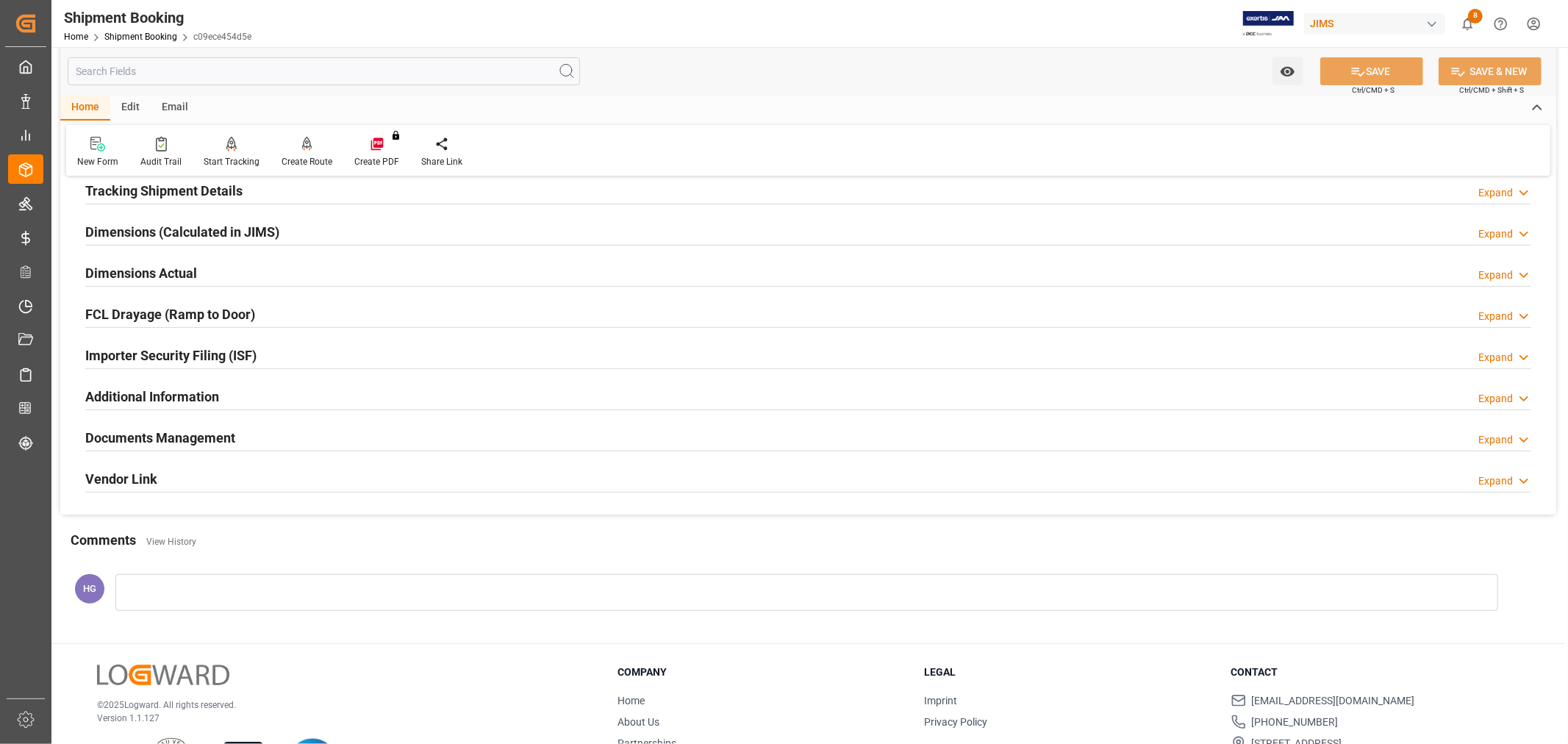
scroll to position [326, 0]
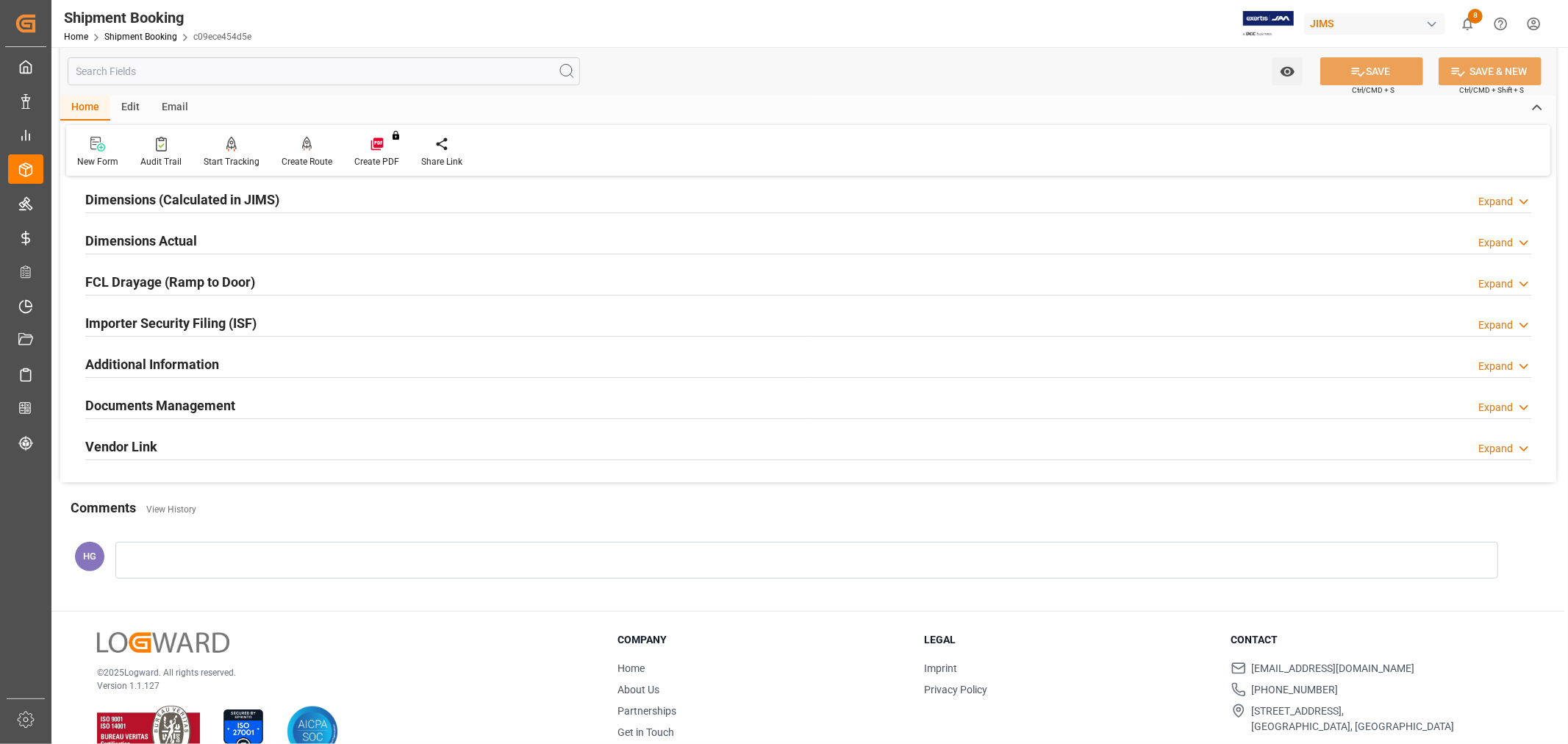
click at [185, 401] on h2 "Documents Management" at bounding box center [160, 405] width 150 height 19
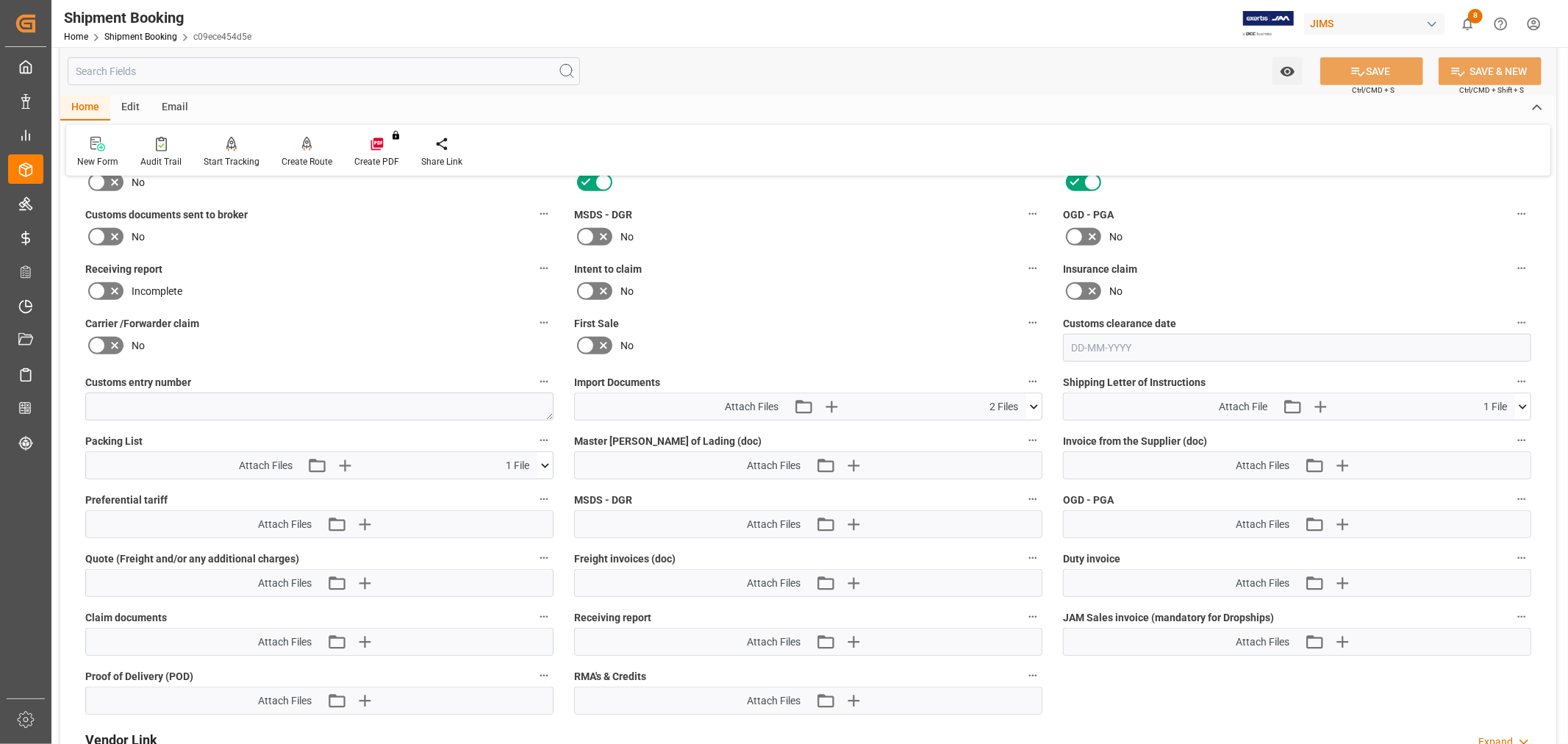
scroll to position [653, 0]
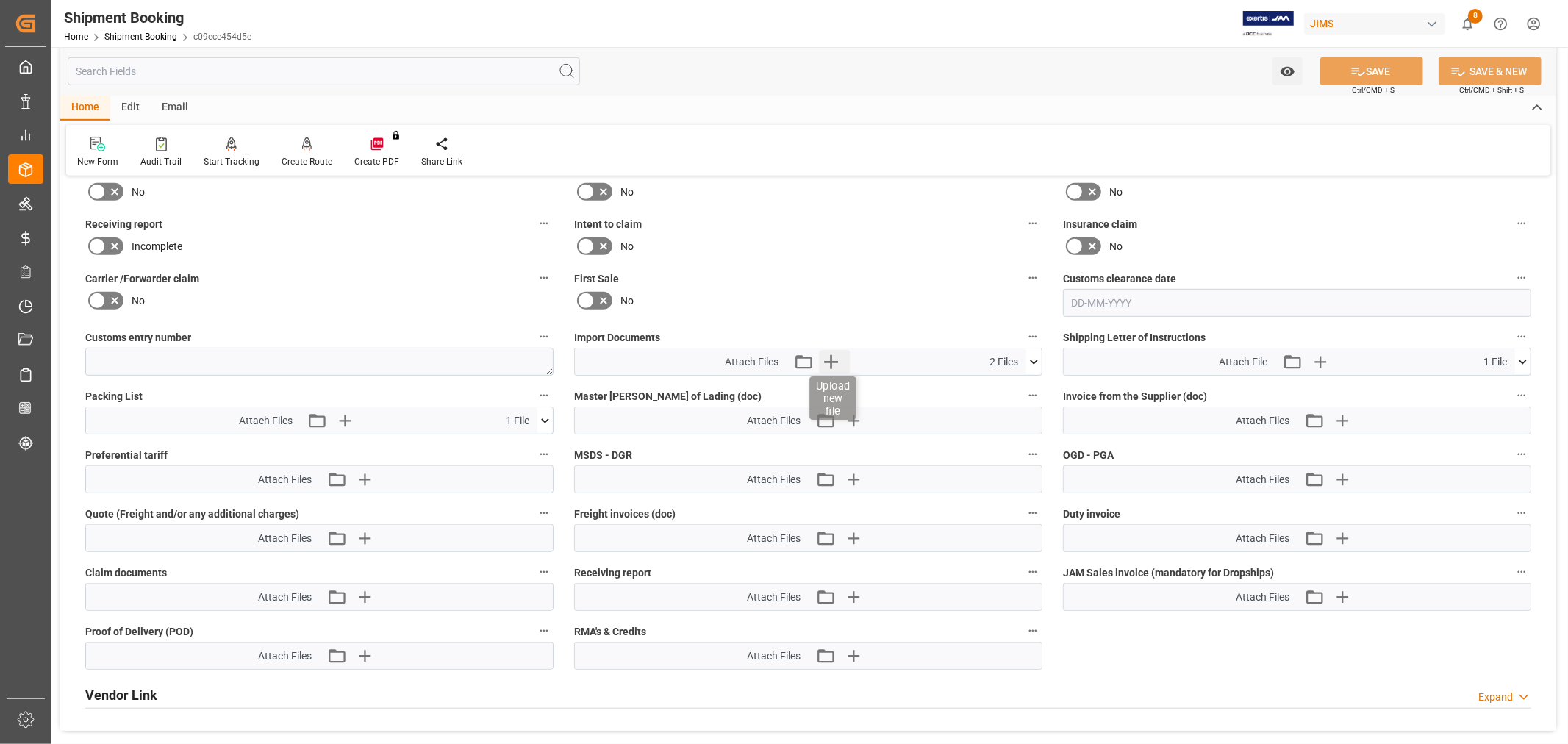
click at [834, 350] on icon "button" at bounding box center [830, 361] width 23 height 23
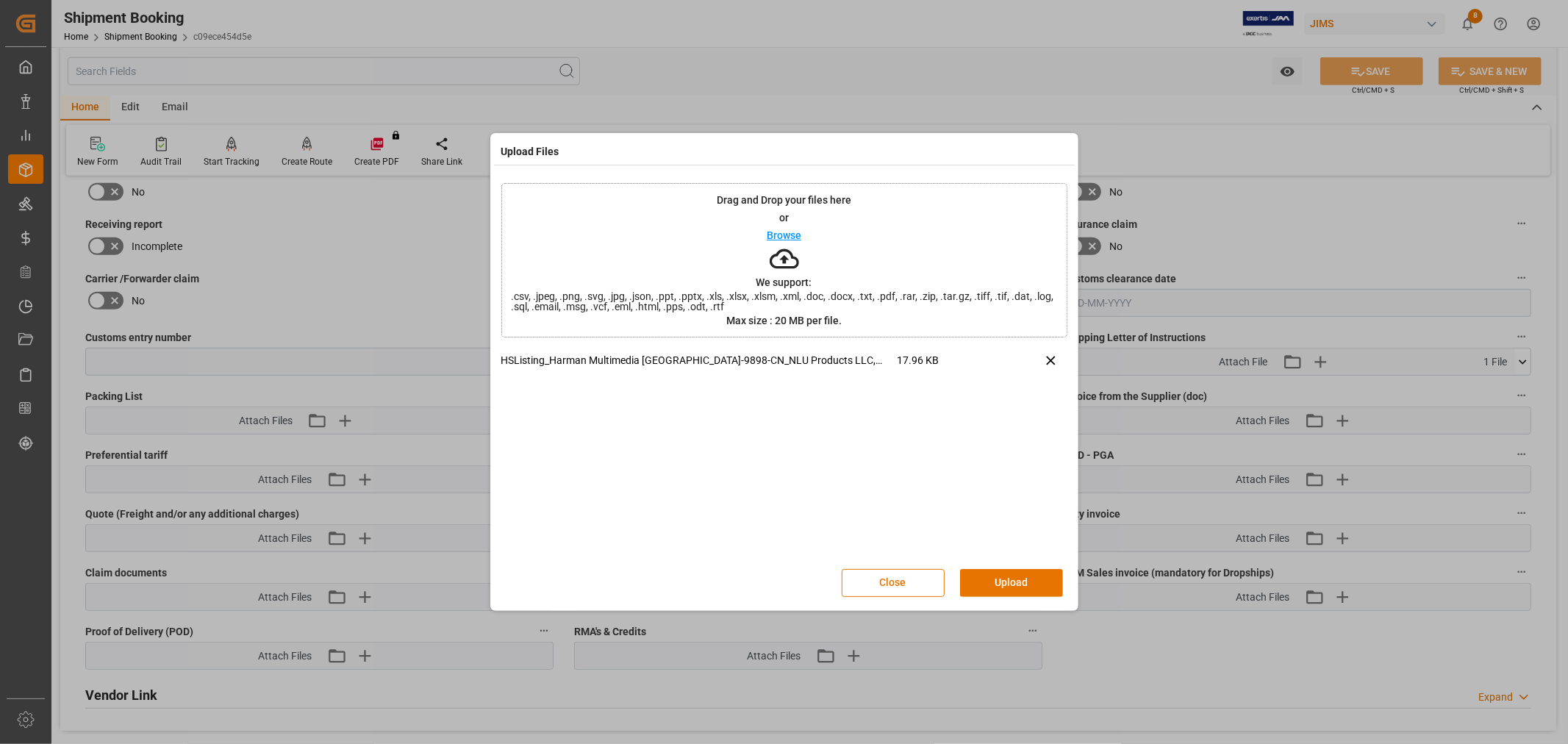
click at [868, 567] on div "Close Upload" at bounding box center [784, 583] width 566 height 49
click at [872, 582] on button "Close" at bounding box center [893, 583] width 103 height 28
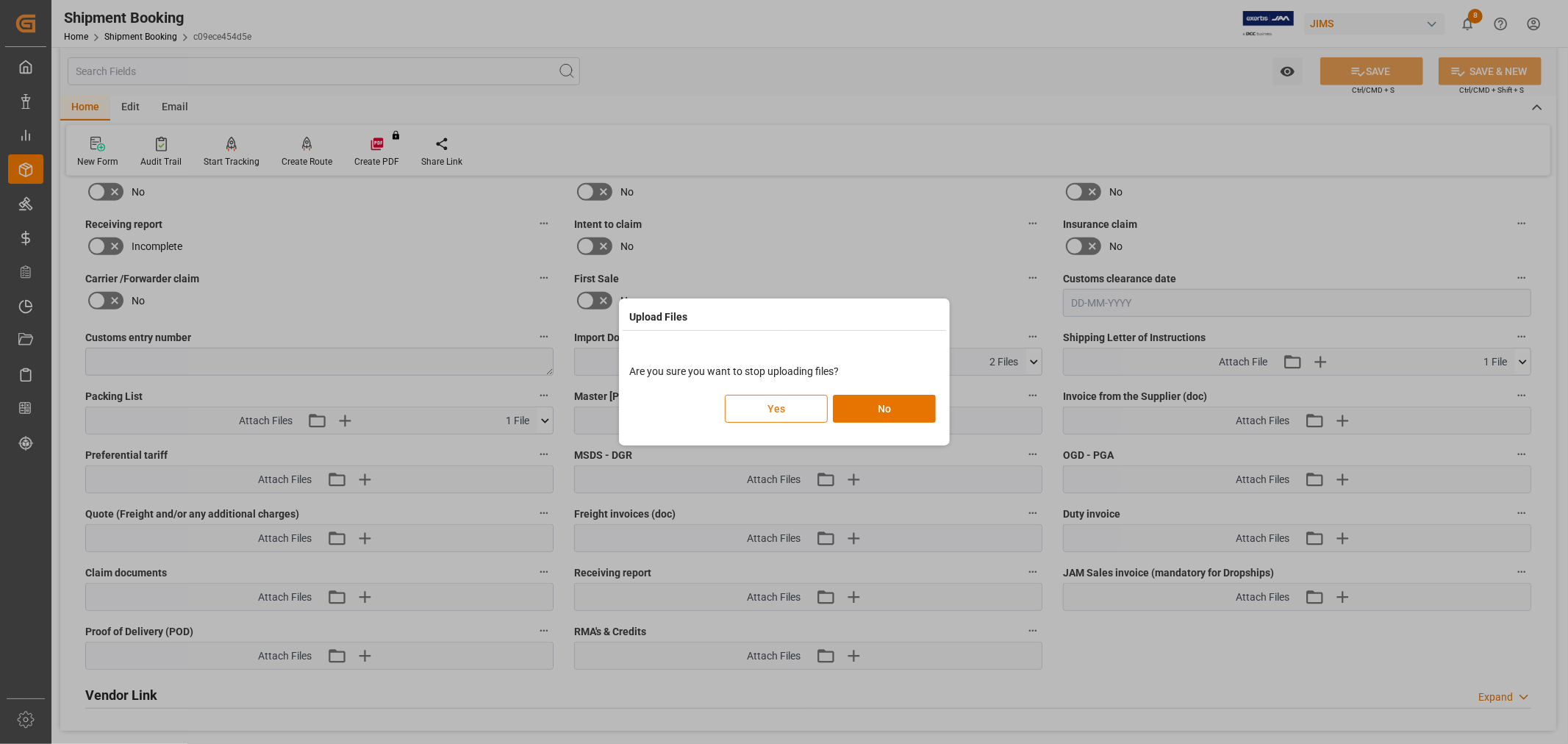
click at [774, 409] on button "Yes" at bounding box center [775, 409] width 103 height 28
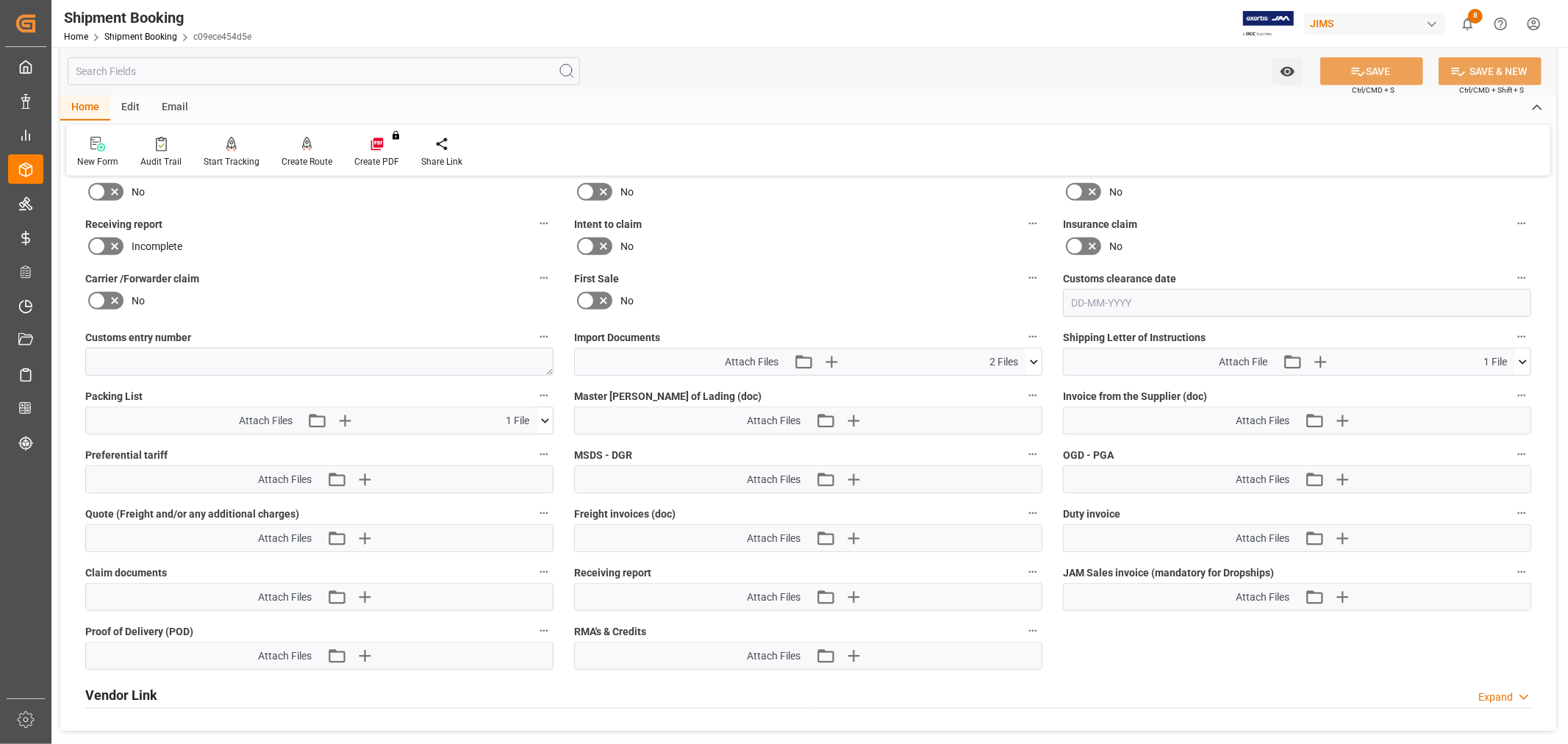
click at [1038, 355] on icon at bounding box center [1034, 361] width 16 height 16
click at [838, 355] on icon "button" at bounding box center [830, 361] width 23 height 23
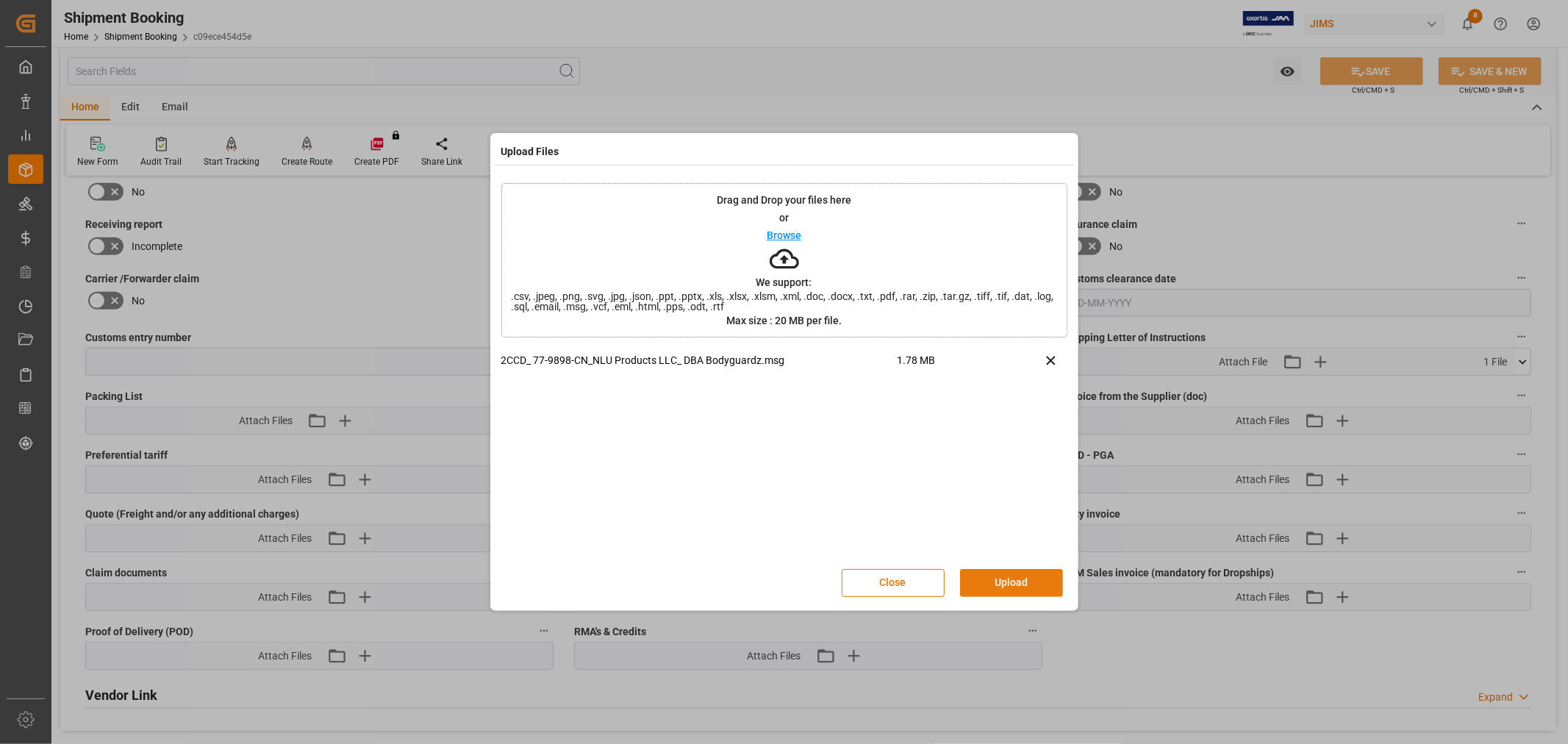
click at [1007, 583] on button "Upload" at bounding box center [1011, 583] width 103 height 28
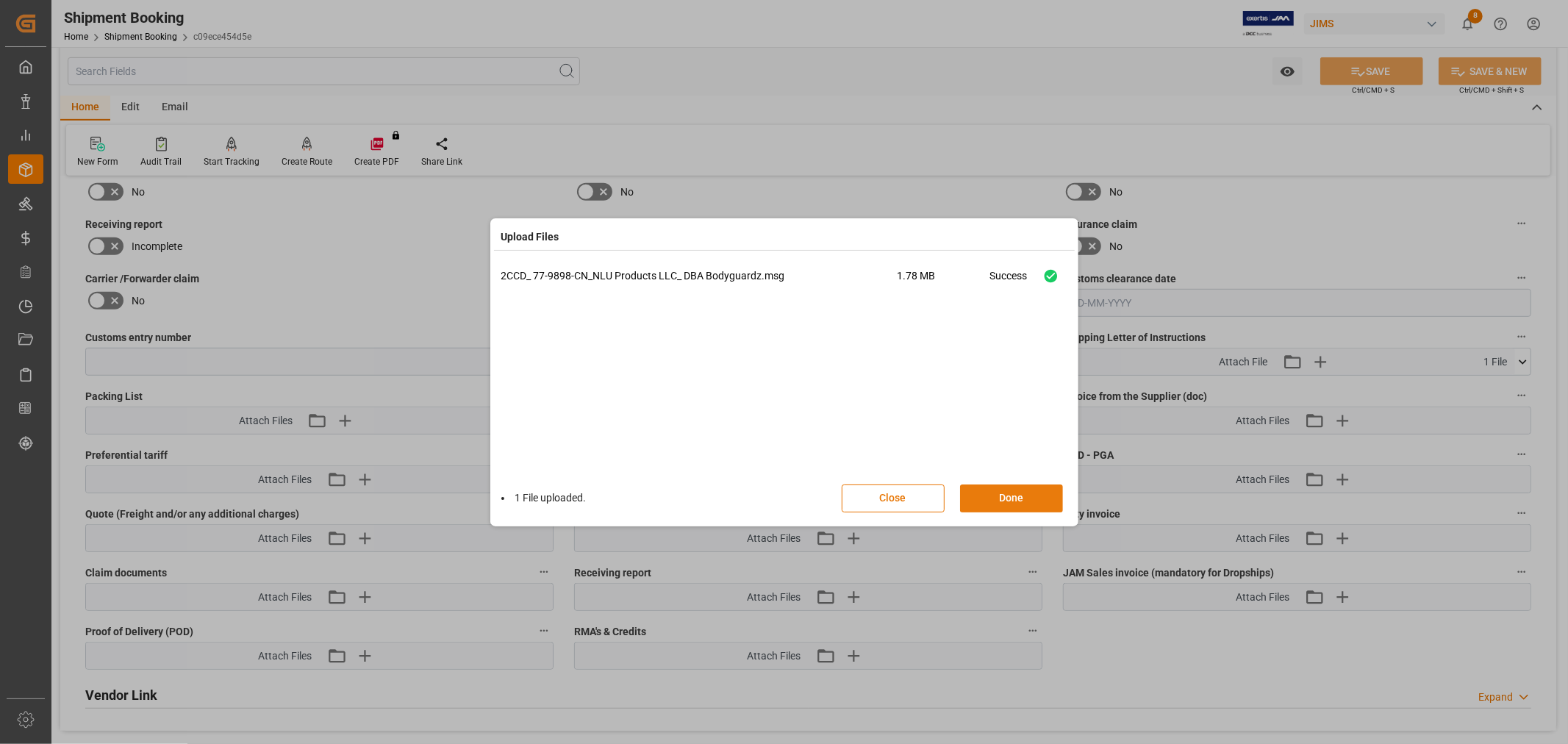
click at [1004, 501] on button "Done" at bounding box center [1011, 498] width 103 height 28
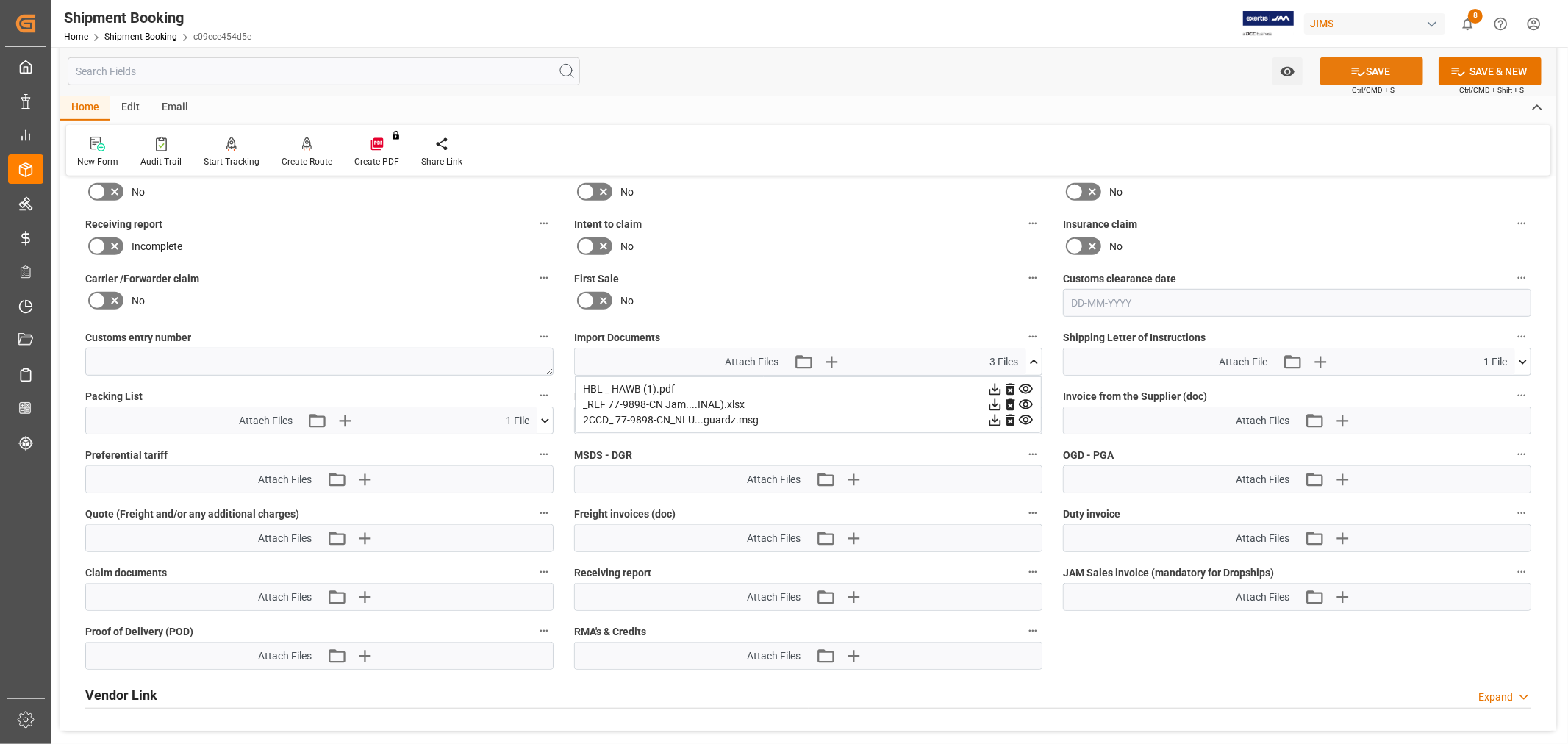
click at [1358, 79] on button "SAVE" at bounding box center [1371, 71] width 103 height 28
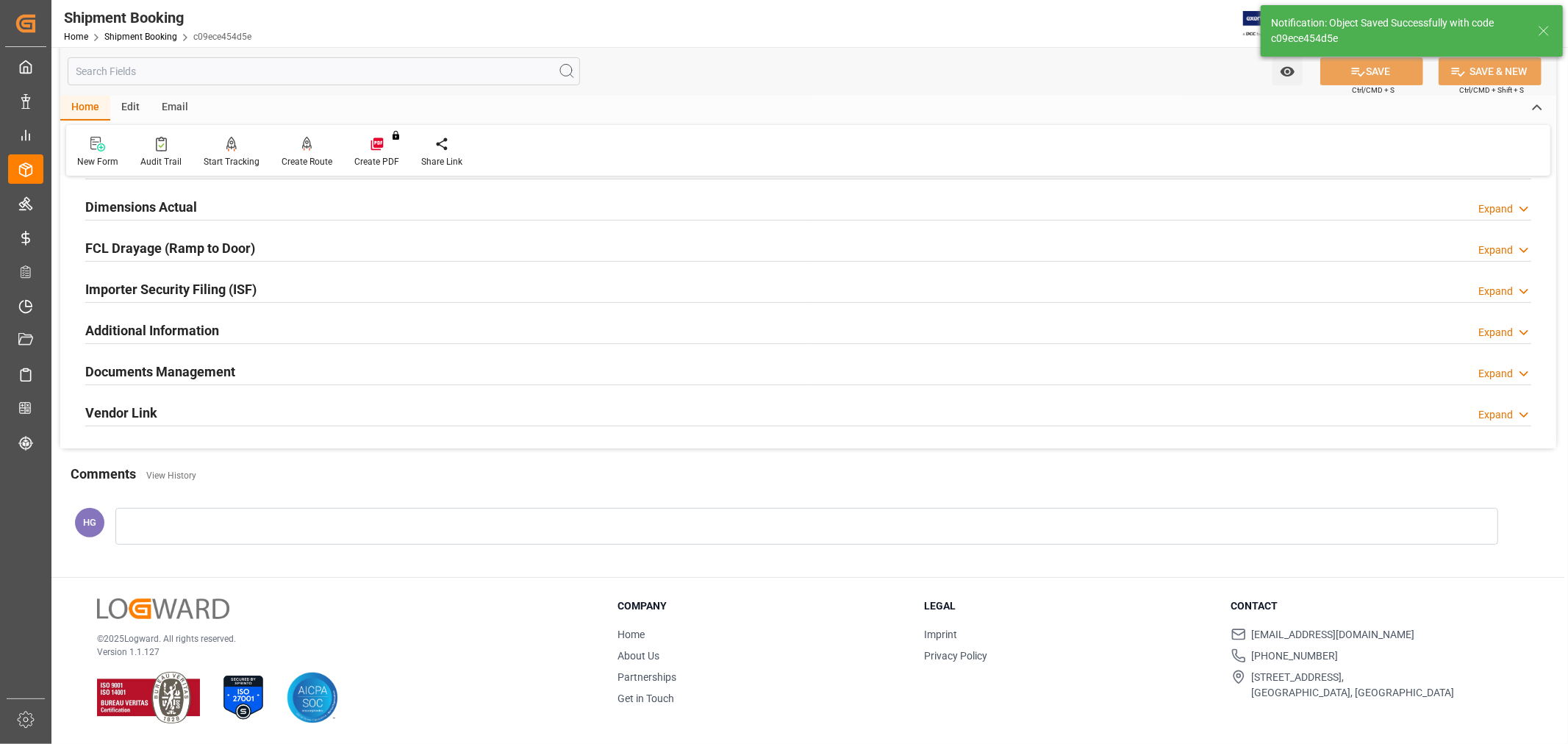
scroll to position [361, 0]
click at [210, 373] on h2 "Documents Management" at bounding box center [160, 371] width 150 height 19
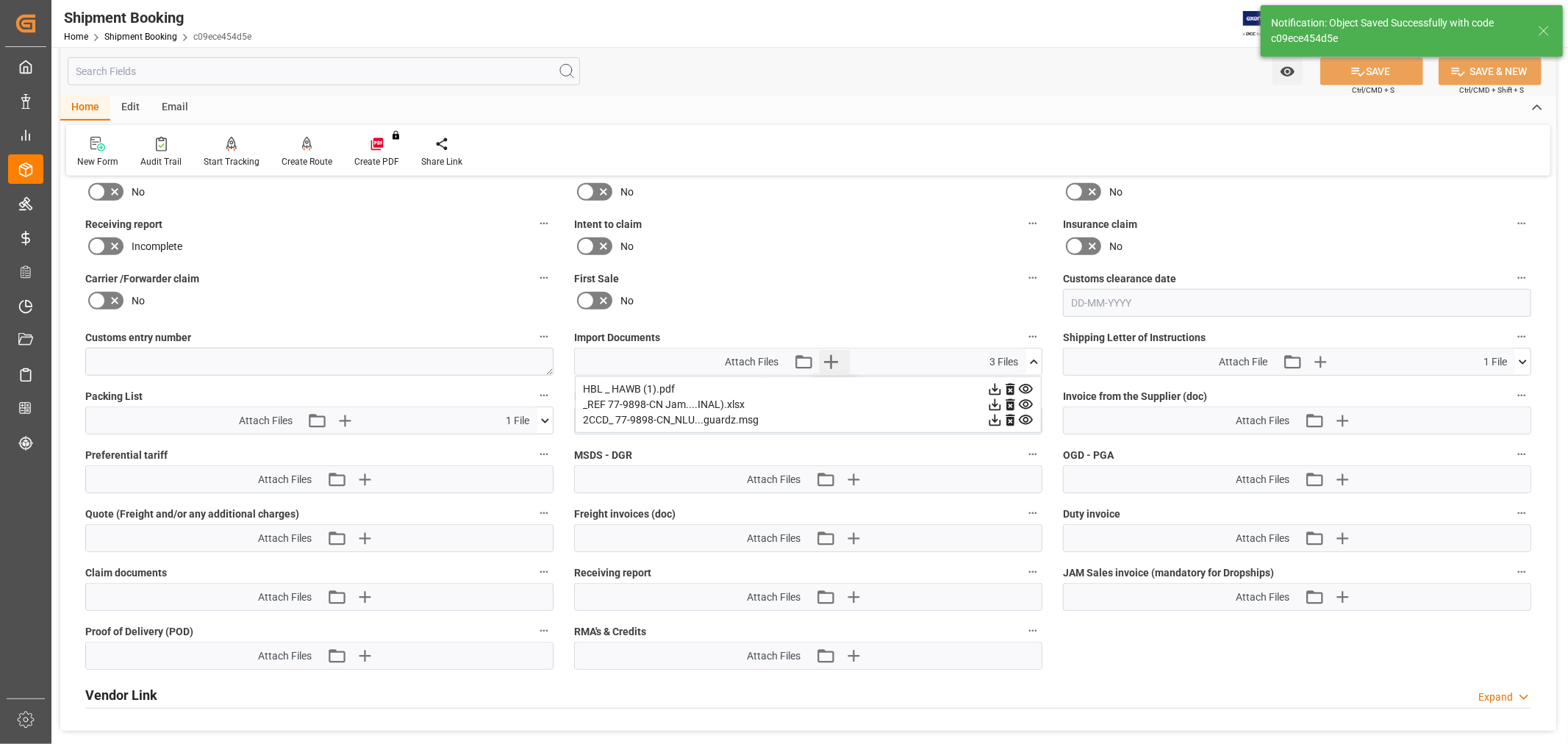
click at [833, 358] on icon "button" at bounding box center [831, 361] width 14 height 14
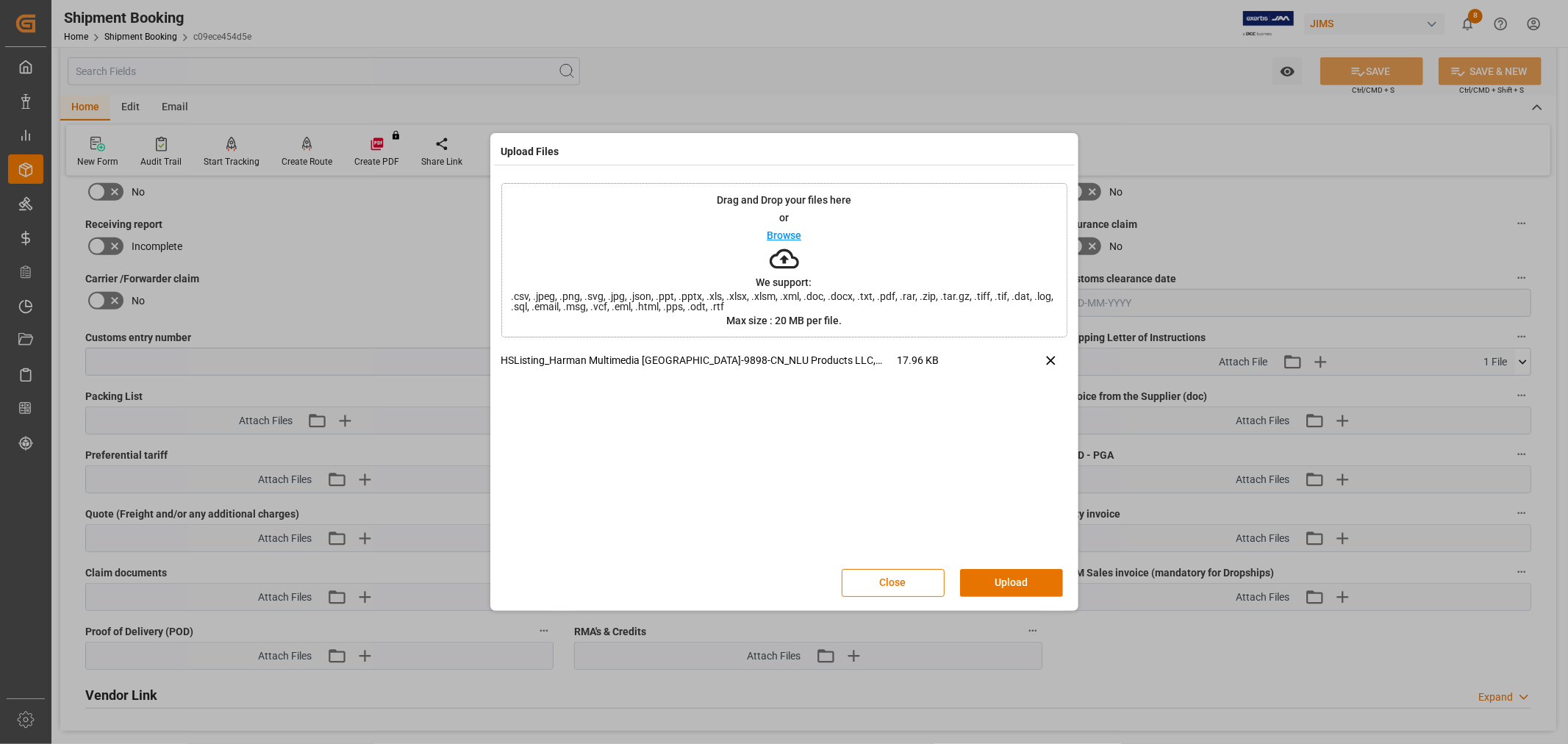
click at [988, 570] on button "Upload" at bounding box center [1011, 583] width 103 height 28
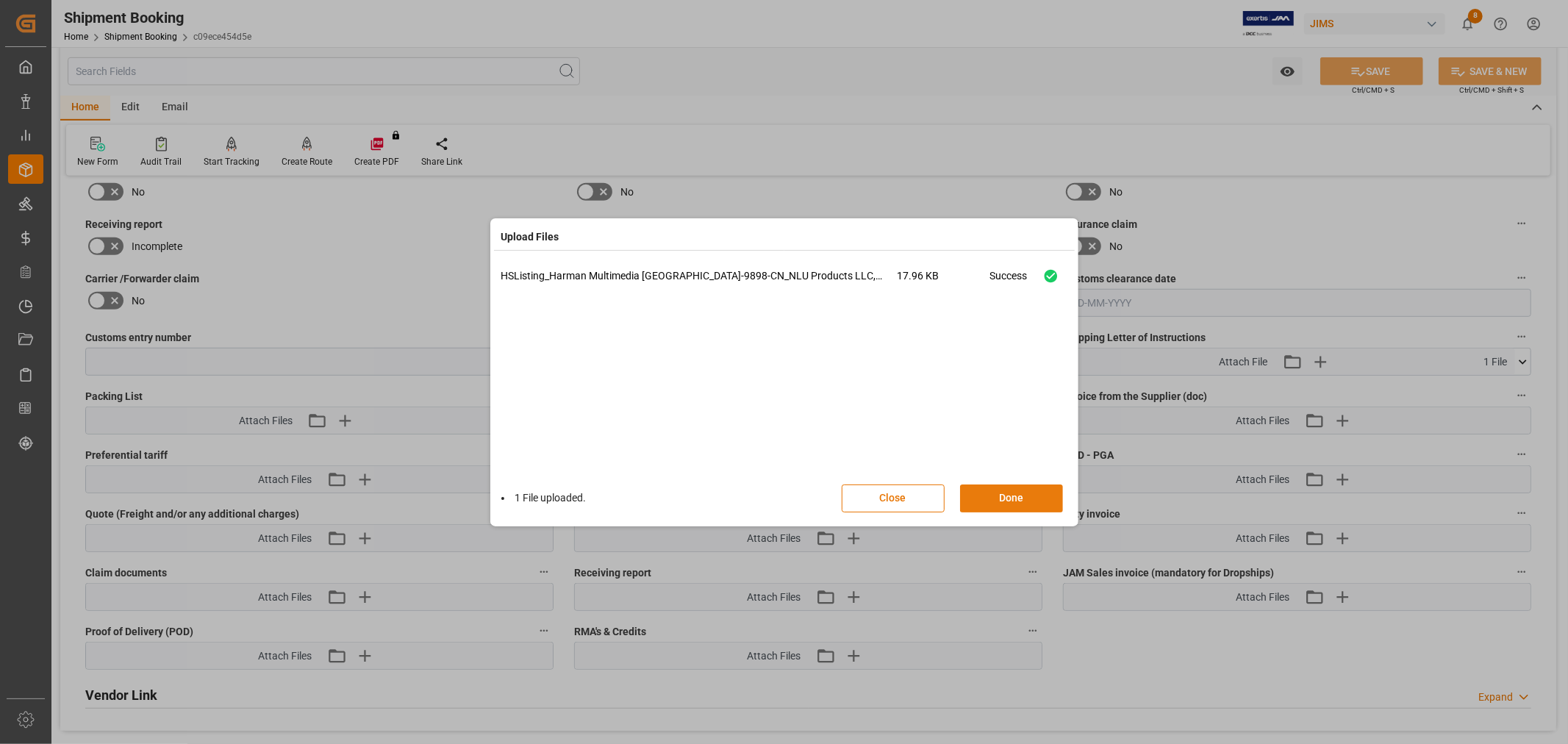
click at [998, 494] on button "Done" at bounding box center [1011, 498] width 103 height 28
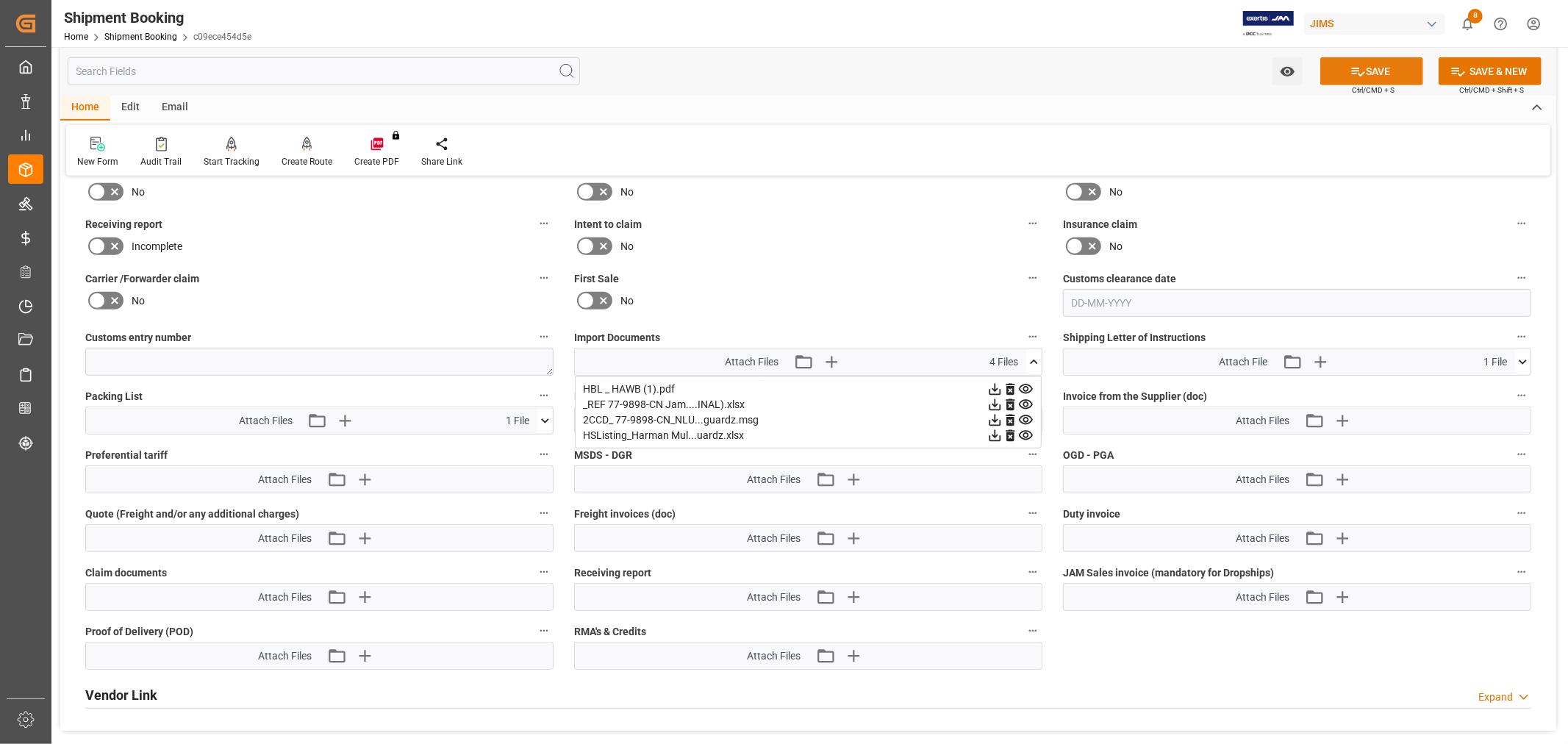
click at [1379, 67] on button "SAVE" at bounding box center [1371, 71] width 103 height 28
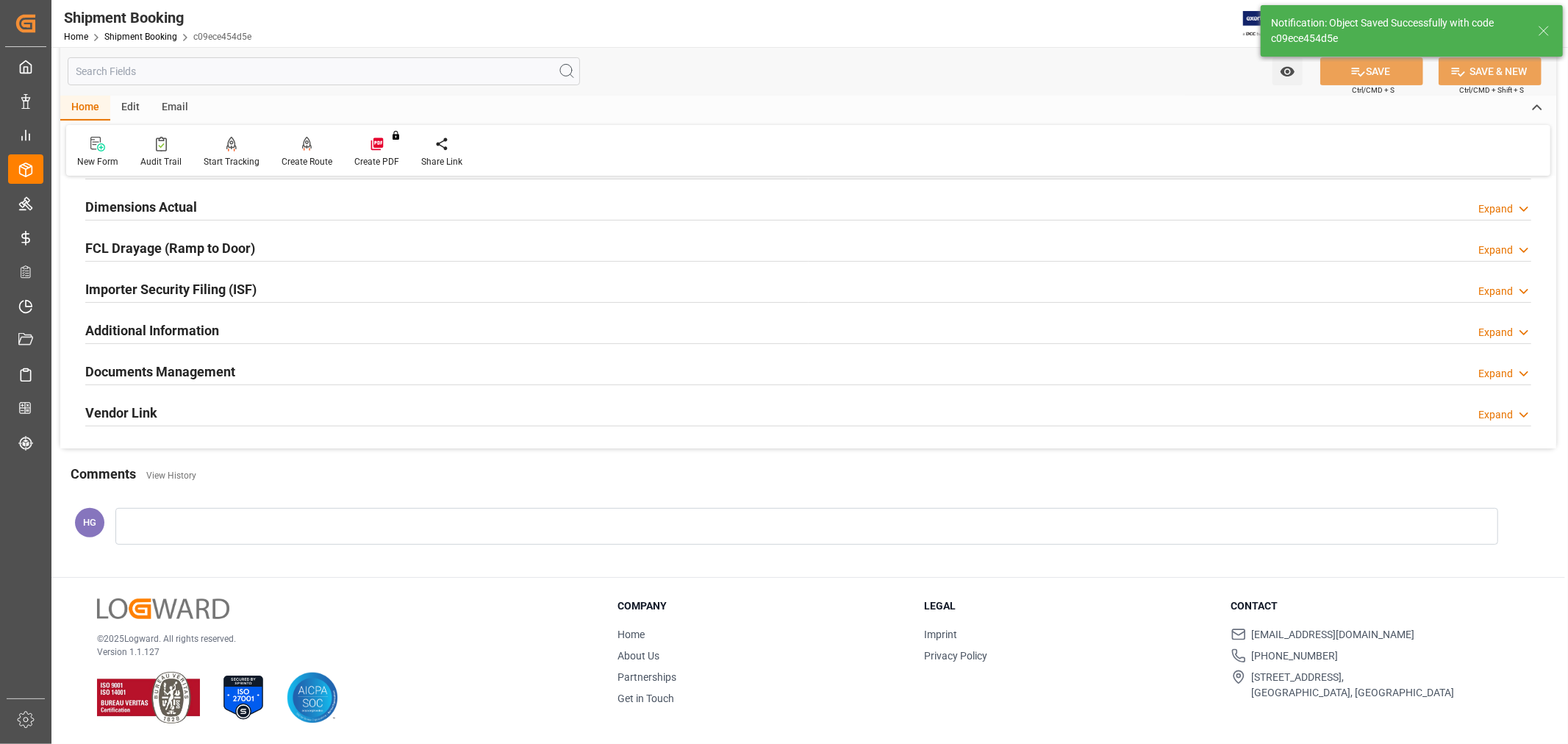
scroll to position [361, 0]
click at [209, 378] on h2 "Documents Management" at bounding box center [160, 371] width 150 height 19
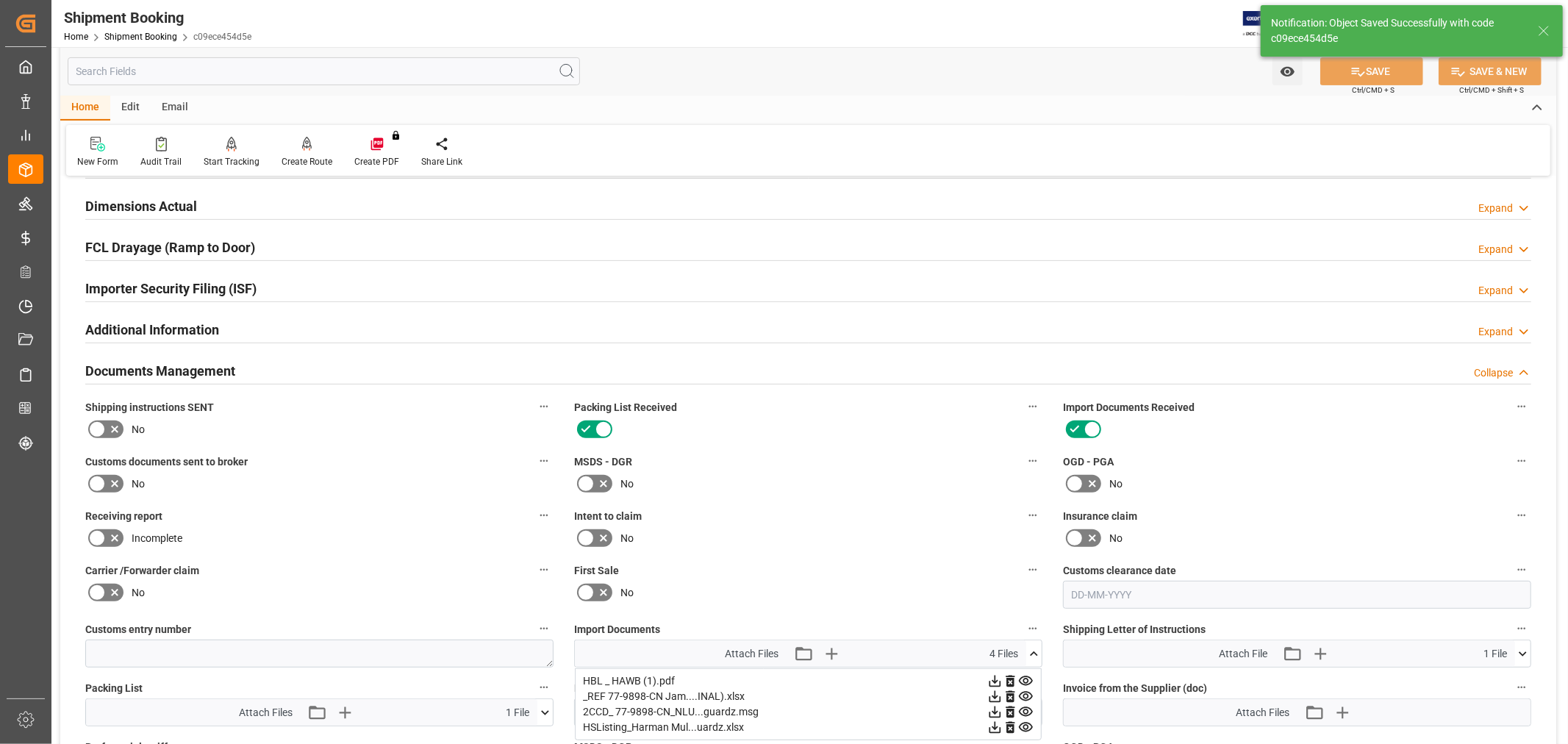
scroll to position [653, 0]
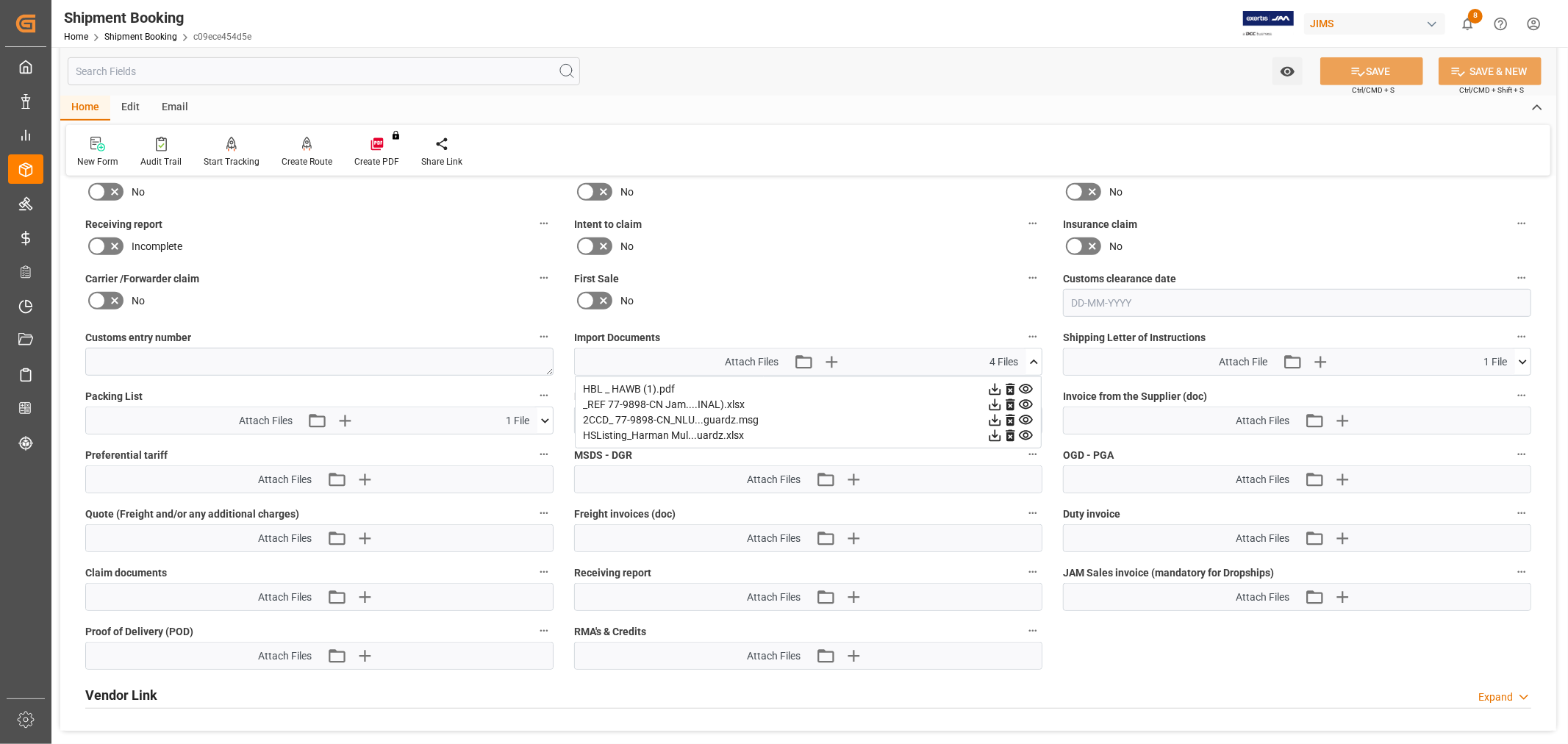
click at [1250, 386] on label "Invoice from the Supplier (doc)" at bounding box center [1296, 396] width 468 height 20
click at [1512, 386] on button "Invoice from the Supplier (doc)" at bounding box center [1521, 396] width 19 height 19
click at [1341, 419] on div at bounding box center [784, 372] width 1568 height 744
click at [1340, 414] on icon "button" at bounding box center [1341, 420] width 23 height 23
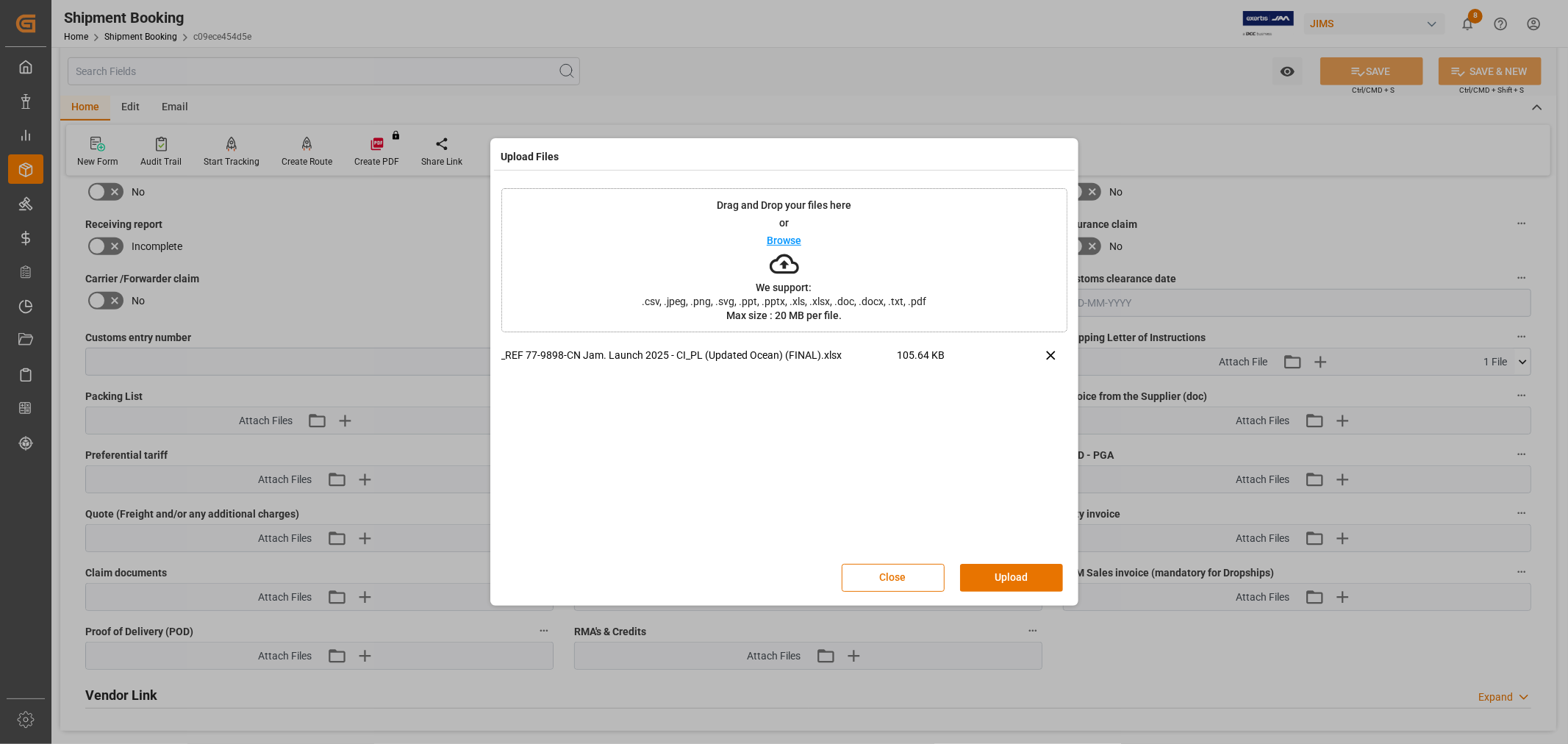
click at [996, 577] on button "Upload" at bounding box center [1011, 578] width 103 height 28
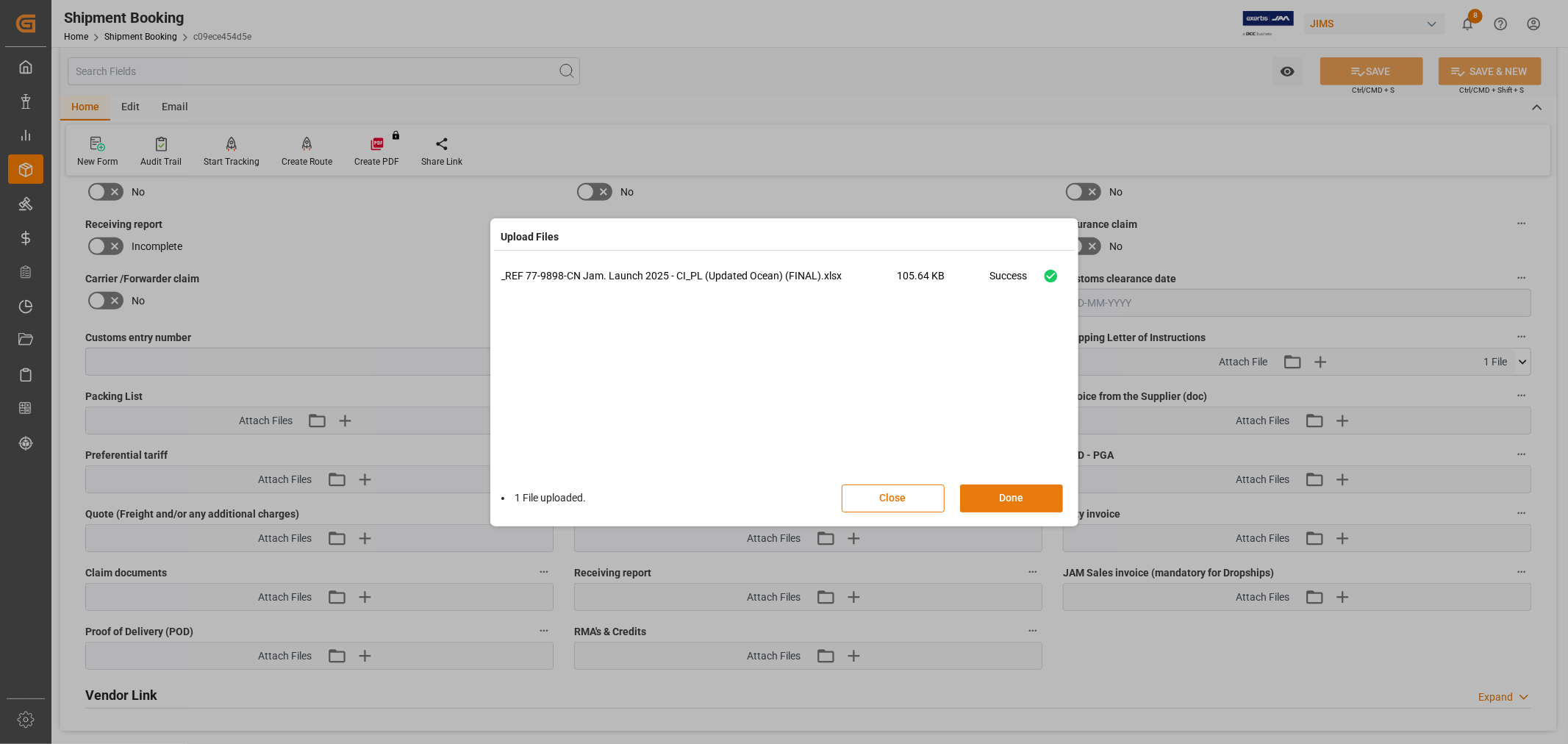
click at [987, 498] on button "Done" at bounding box center [1011, 498] width 103 height 28
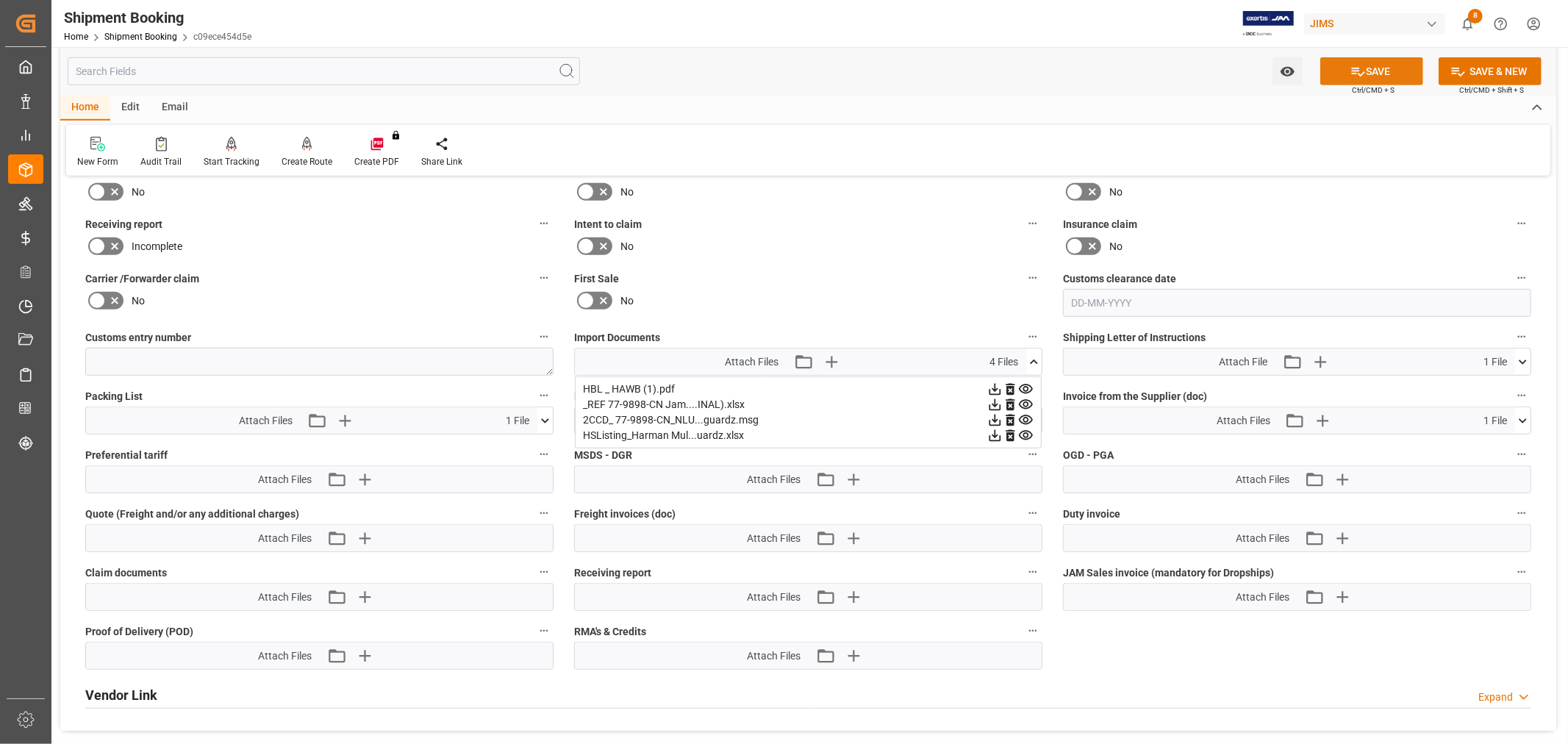
click at [1360, 70] on icon at bounding box center [1357, 71] width 16 height 16
click at [1033, 358] on icon at bounding box center [1034, 361] width 16 height 16
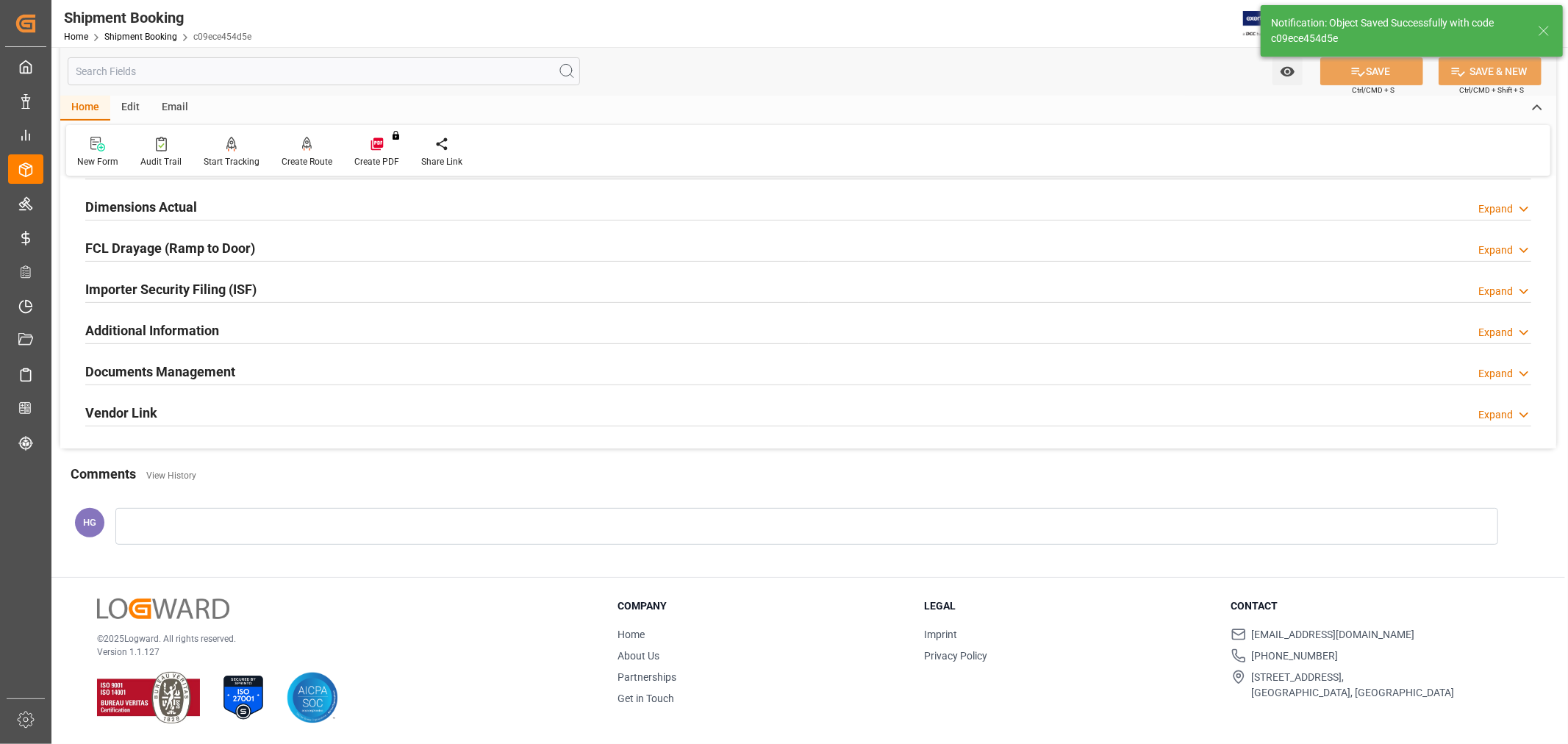
scroll to position [361, 0]
click at [209, 372] on h2 "Documents Management" at bounding box center [160, 371] width 150 height 19
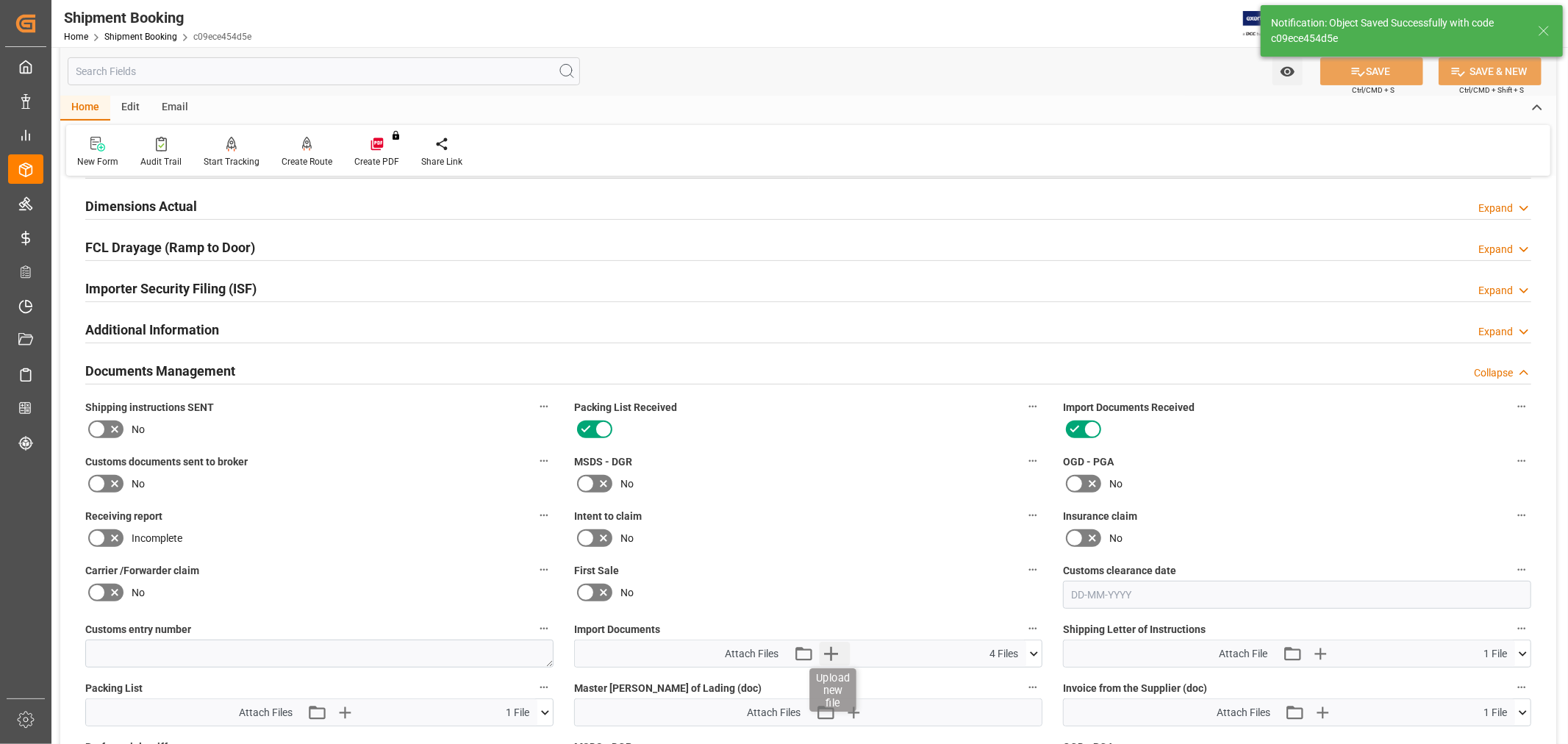
click at [833, 650] on icon "button" at bounding box center [831, 653] width 14 height 14
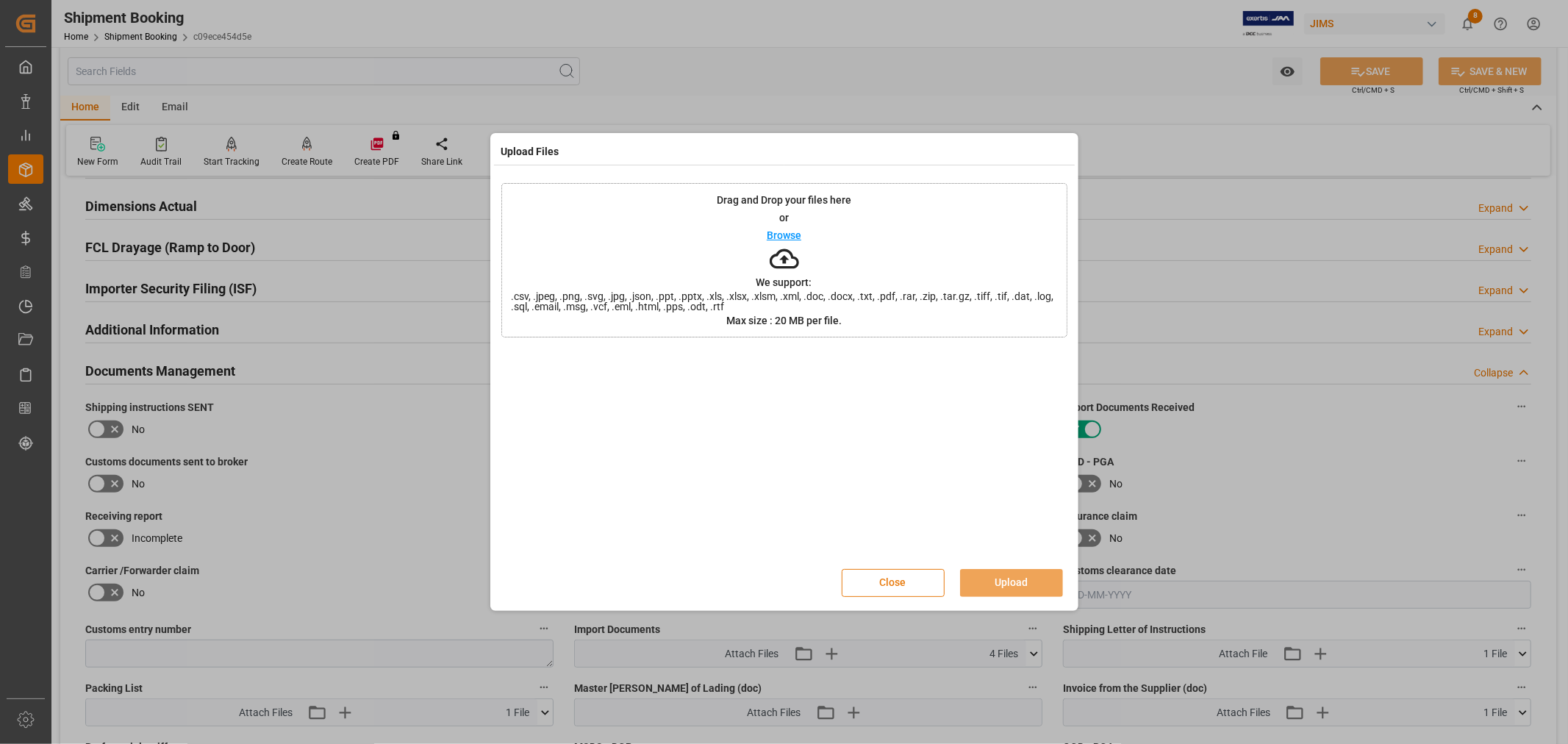
click at [892, 577] on button "Close" at bounding box center [893, 583] width 103 height 28
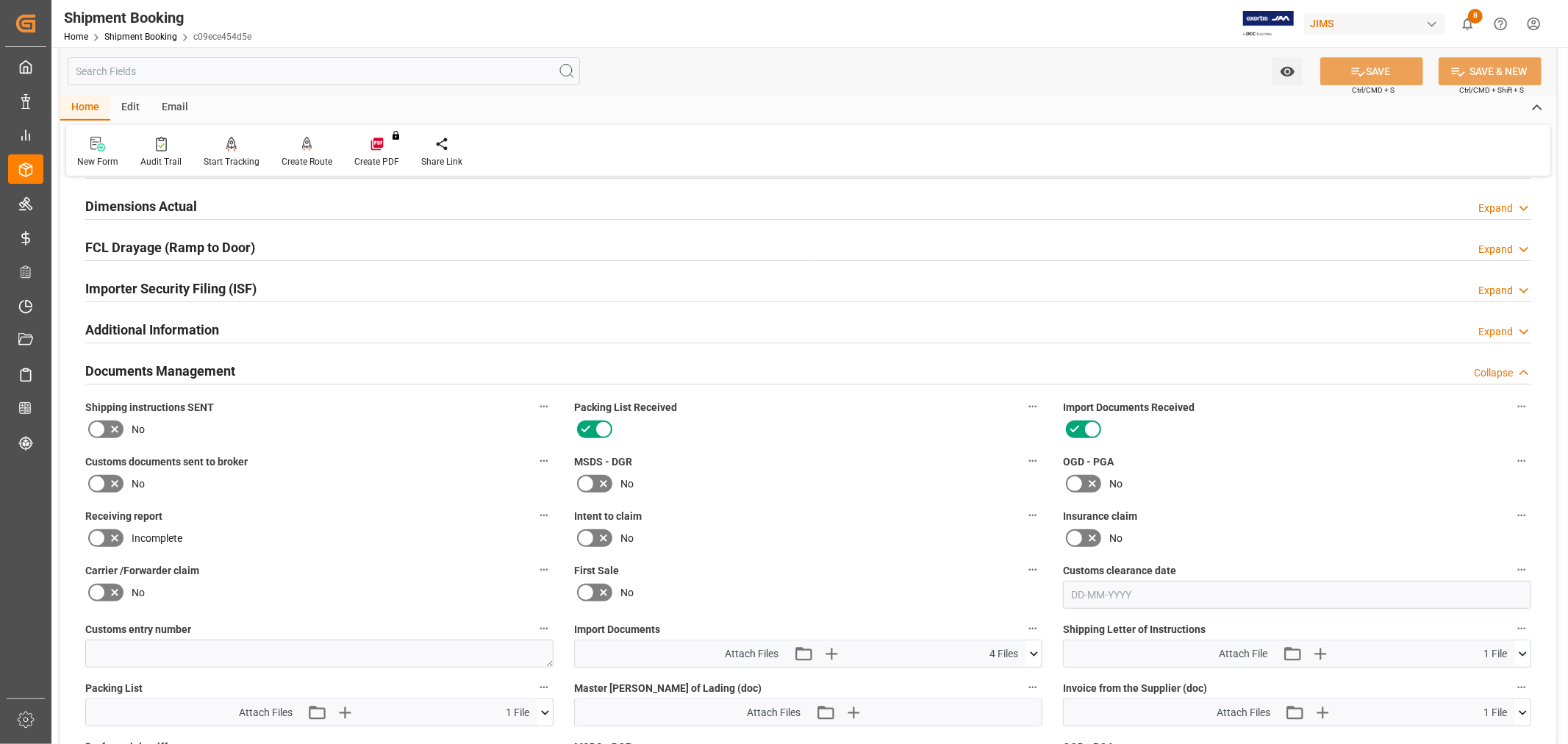
click at [1027, 651] on icon at bounding box center [1034, 653] width 16 height 16
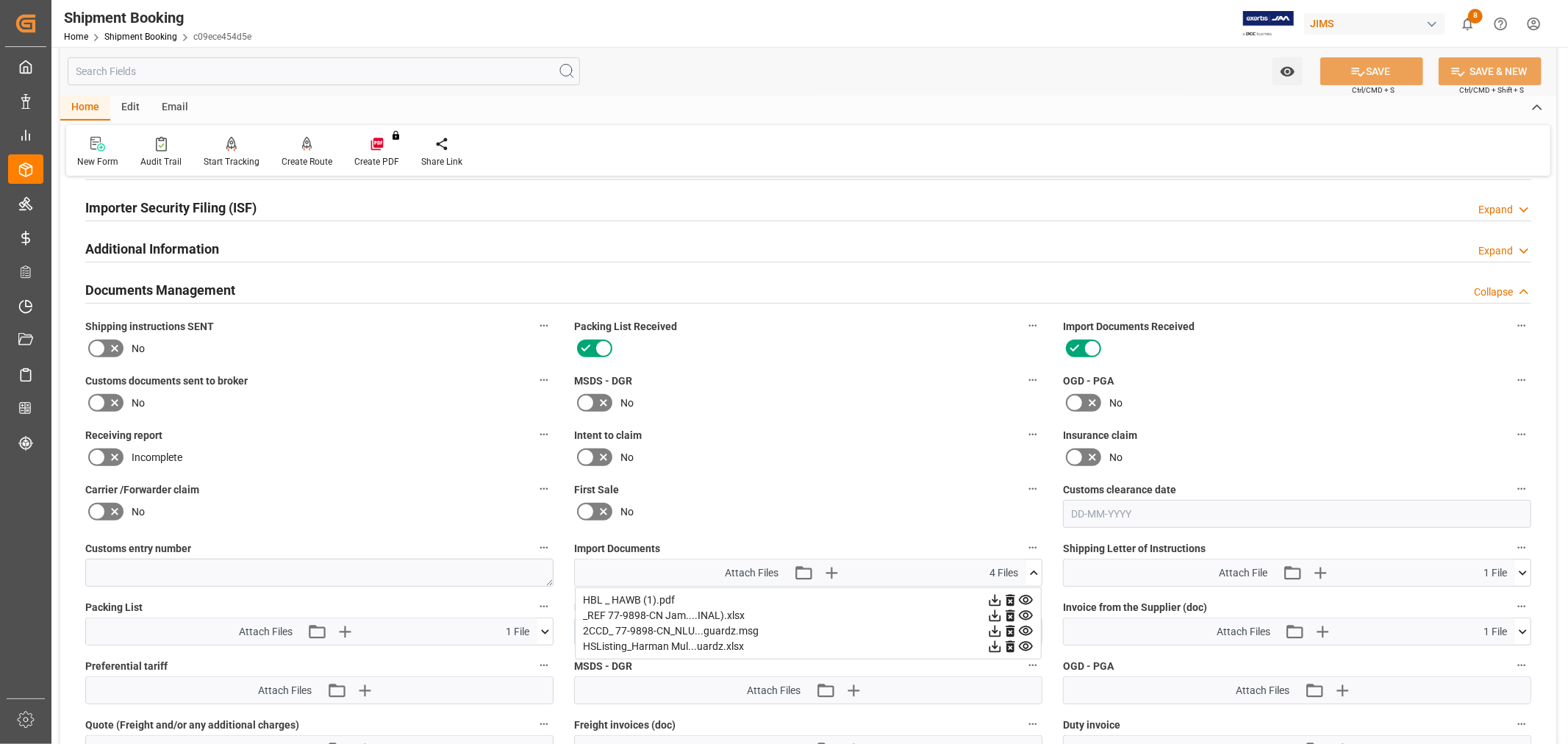
scroll to position [524, 0]
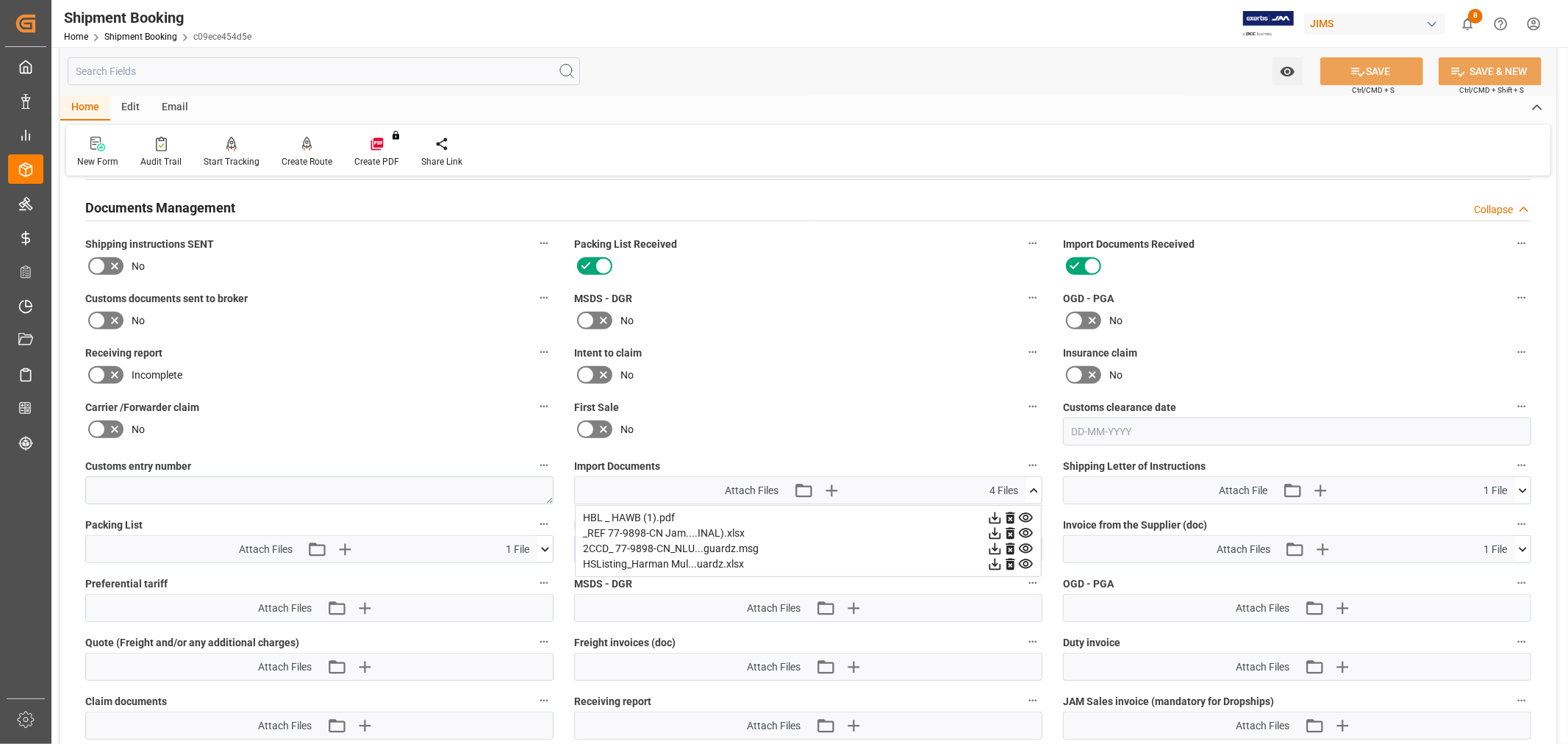
click at [769, 316] on div "No" at bounding box center [808, 320] width 468 height 23
click at [544, 547] on icon at bounding box center [545, 549] width 8 height 5
click at [828, 299] on label "MSDS - DGR" at bounding box center [808, 299] width 468 height 20
click at [1023, 299] on button "MSDS - DGR" at bounding box center [1032, 298] width 19 height 19
click at [103, 314] on div at bounding box center [784, 372] width 1568 height 744
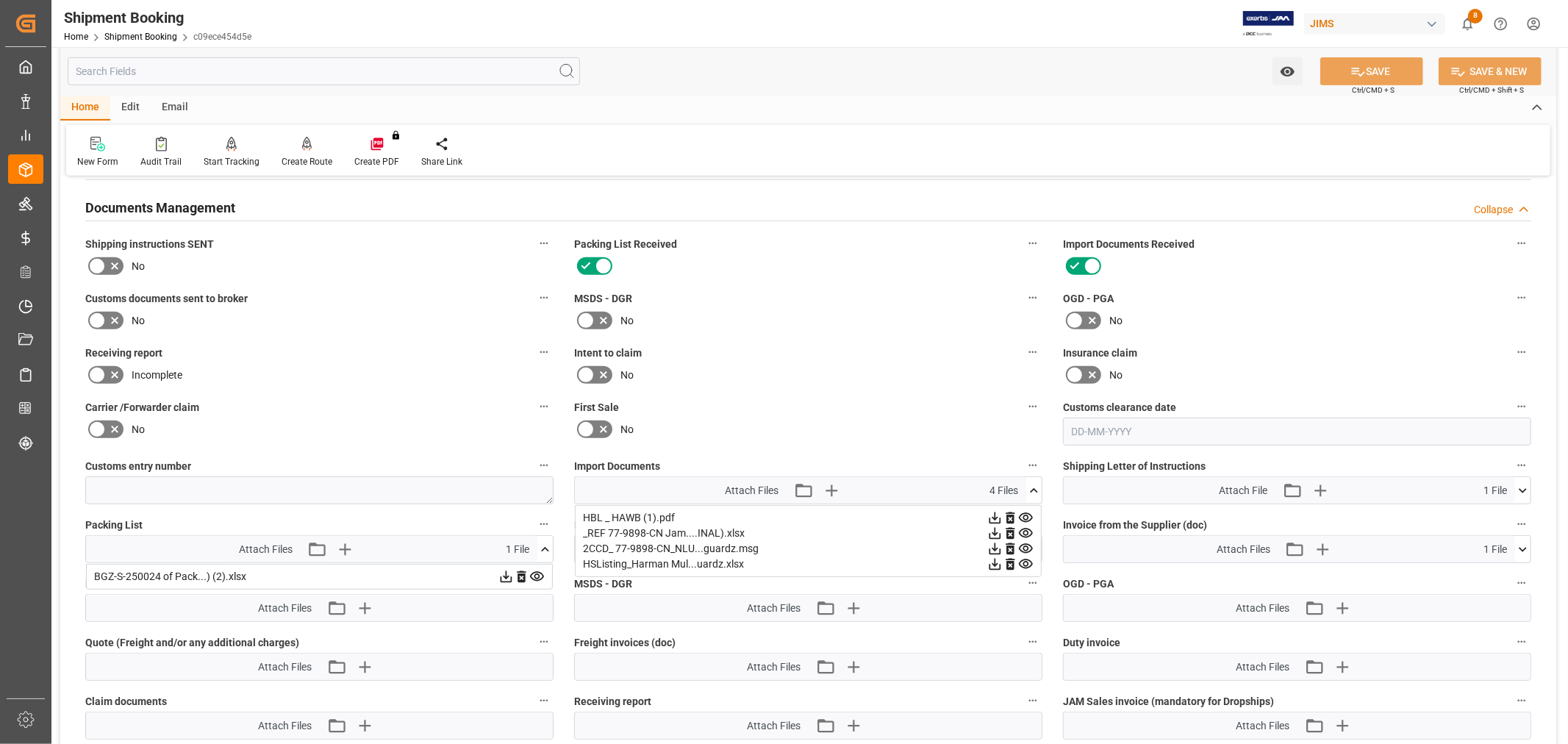
click at [103, 322] on icon at bounding box center [96, 320] width 18 height 18
click at [0, 0] on input "checkbox" at bounding box center [0, 0] width 0 height 0
click at [1365, 69] on button "SAVE" at bounding box center [1371, 71] width 103 height 28
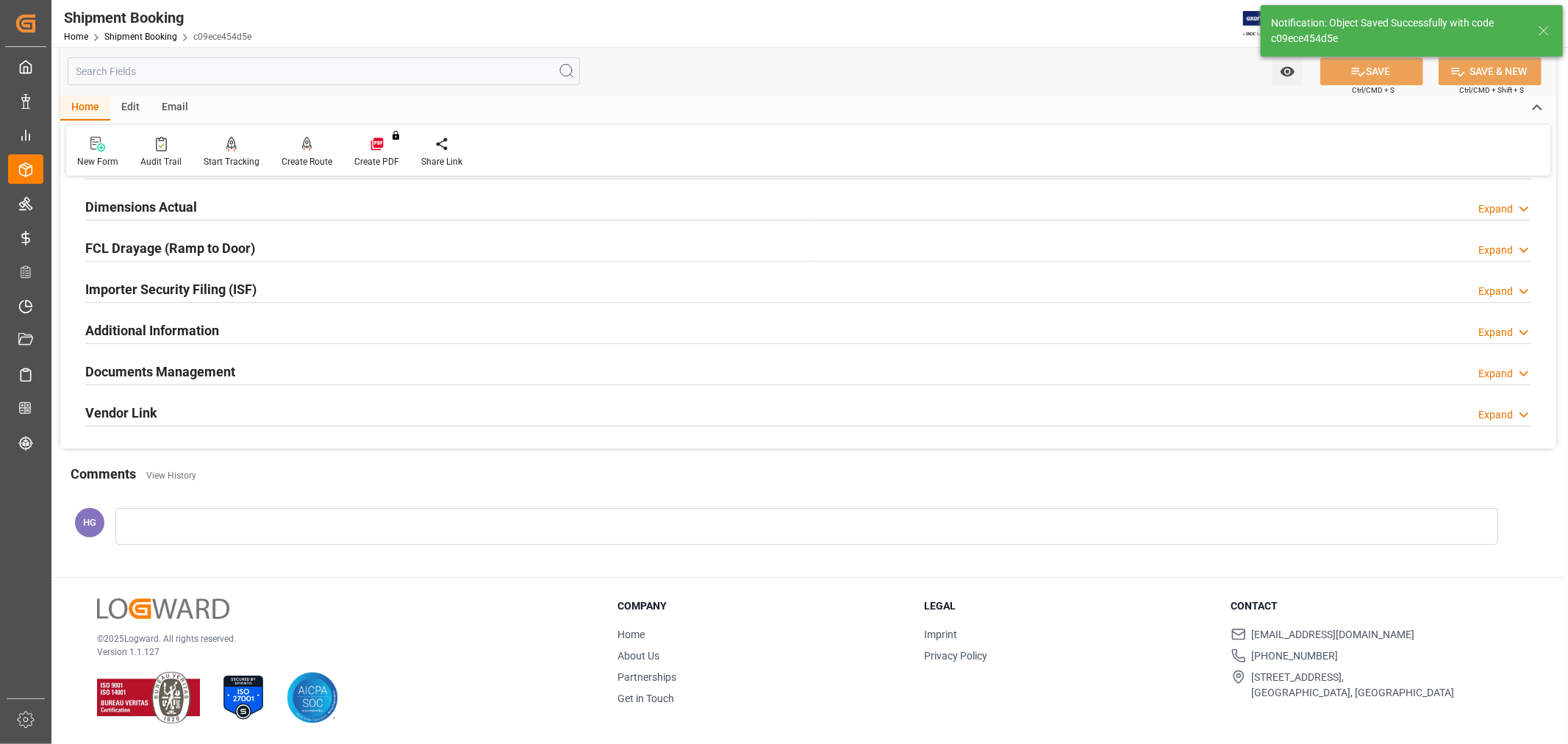
scroll to position [361, 0]
click at [212, 372] on h2 "Documents Management" at bounding box center [160, 371] width 150 height 19
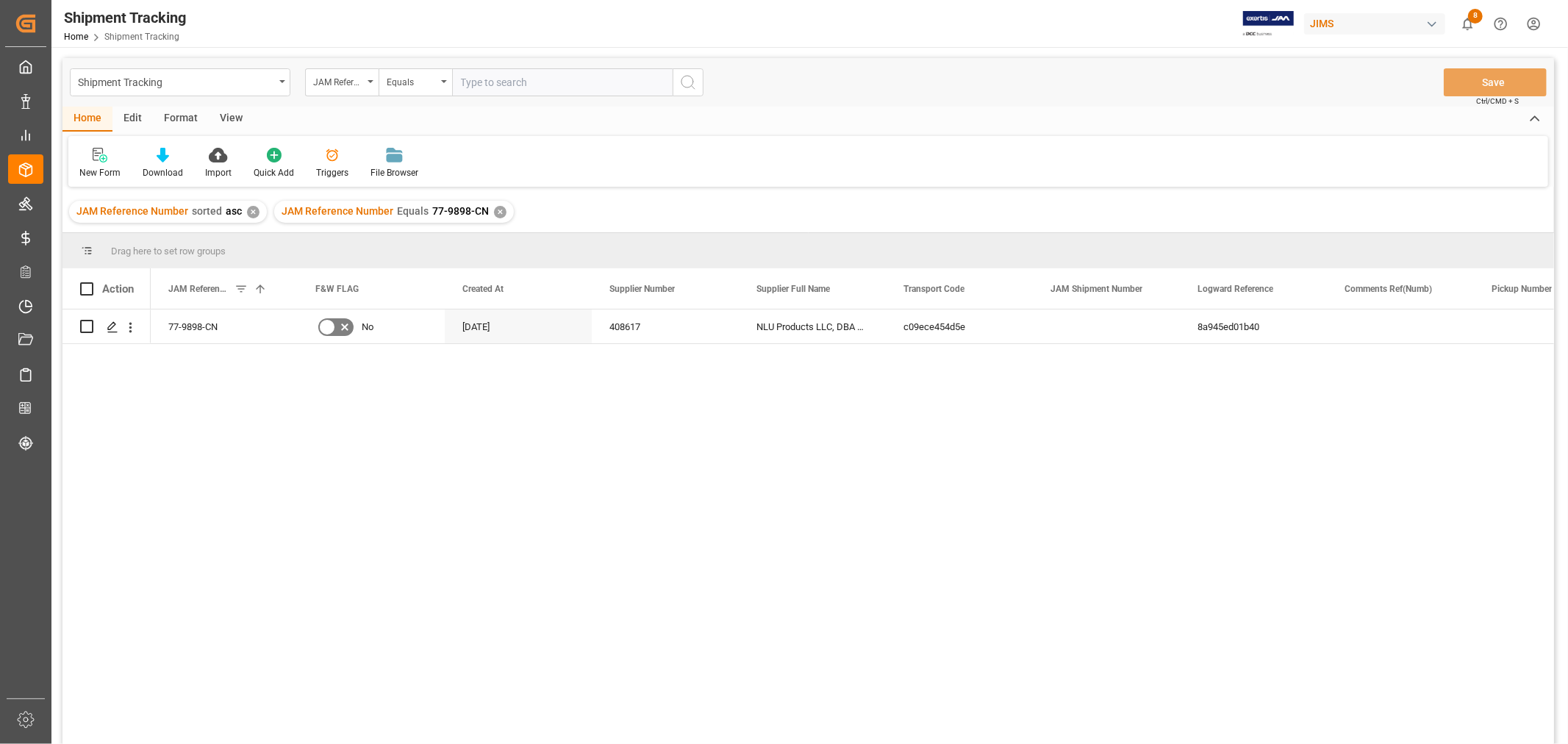
click at [226, 112] on div "View" at bounding box center [231, 118] width 45 height 25
click at [99, 166] on div "Default" at bounding box center [93, 173] width 29 height 13
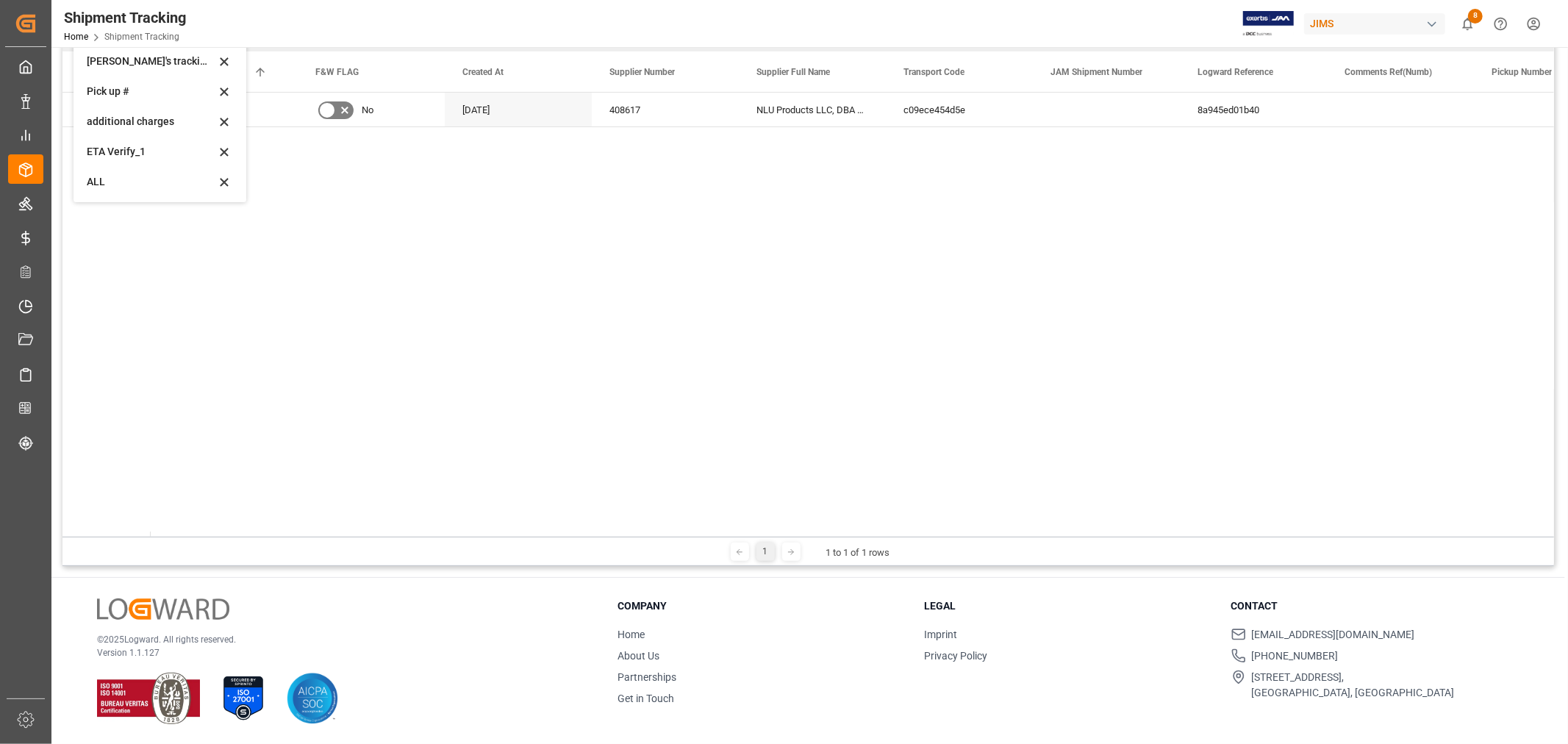
scroll to position [54, 0]
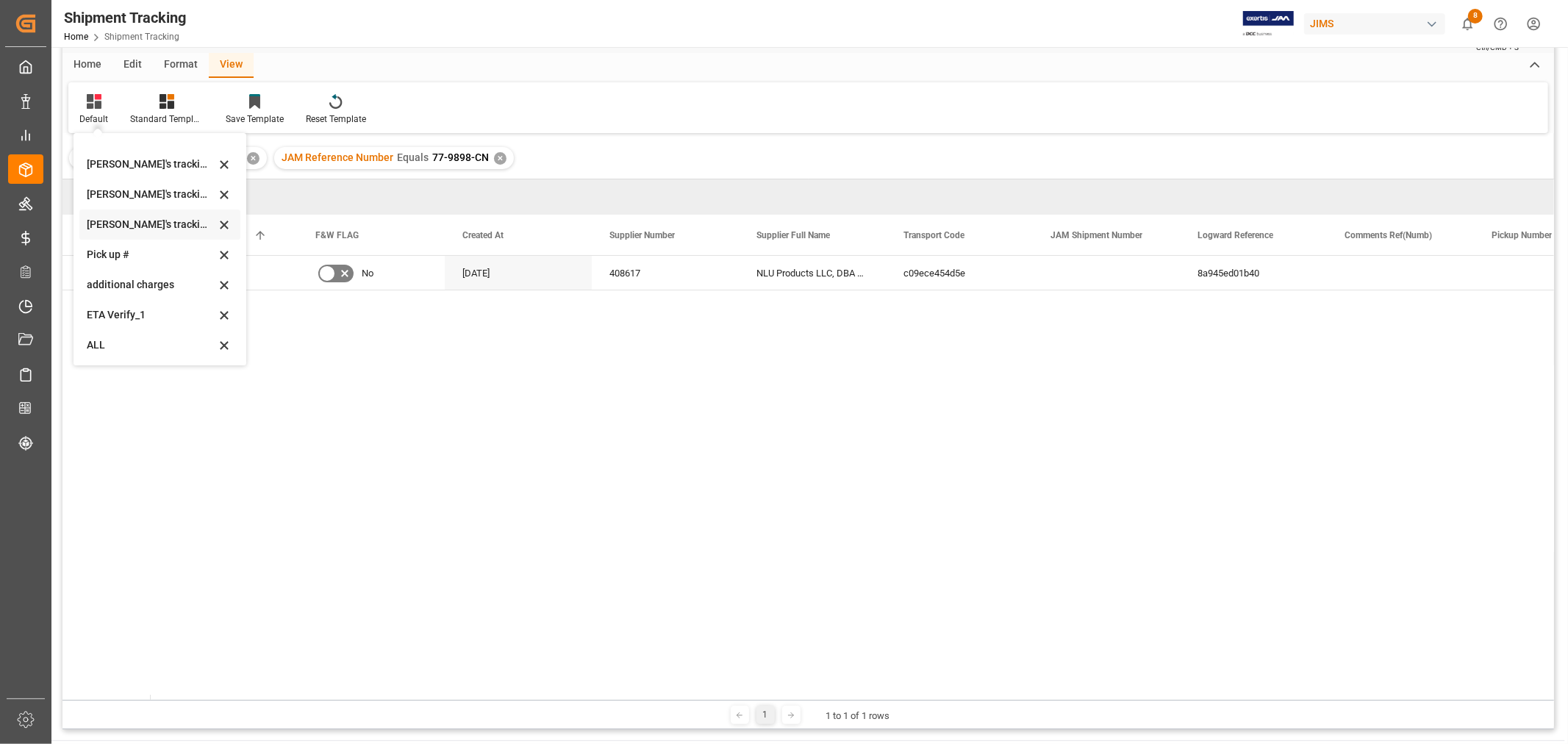
click at [167, 225] on div "[PERSON_NAME]'s tracking all_sample" at bounding box center [151, 225] width 128 height 16
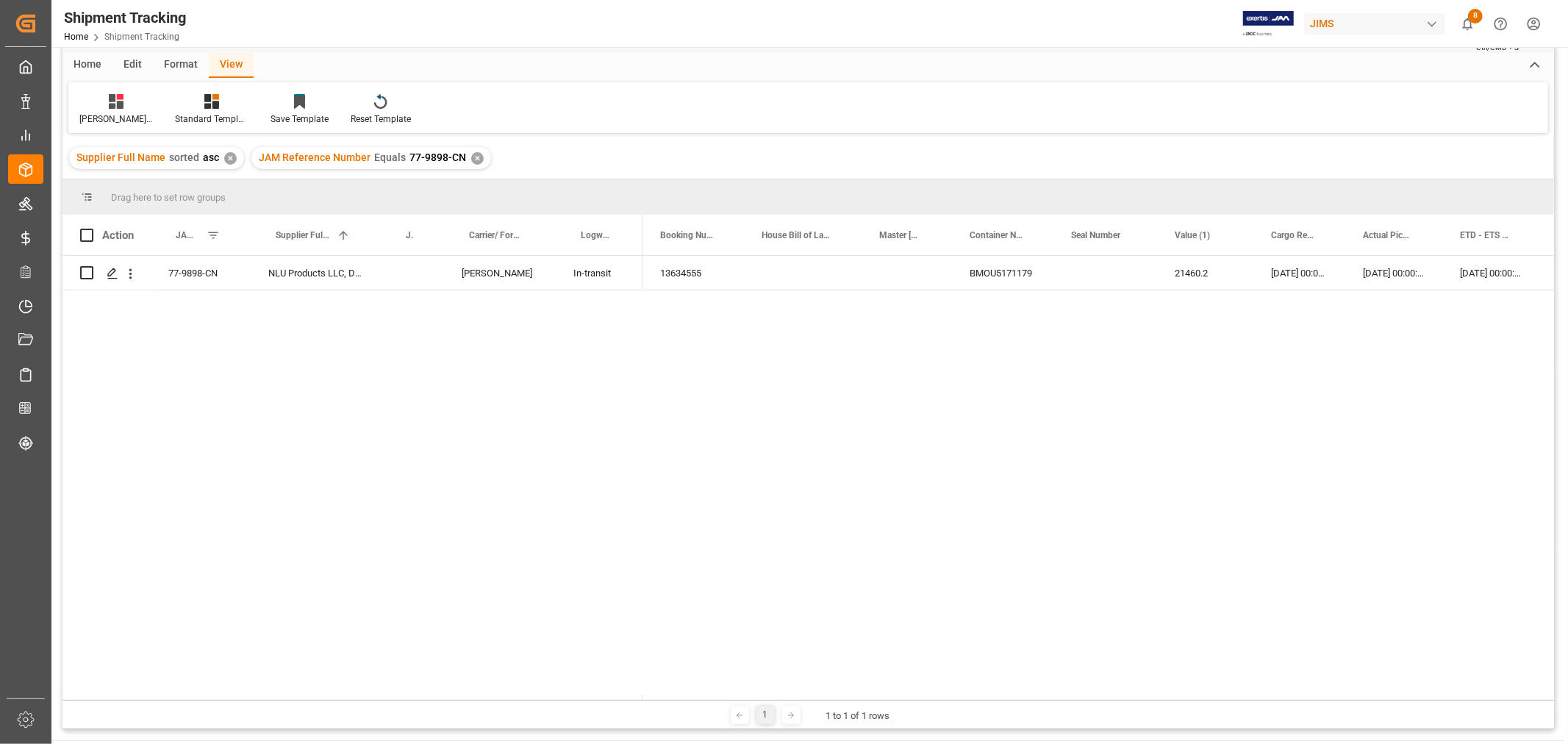
click at [586, 335] on div "77-9898-CN NLU Products LLC, DBA Bodyguardz [PERSON_NAME] In-transit 13634555 B…" at bounding box center [808, 475] width 1491 height 439
click at [412, 273] on div "Press SPACE to select this row." at bounding box center [412, 273] width 63 height 34
click at [412, 273] on input "Press SPACE to select this row." at bounding box center [412, 282] width 40 height 28
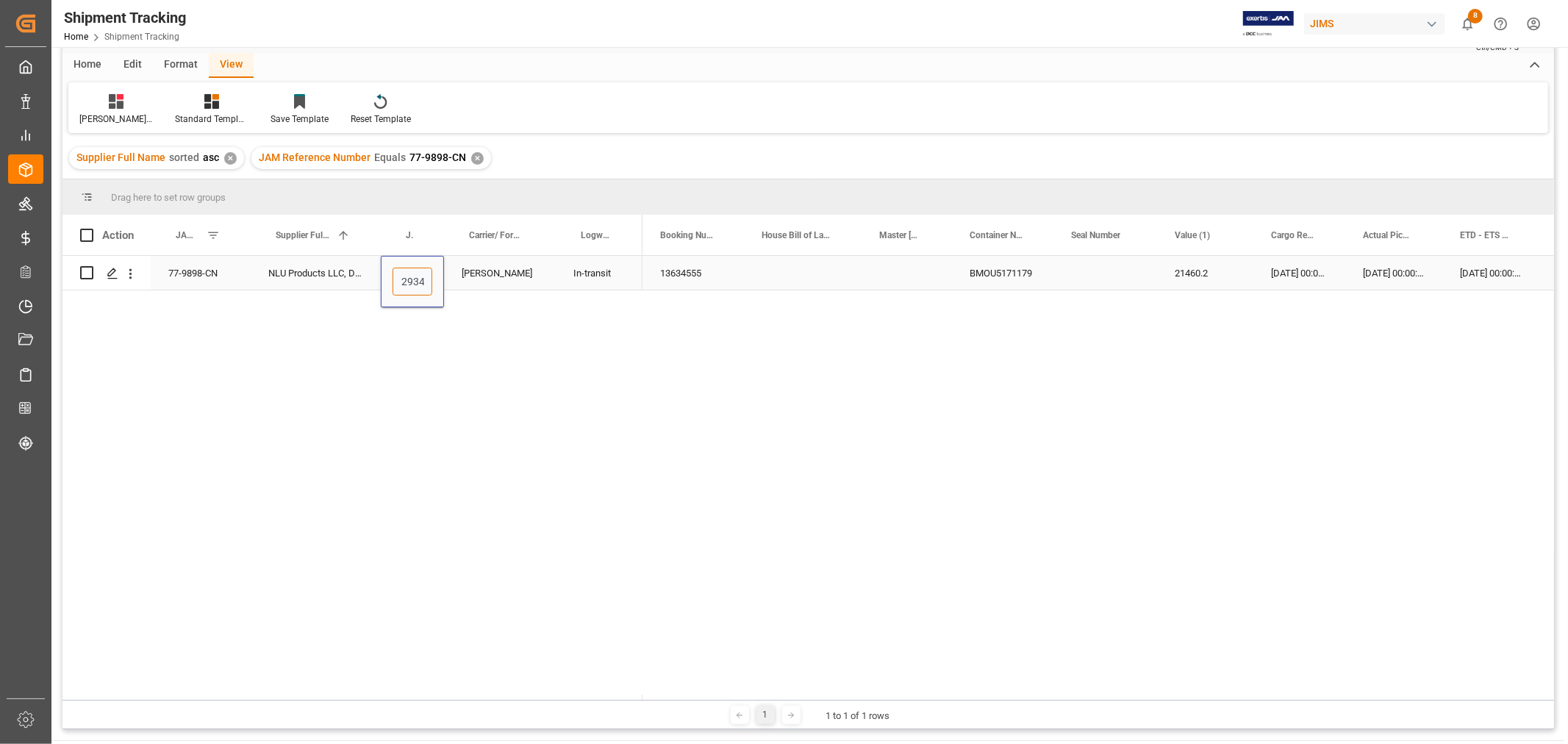
type input "72934"
click at [856, 280] on div "Press SPACE to select this row." at bounding box center [802, 273] width 117 height 34
click at [1172, 348] on div "13634555 BMOU5171179 21460.2 [DATE] 00:00:00 [DATE] 00:00:00 [DATE] 00:00:00 [D…" at bounding box center [1098, 478] width 911 height 445
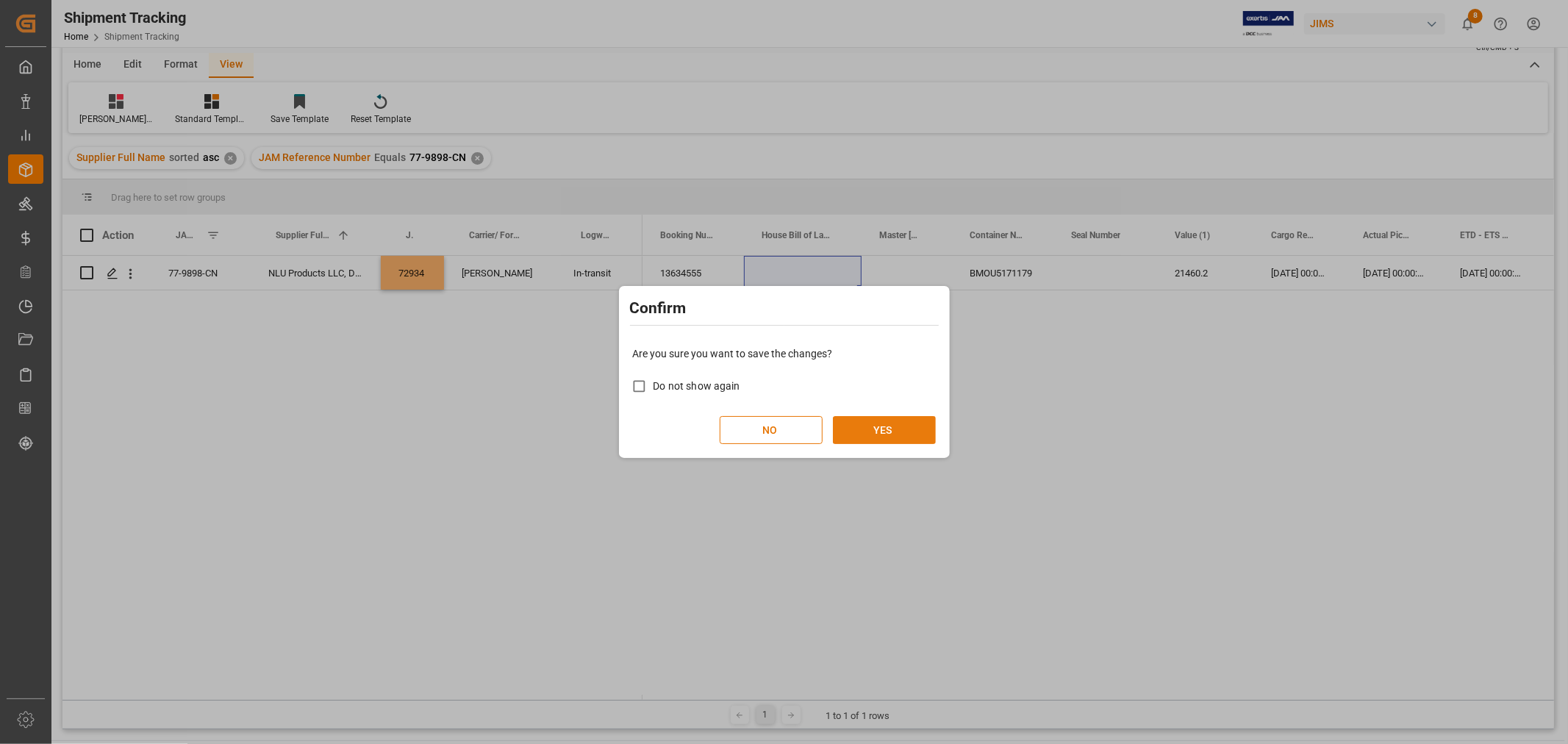
click at [869, 436] on button "YES" at bounding box center [883, 430] width 103 height 28
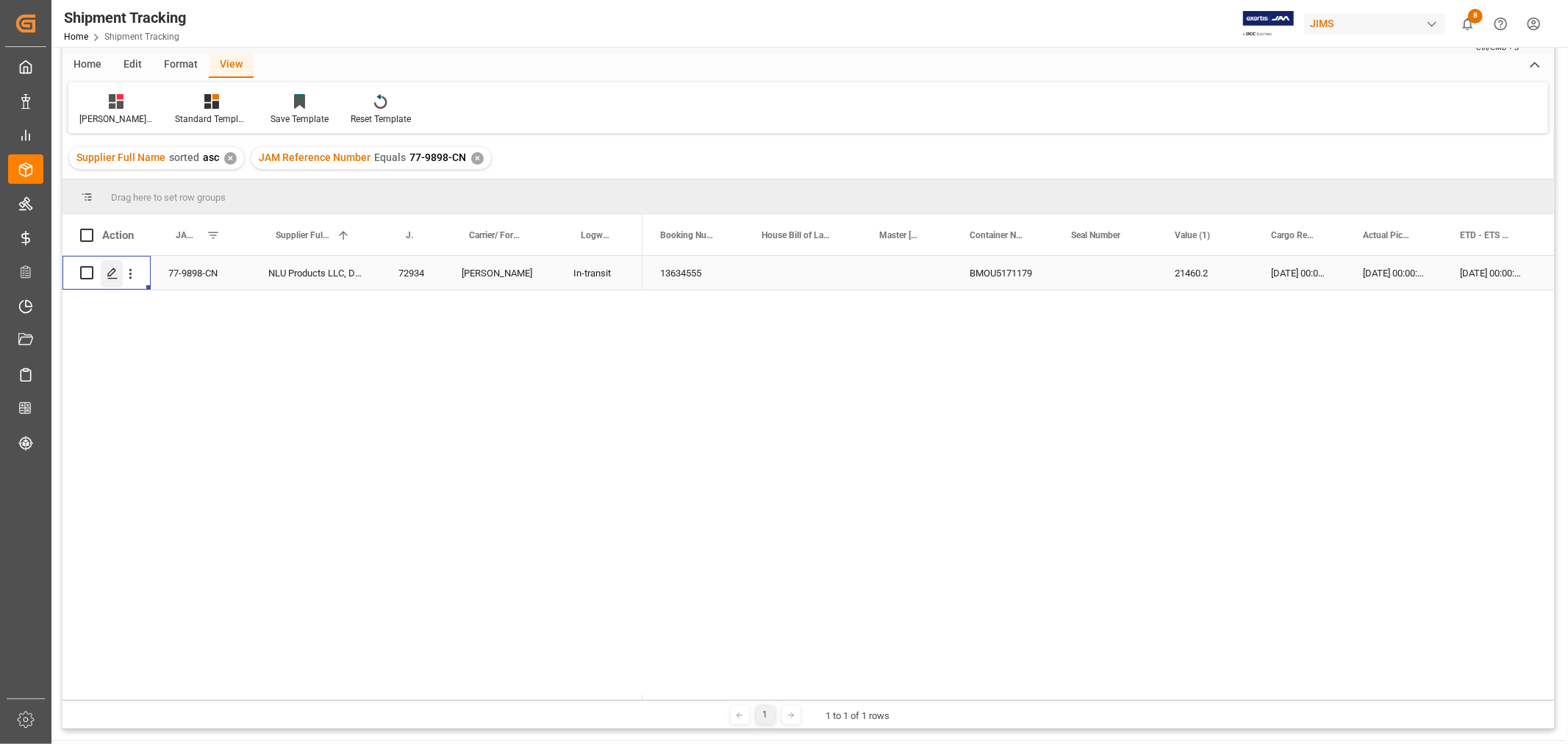
click at [111, 271] on icon "Press SPACE to select this row." at bounding box center [112, 274] width 12 height 12
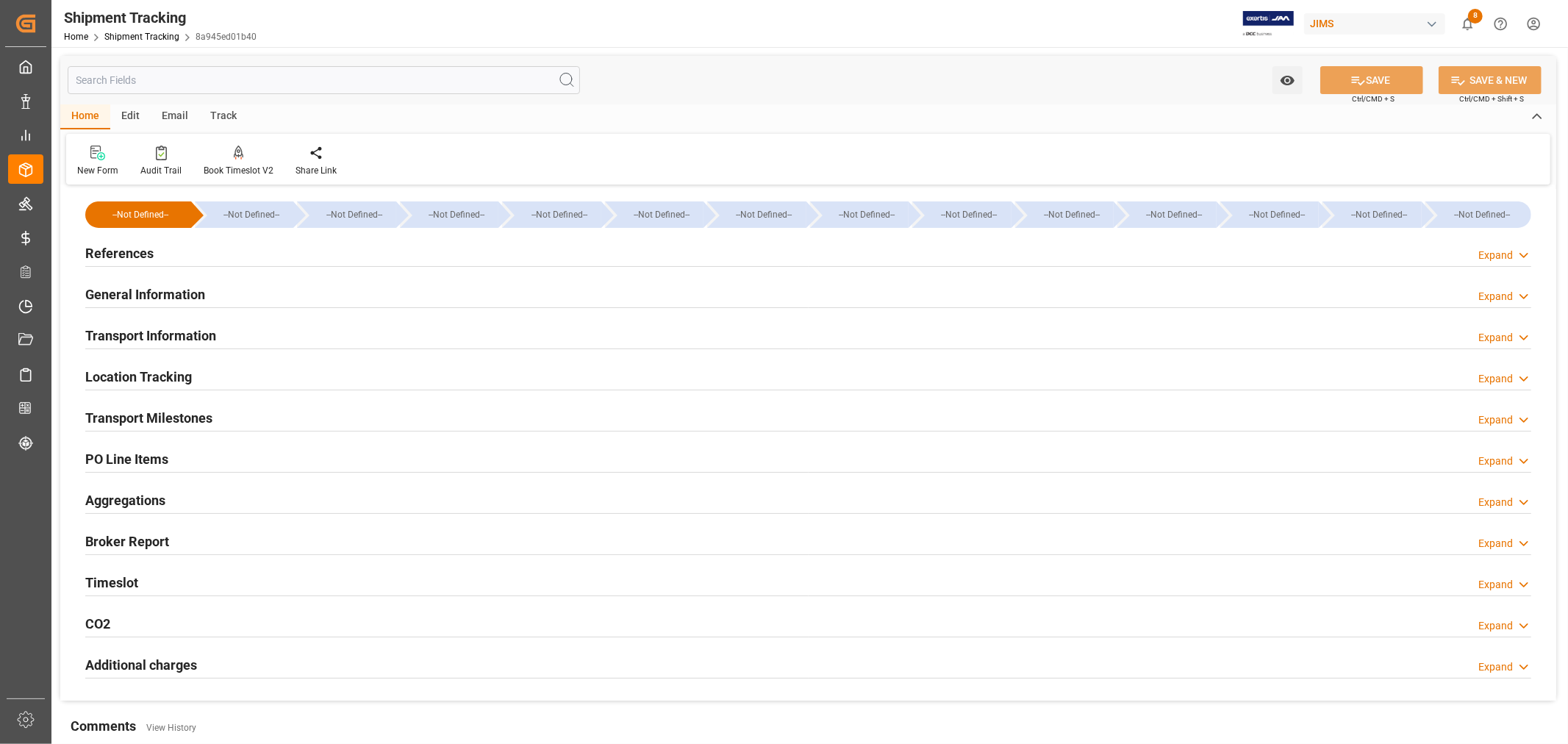
click at [144, 460] on h2 "PO Line Items" at bounding box center [127, 458] width 83 height 19
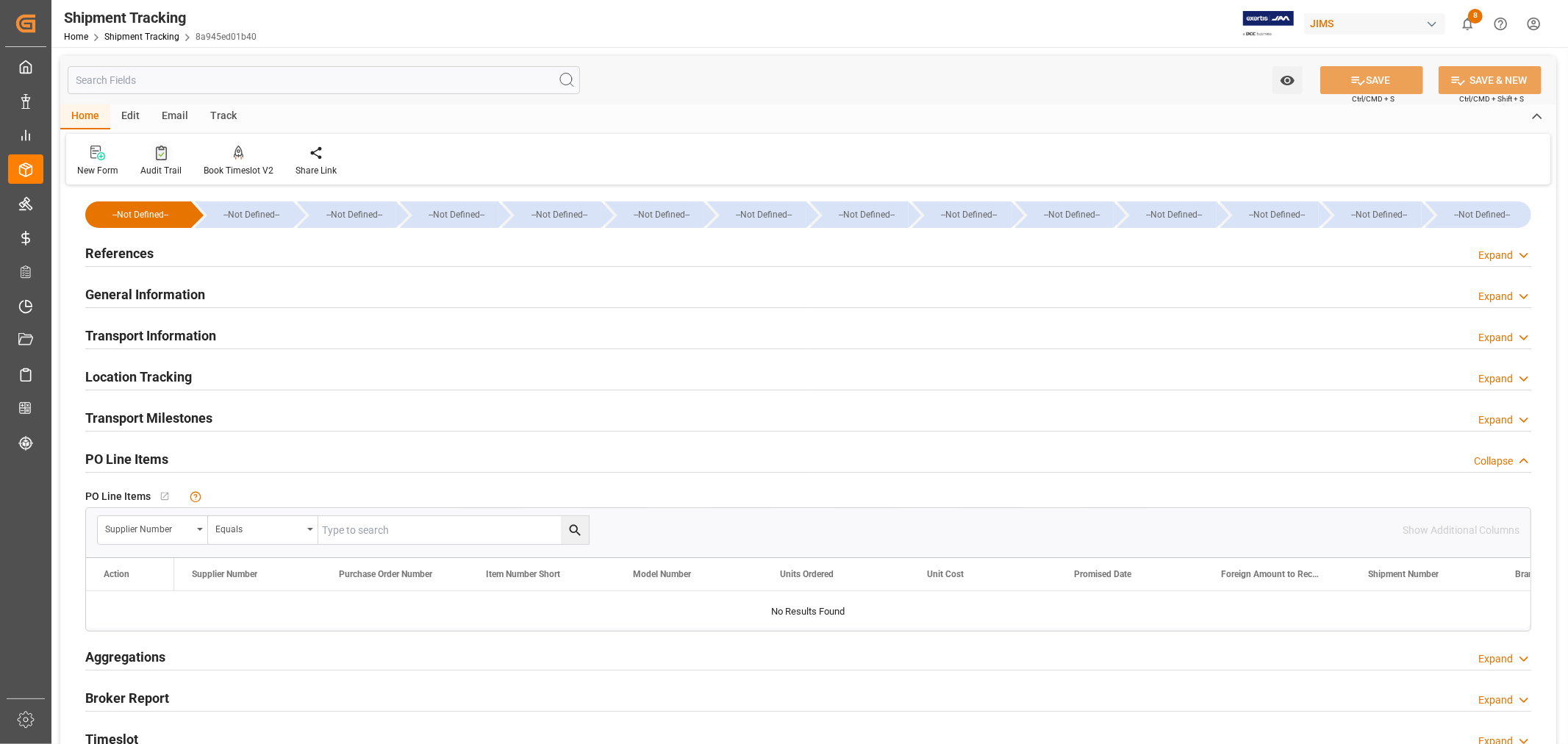
click at [164, 167] on div "Audit Trail" at bounding box center [161, 170] width 42 height 13
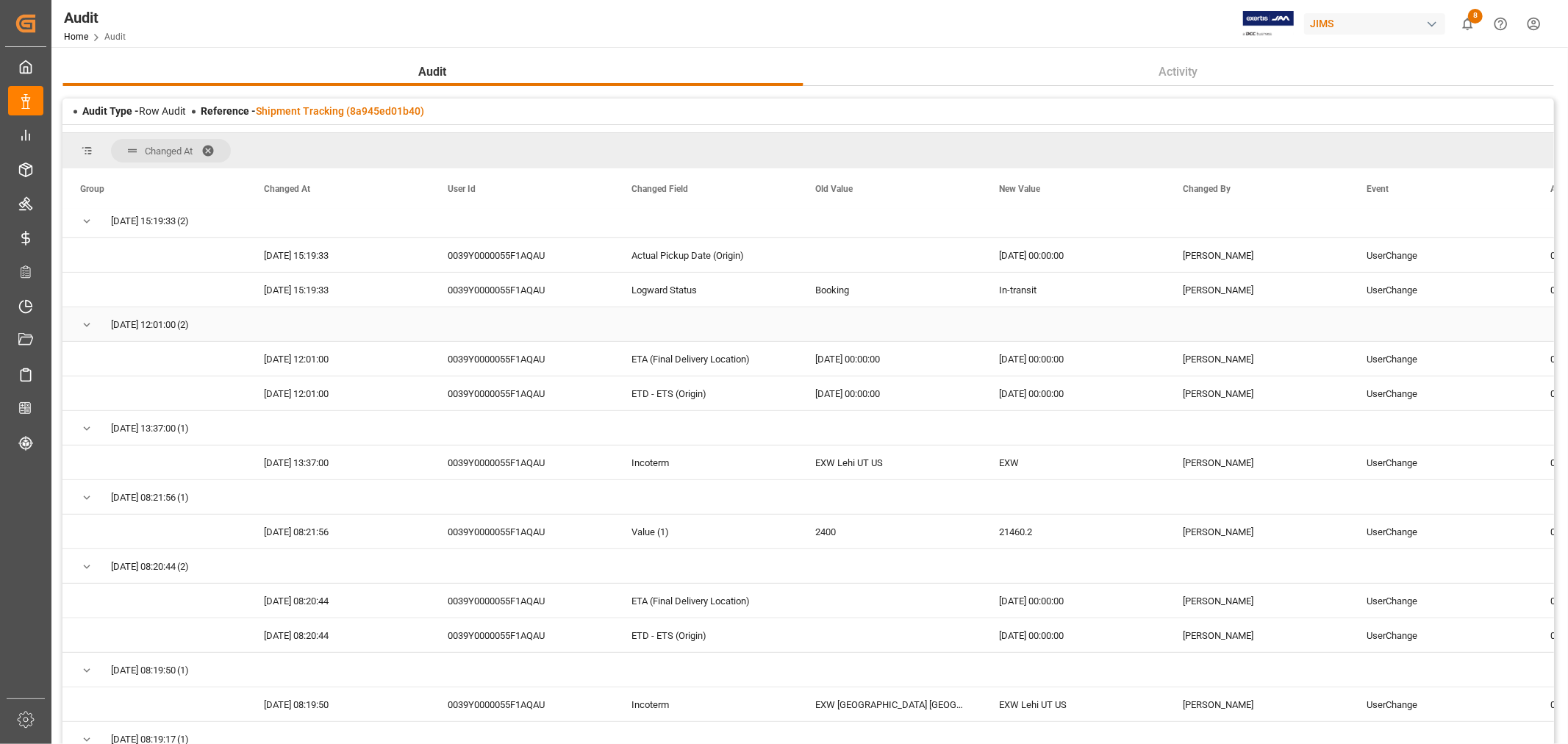
scroll to position [571, 0]
